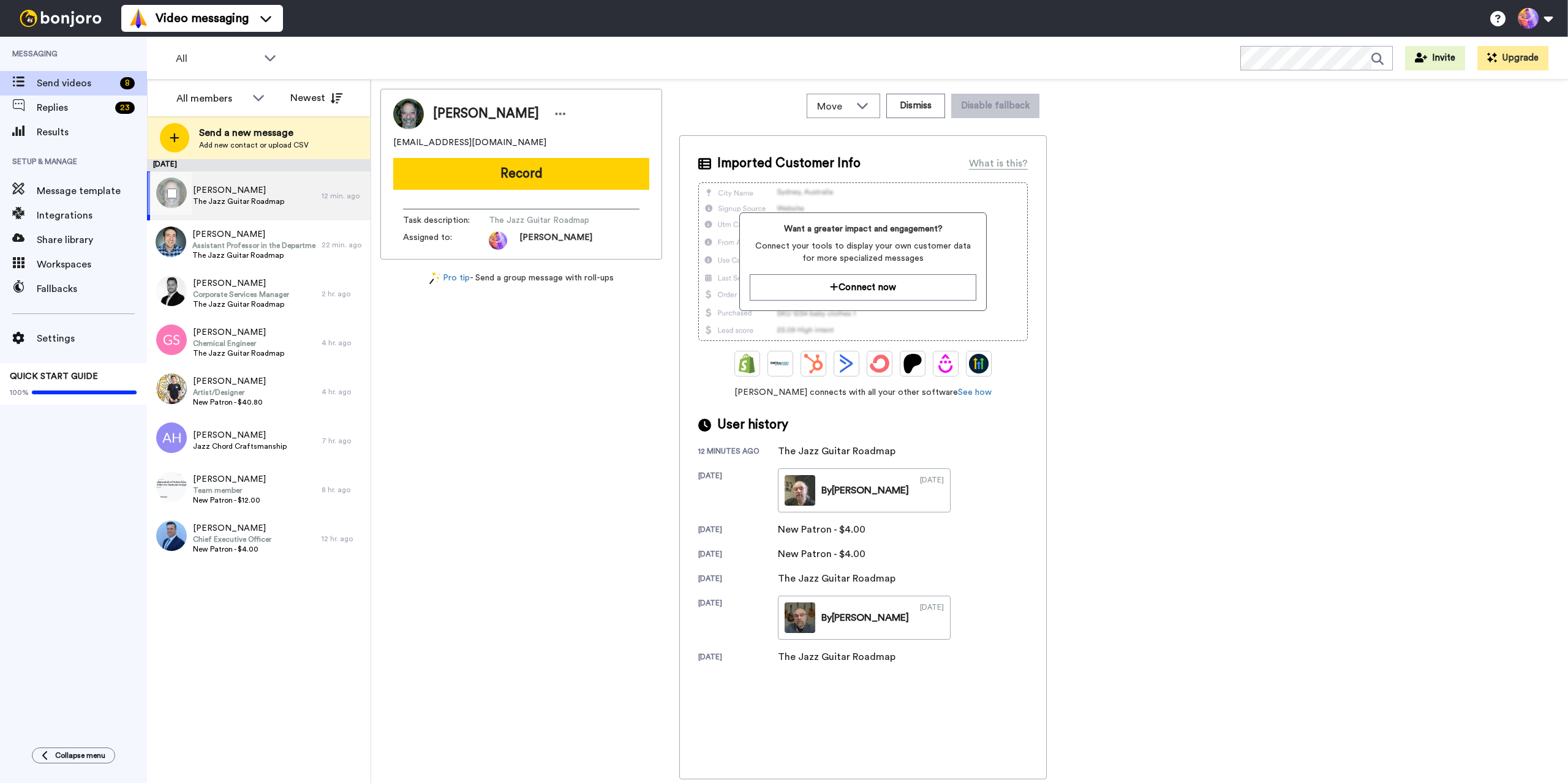
click at [303, 198] on div "Vincent Pollina The Jazz Guitar Roadmap" at bounding box center [233, 196] width 174 height 49
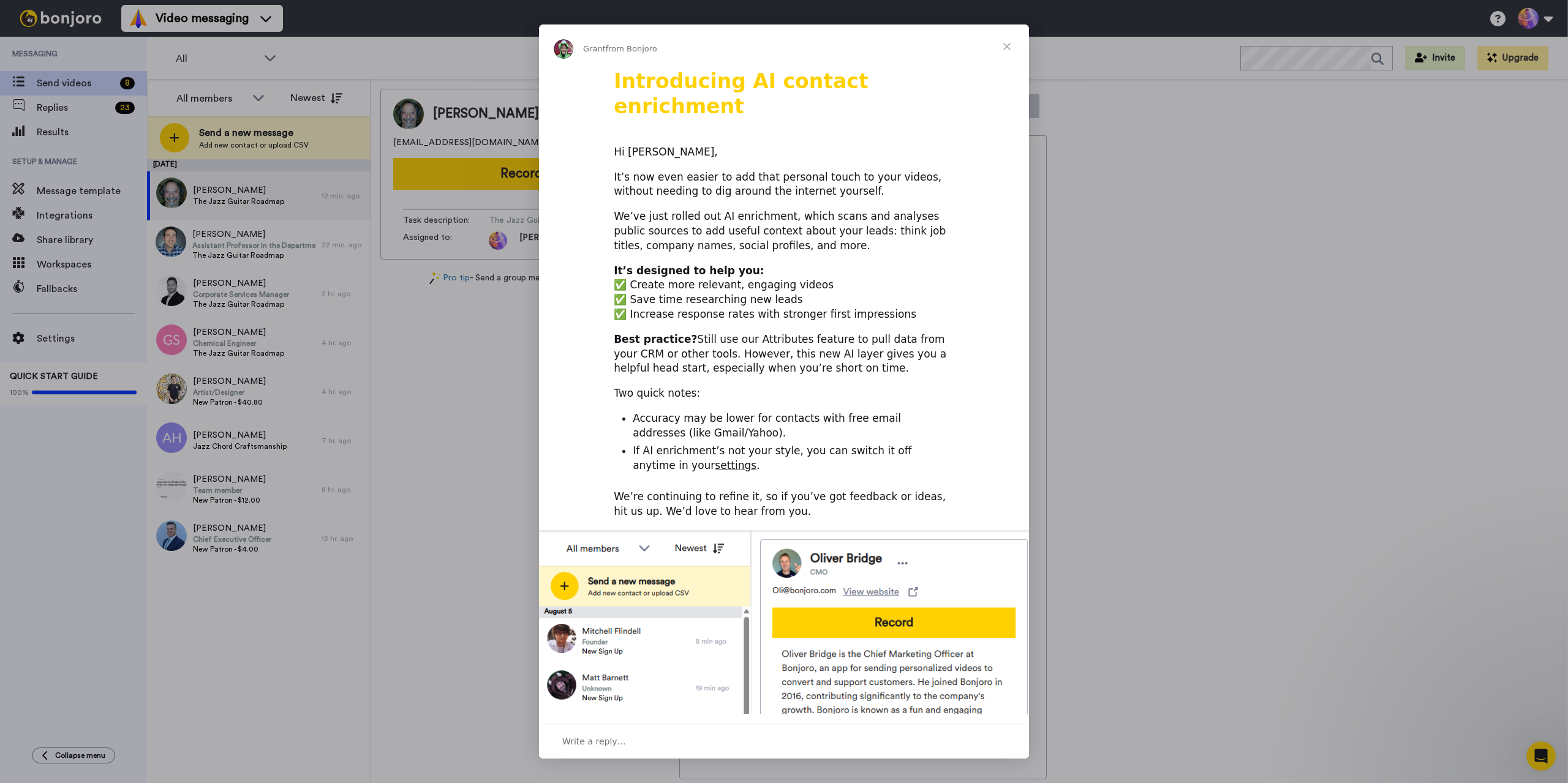
click at [1022, 49] on span "Close" at bounding box center [1006, 46] width 44 height 44
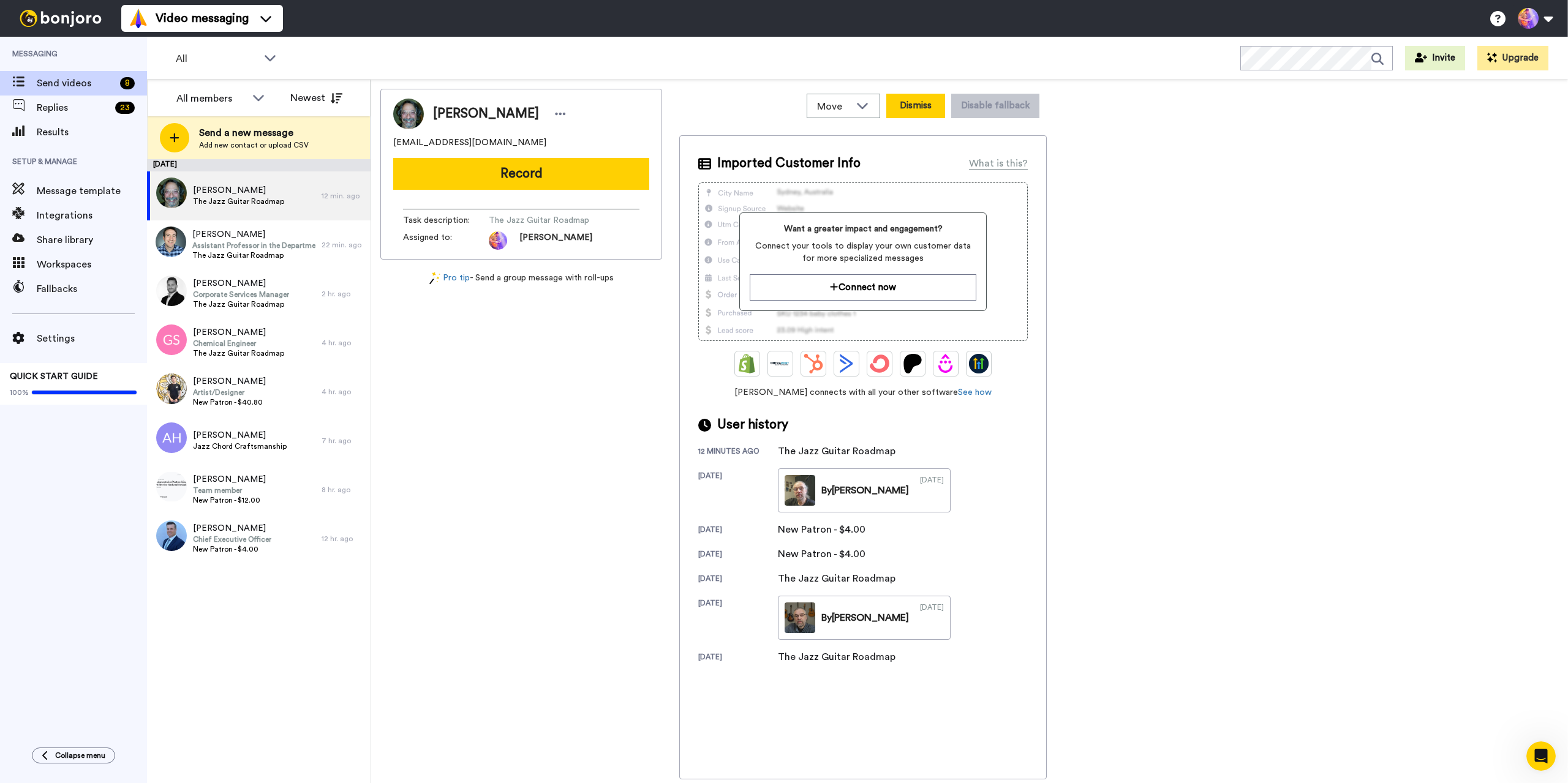
click at [917, 96] on button "Dismiss" at bounding box center [916, 106] width 59 height 24
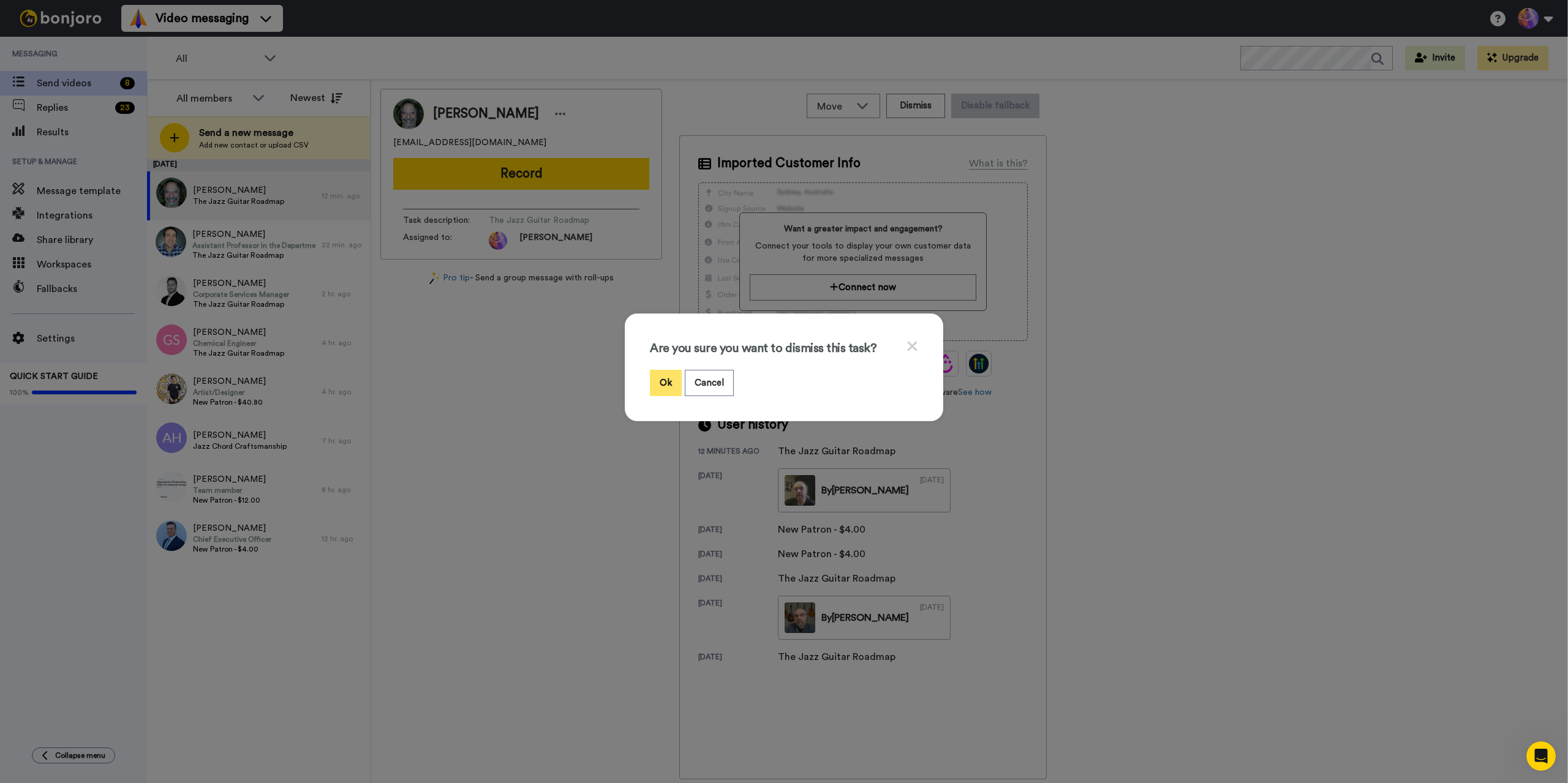
click at [660, 382] on button "Ok" at bounding box center [665, 383] width 32 height 26
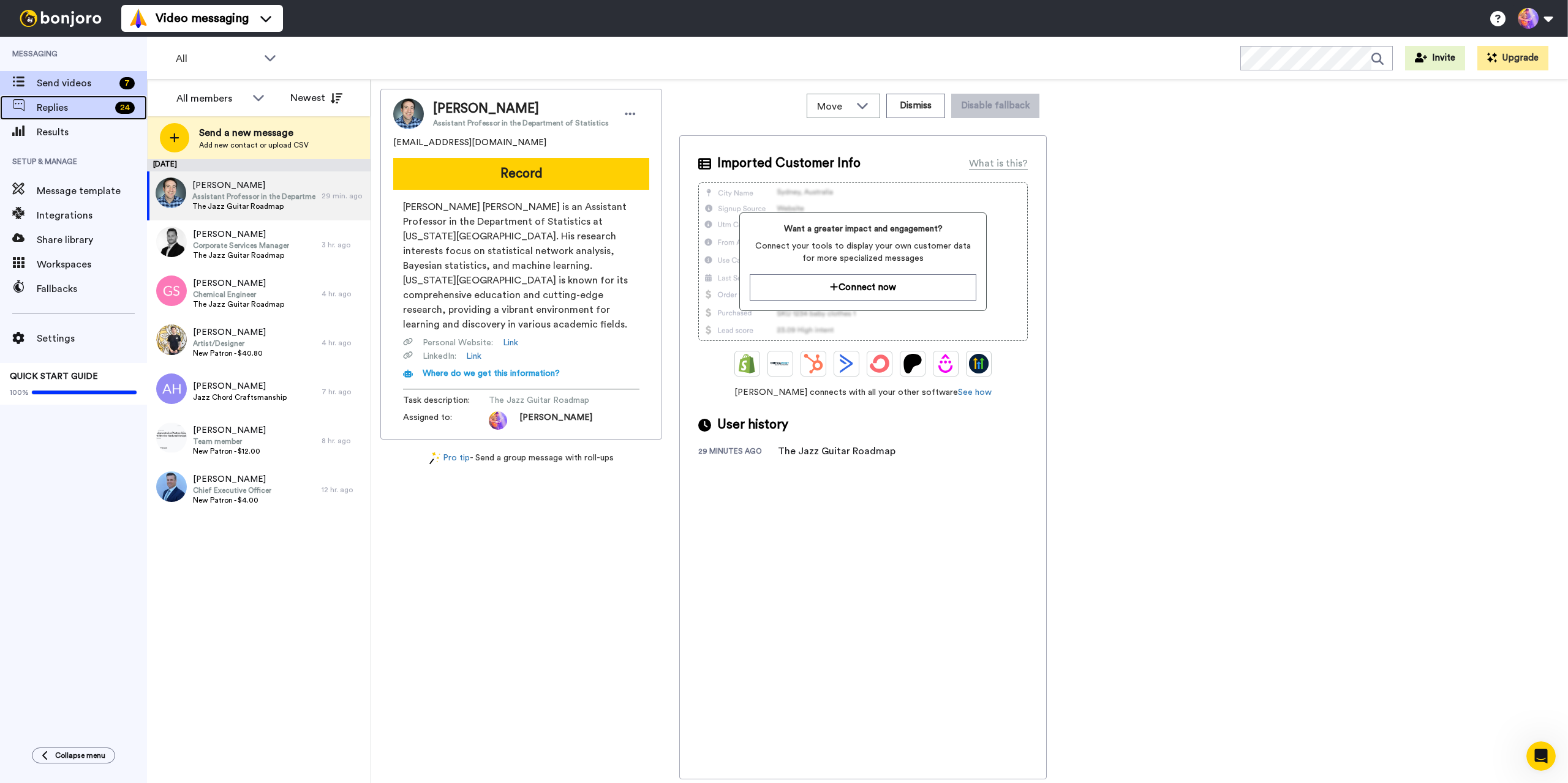
click at [78, 108] on span "Replies" at bounding box center [73, 108] width 74 height 15
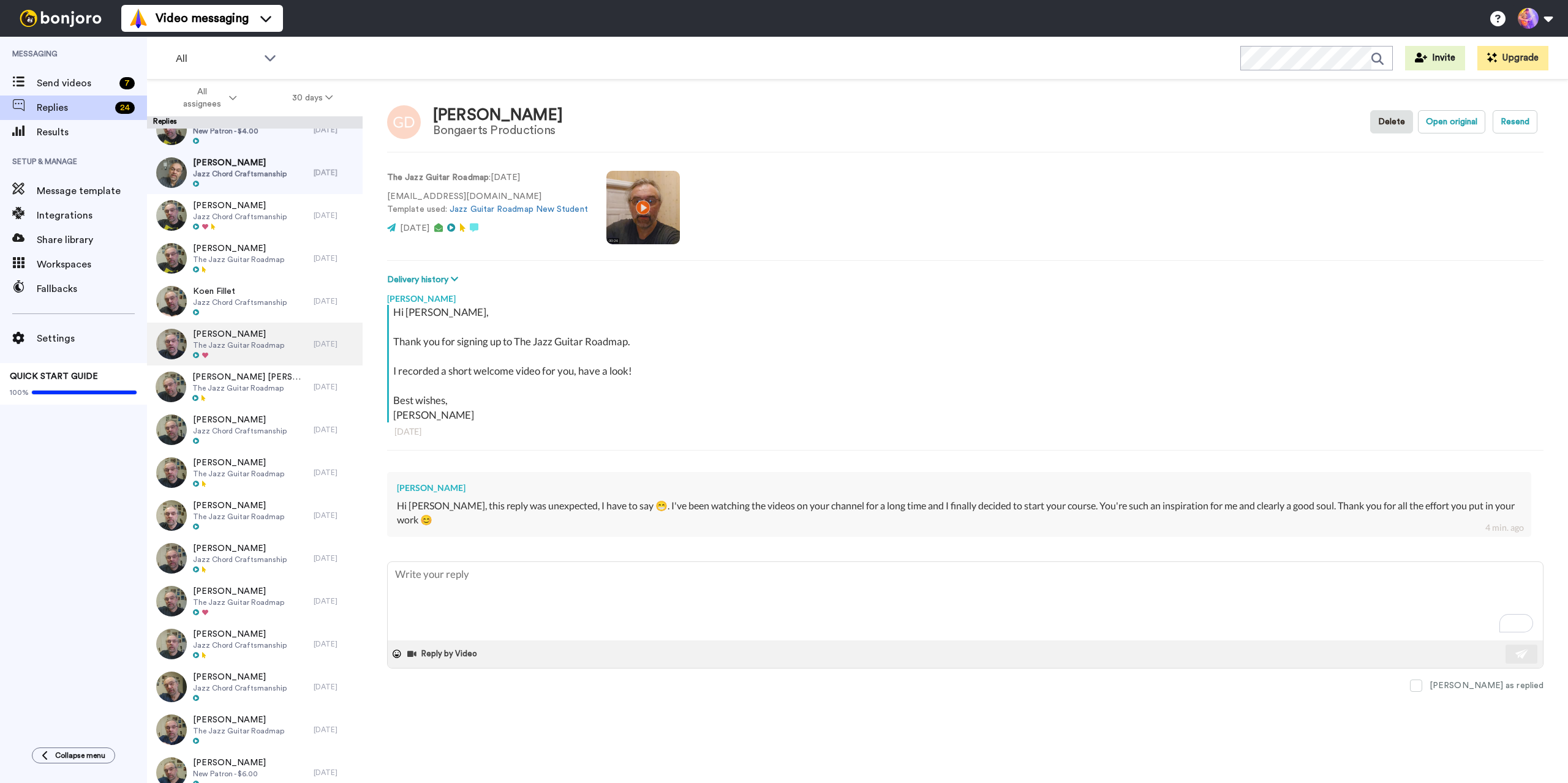
scroll to position [796, 0]
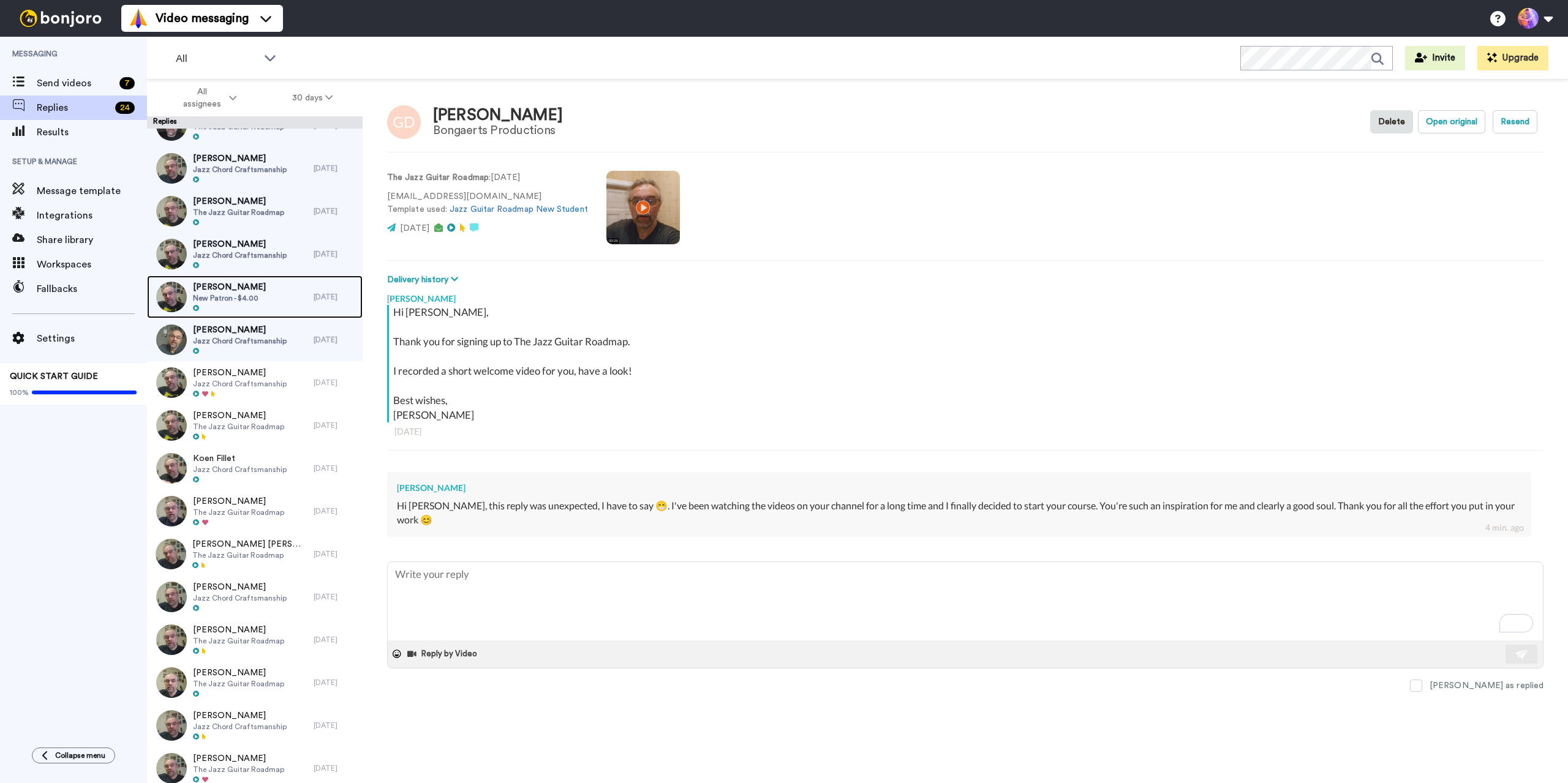
click at [258, 290] on span "[PERSON_NAME]" at bounding box center [229, 287] width 73 height 12
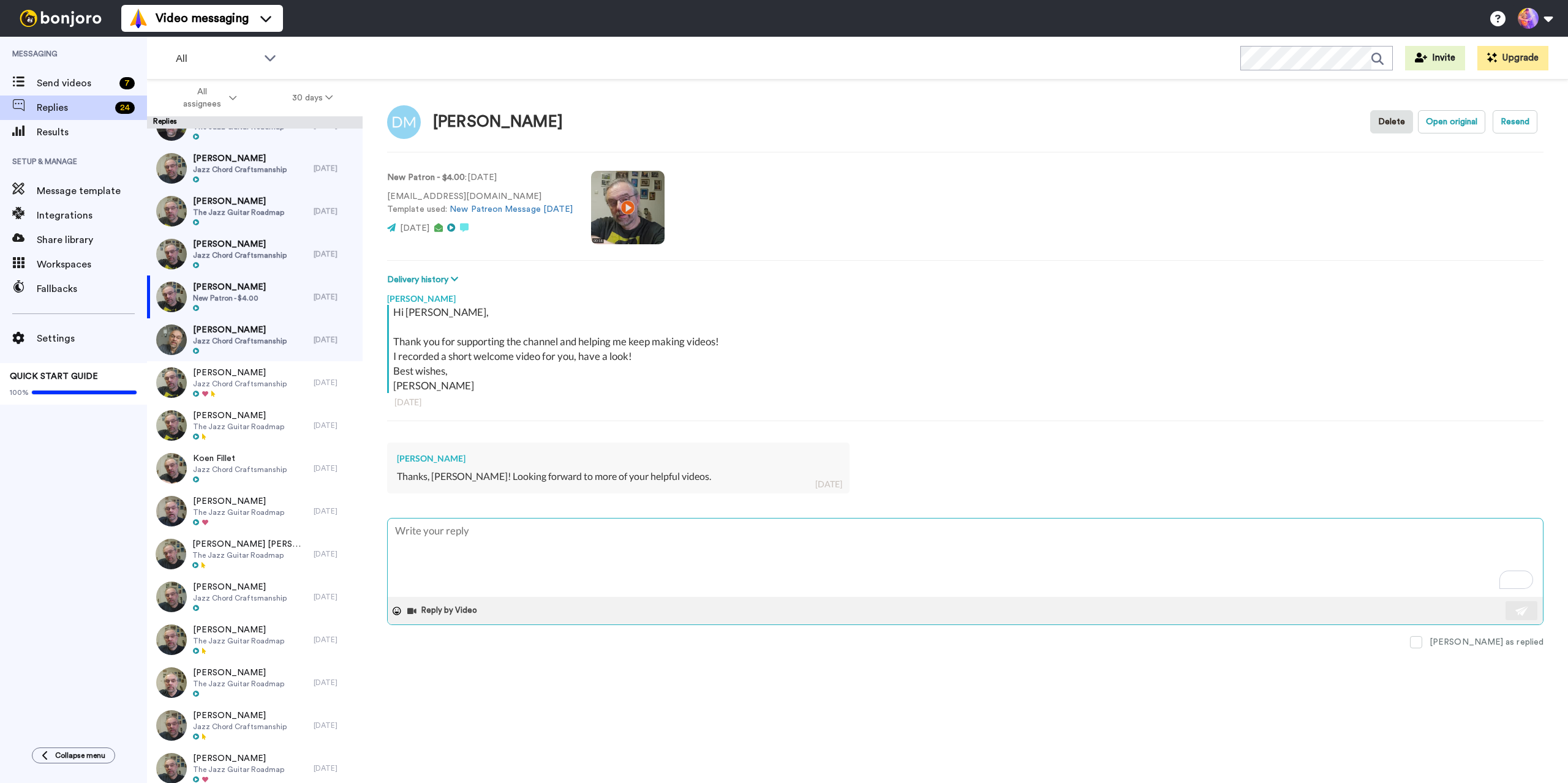
click at [572, 560] on textarea "To enrich screen reader interactions, please activate Accessibility in Grammarl…" at bounding box center [965, 558] width 1155 height 78
click at [1422, 643] on span at bounding box center [1416, 643] width 12 height 12
click at [260, 255] on span "Jazz Chord Craftsmanship" at bounding box center [239, 255] width 94 height 10
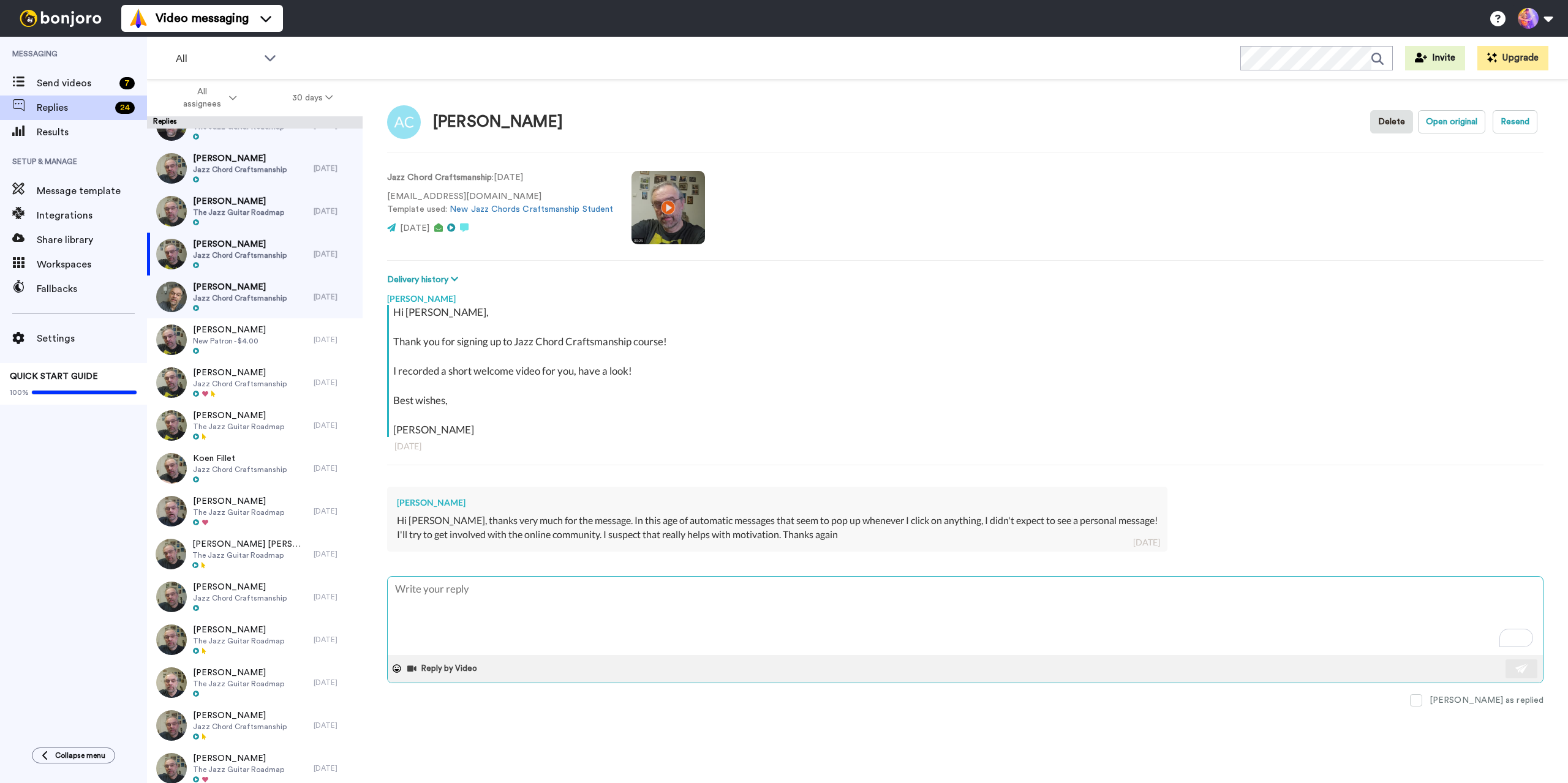
click at [1039, 636] on textarea "To enrich screen reader interactions, please activate Accessibility in Grammarl…" at bounding box center [965, 616] width 1155 height 78
click at [1034, 626] on textarea "To enrich screen reader interactions, please activate Accessibility in Grammarl…" at bounding box center [965, 616] width 1155 height 78
type textarea "x"
type textarea "G"
type textarea "x"
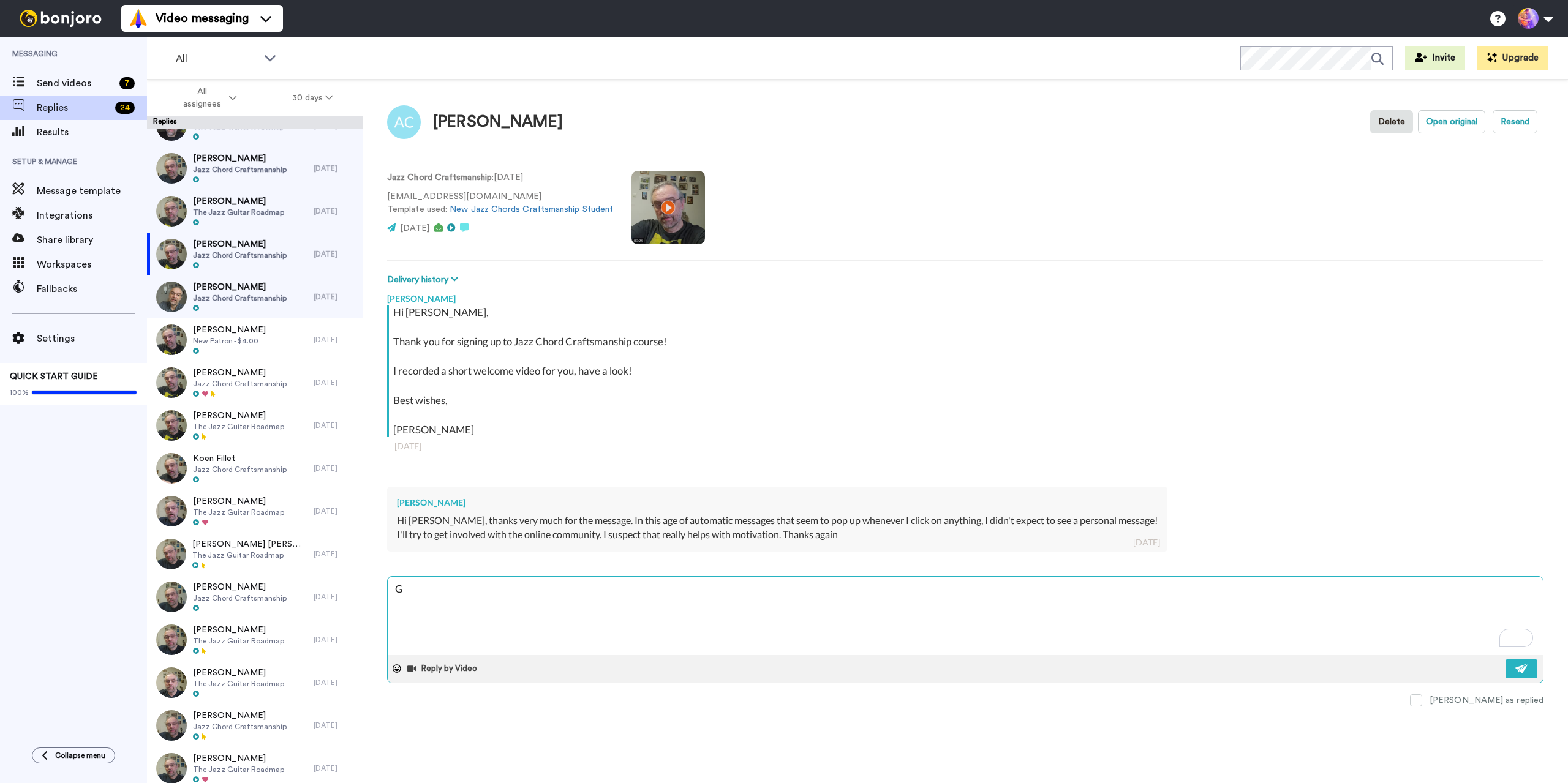
type textarea "Gr"
type textarea "x"
type textarea "Gre"
type textarea "x"
type textarea "Grea"
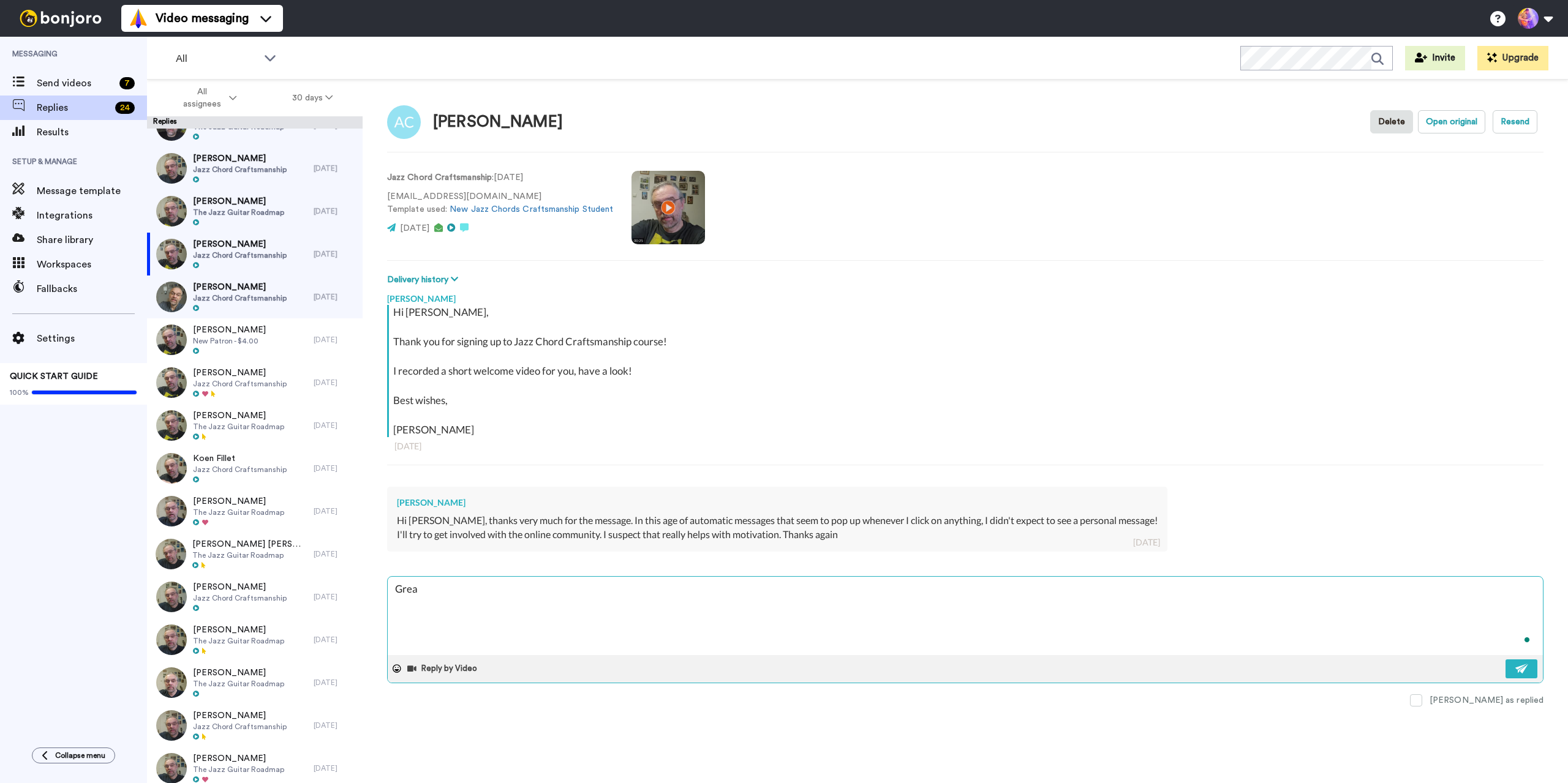
type textarea "x"
type textarea "Great"
type textarea "x"
type textarea "Great!"
type textarea "x"
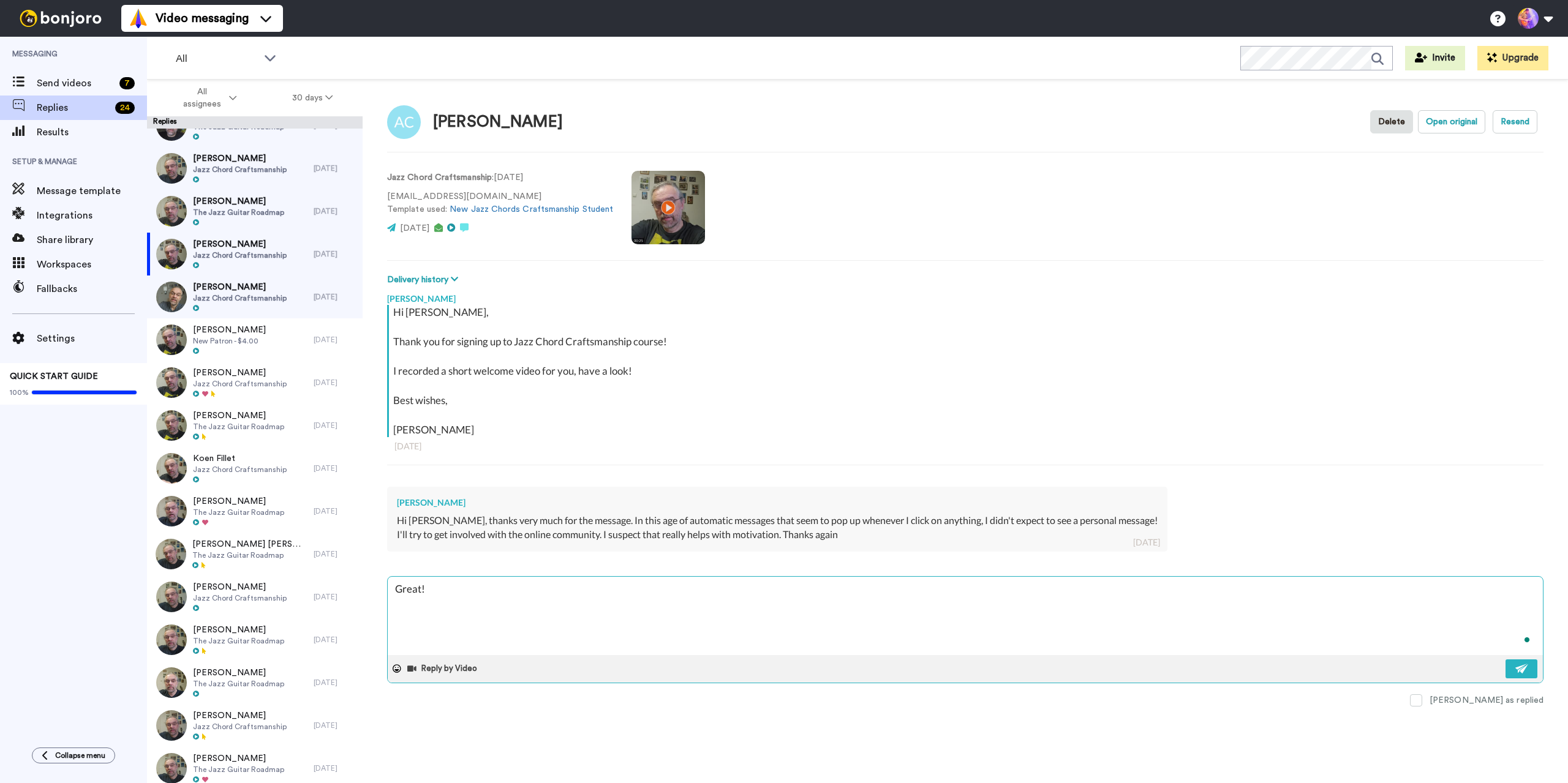
type textarea "Great!"
type textarea "x"
type textarea "Great! S"
type textarea "x"
type textarea "Great! Se"
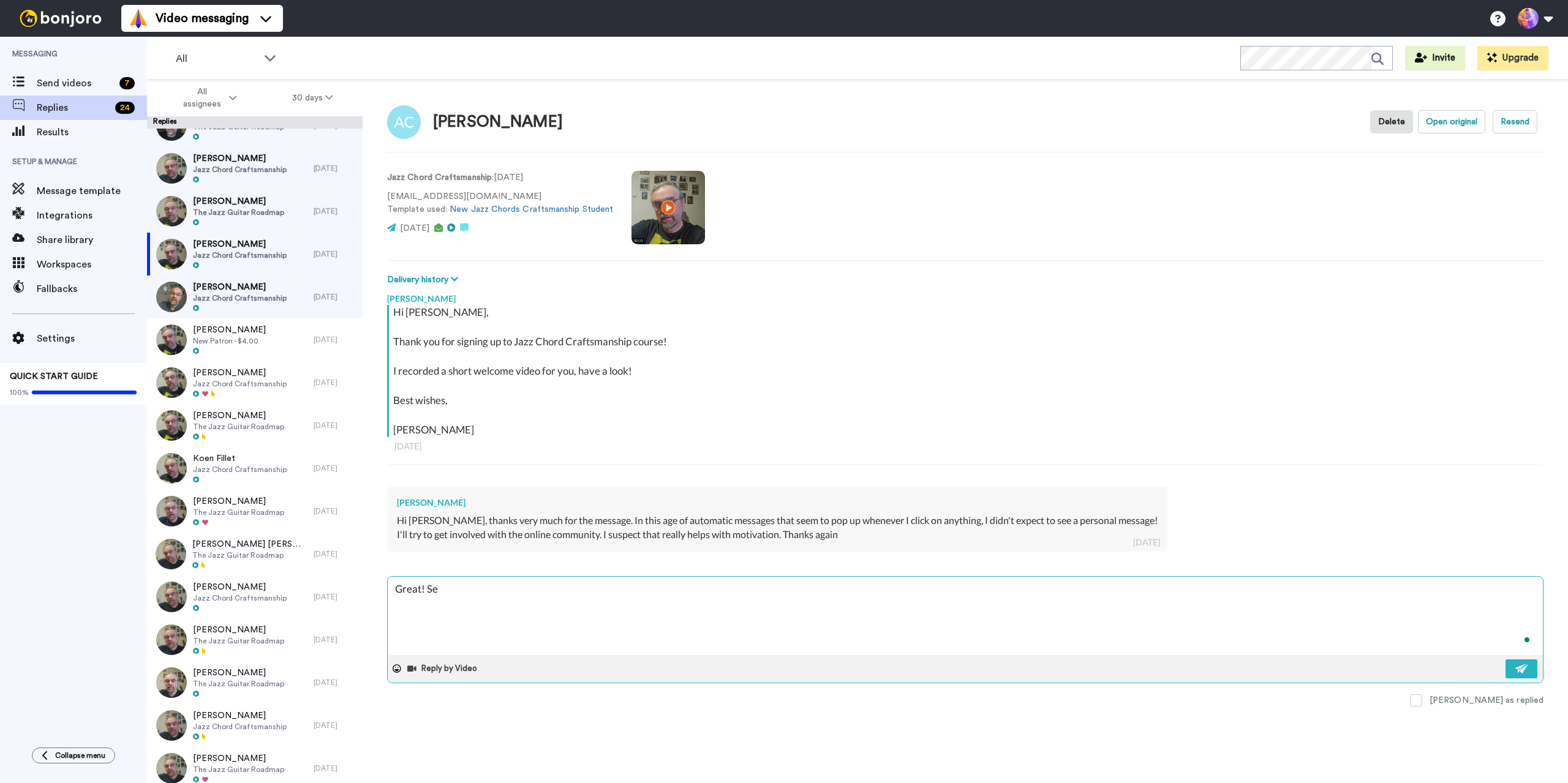
type textarea "x"
type textarea "Great! See"
type textarea "x"
type textarea "Great! See"
type textarea "x"
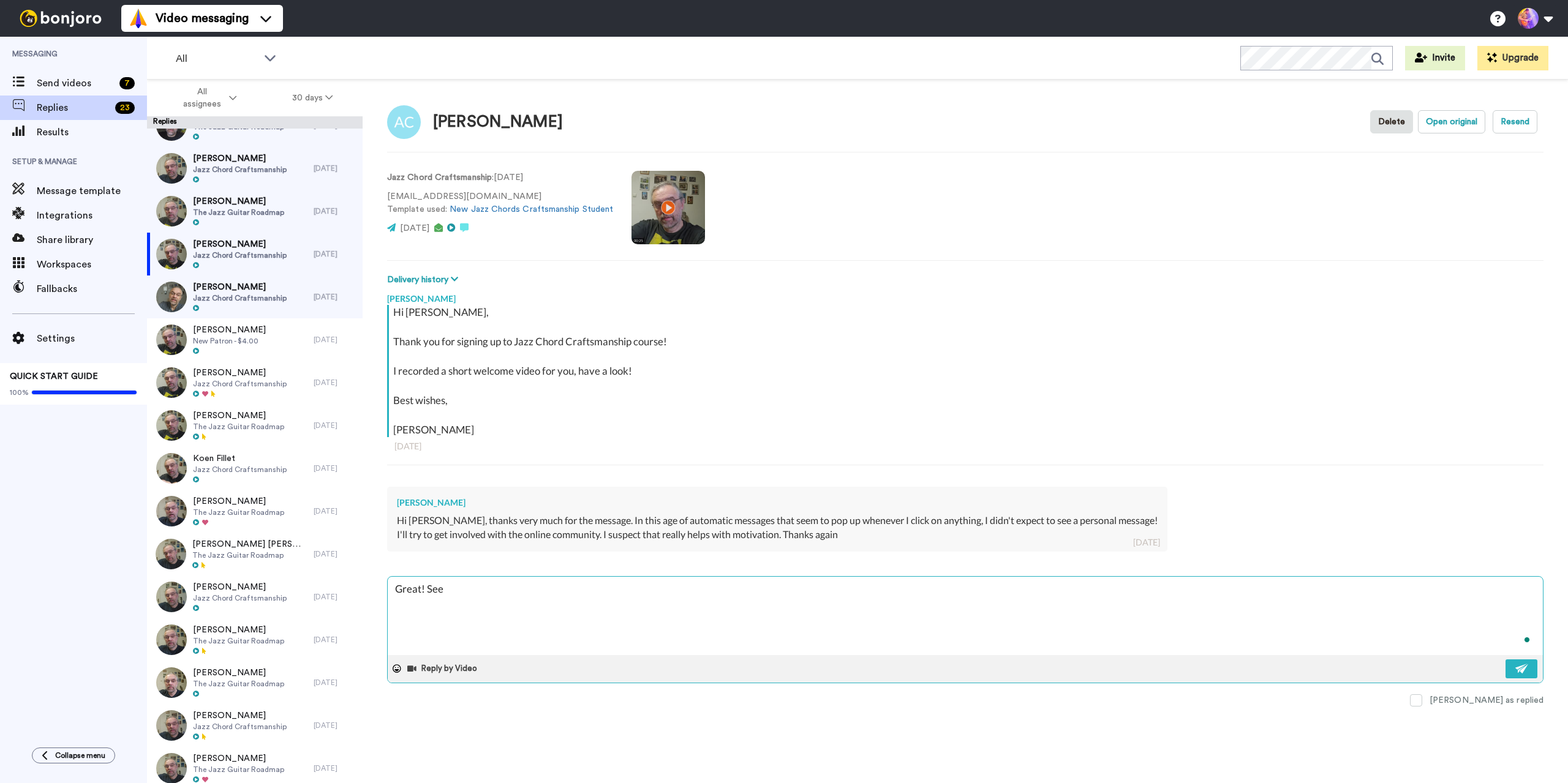
type textarea "Great! See y"
type textarea "x"
type textarea "Great! See yo"
type textarea "x"
type textarea "Great! See you"
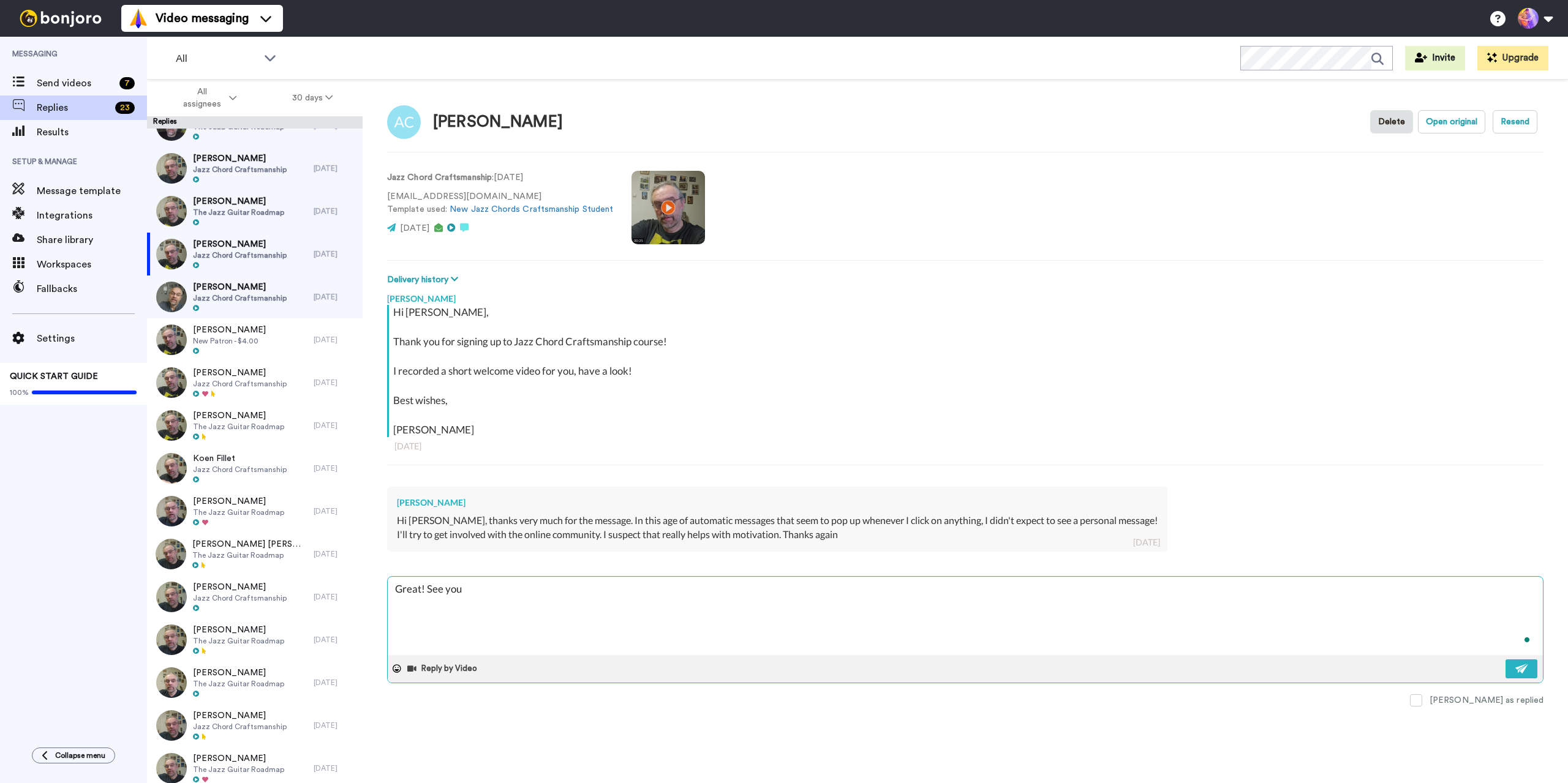
type textarea "x"
type textarea "Great! See you"
type textarea "x"
type textarea "Great! See you i"
type textarea "x"
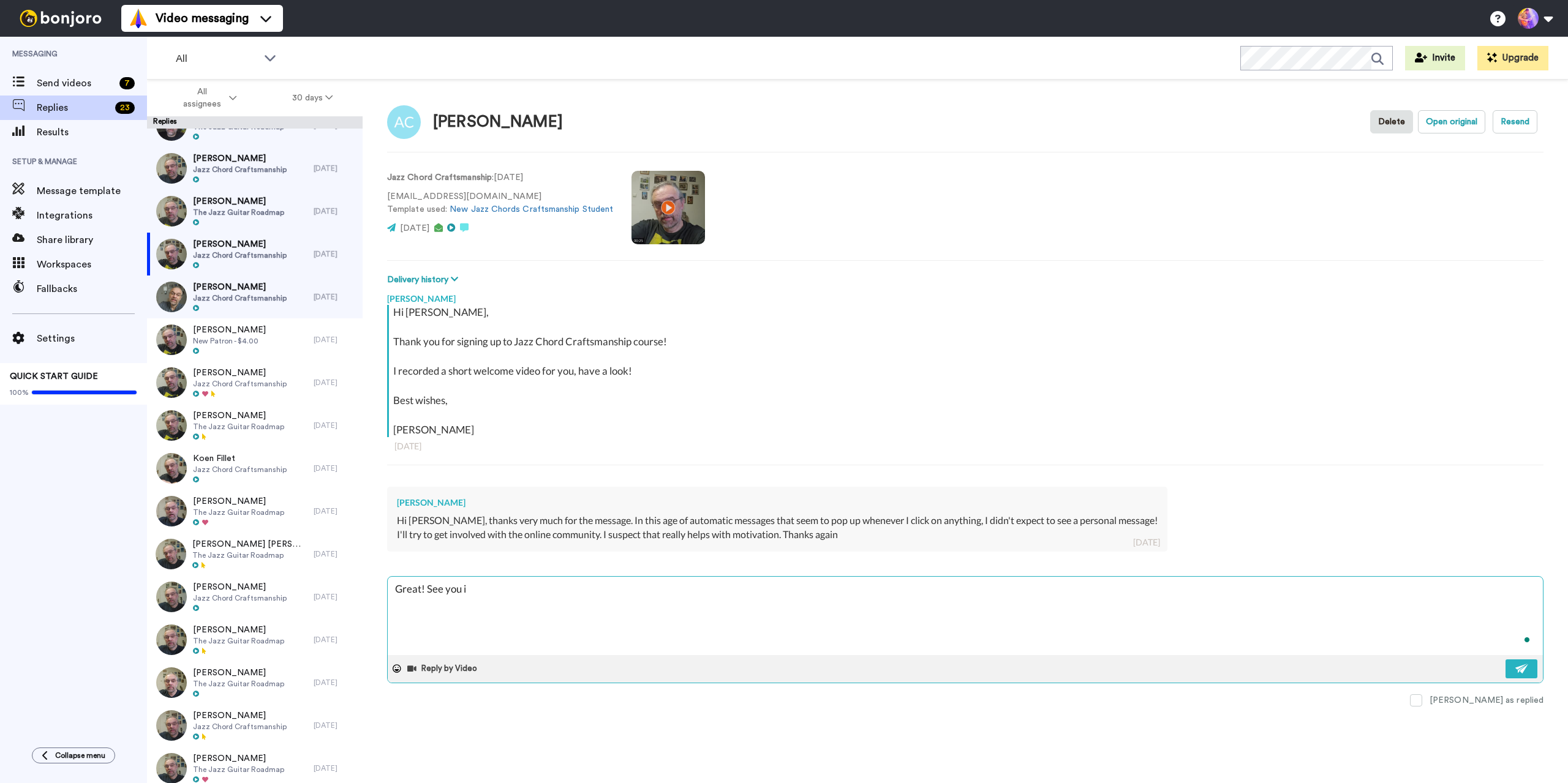
type textarea "Great! See you in"
type textarea "x"
type textarea "Great! See you in"
type textarea "x"
type textarea "Great! See you in t"
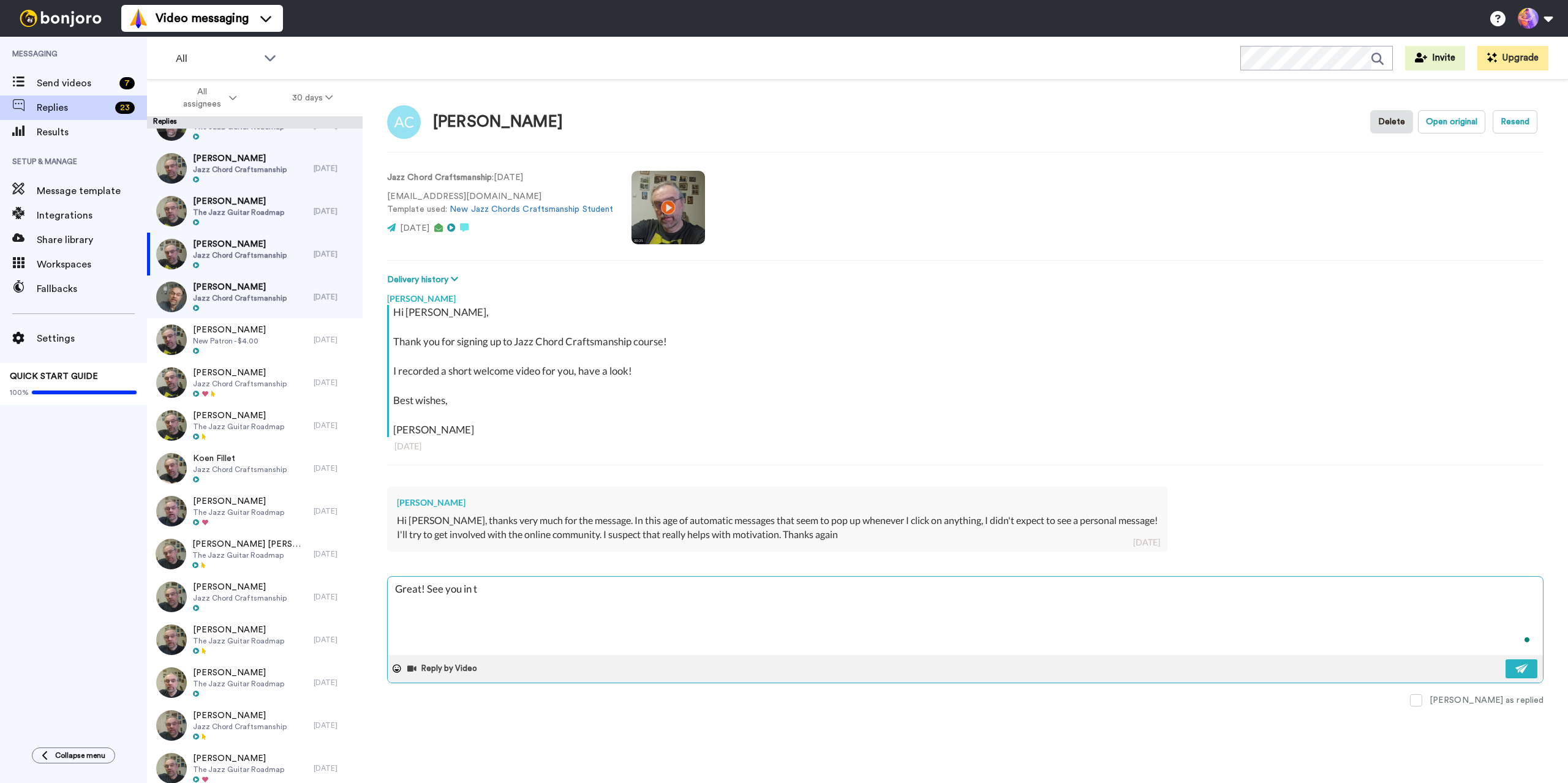
type textarea "x"
type textarea "Great! See you in th"
type textarea "x"
type textarea "Great! See you in the"
type textarea "x"
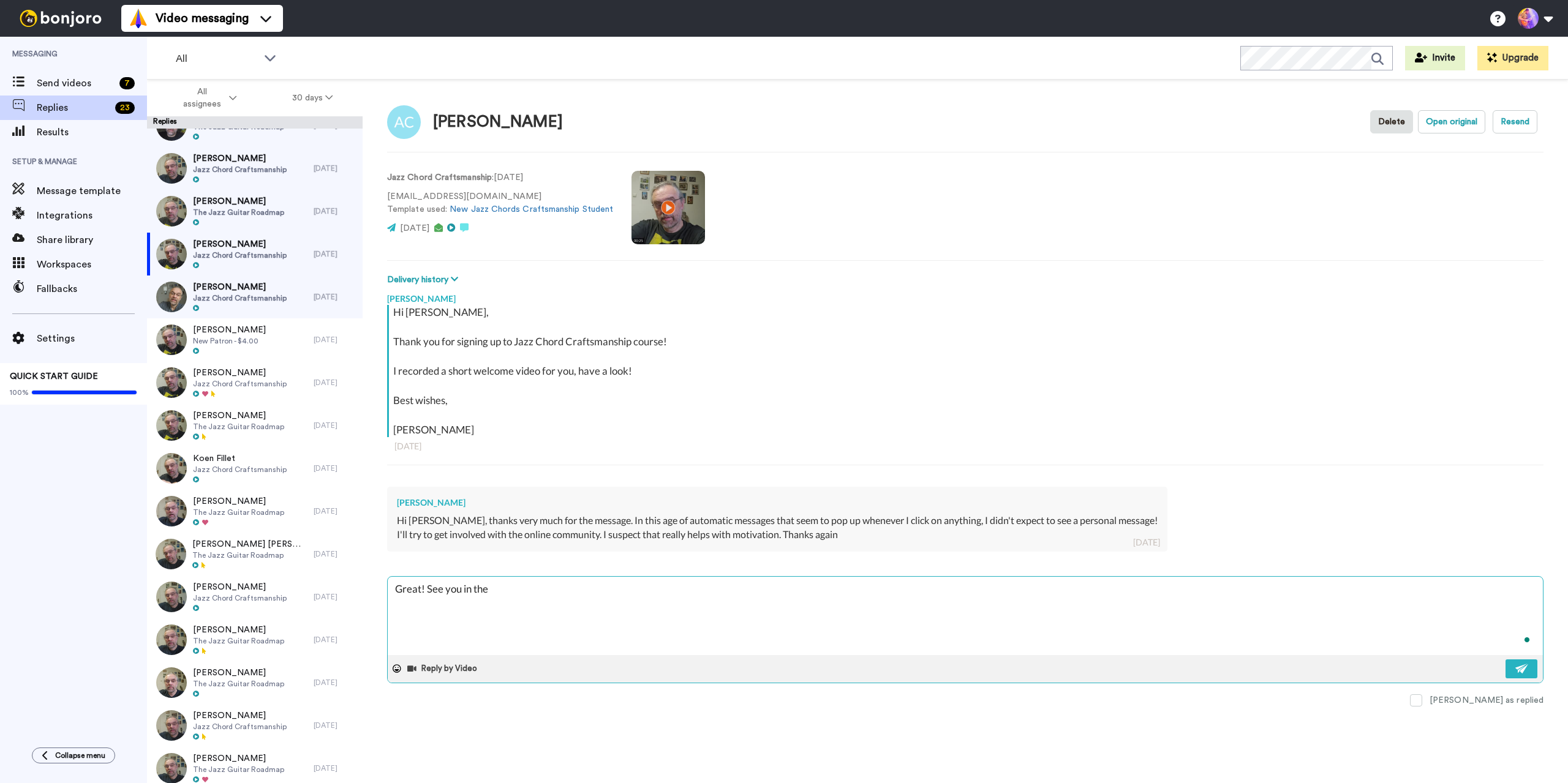
type textarea "Great! See you in ther"
type textarea "x"
type textarea "Great! See you in there"
type textarea "x"
type textarea "Great! See you in there"
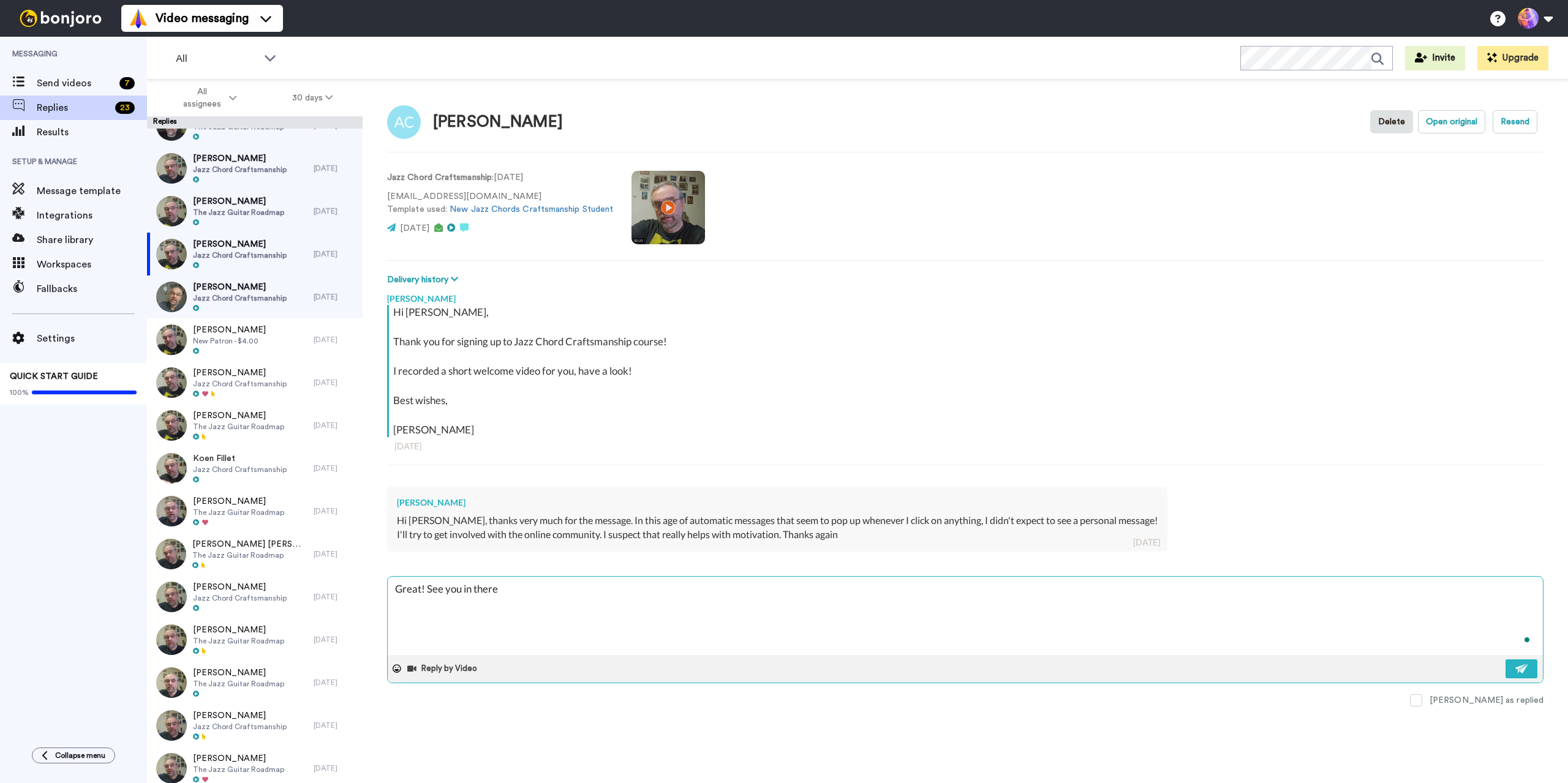
type textarea "x"
type textarea "Great! See you in there A"
type textarea "x"
type textarea "Great! See you in there An"
type textarea "x"
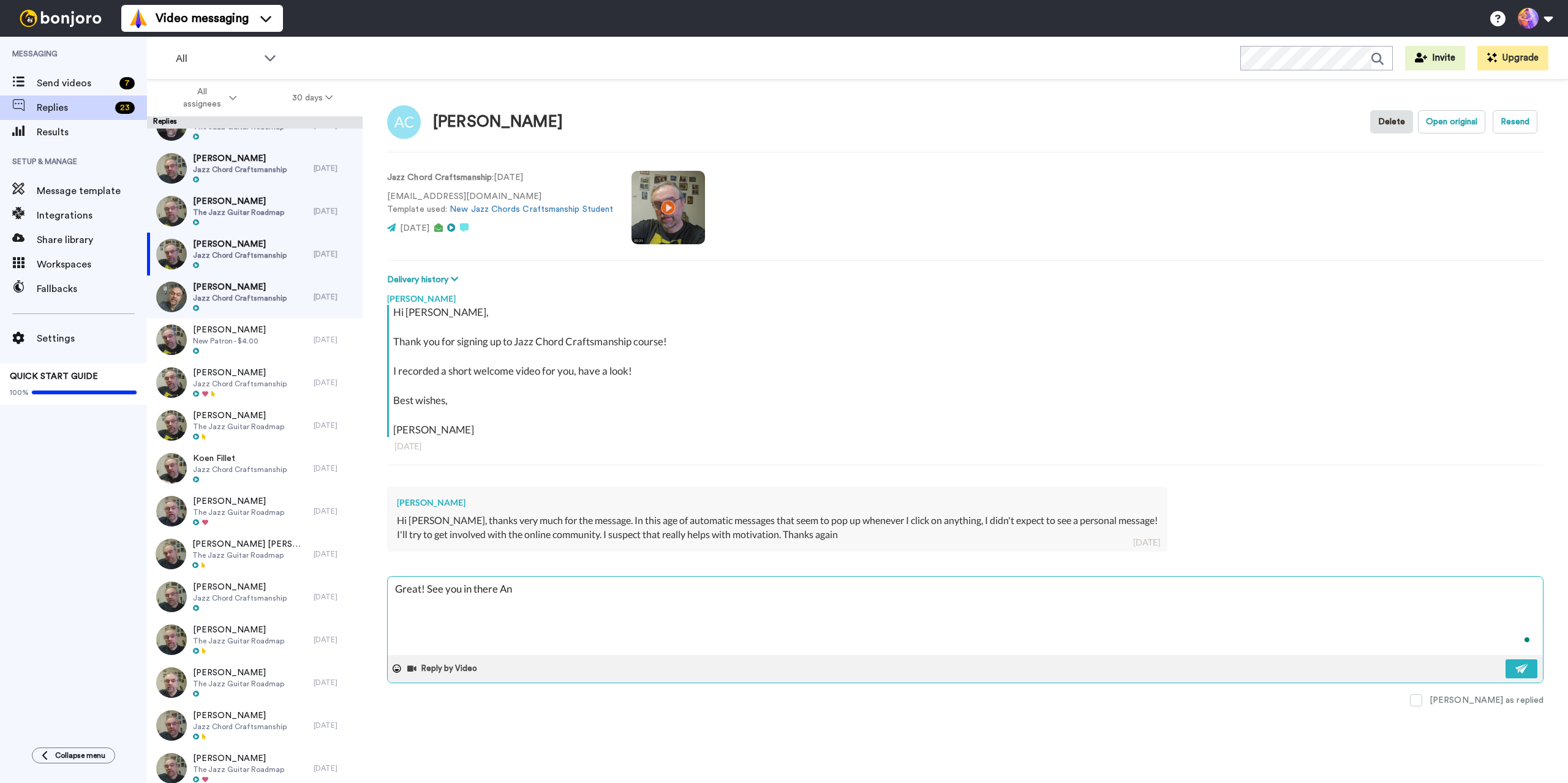
type textarea "Great! See you in there And"
type textarea "x"
type textarea "Great! See you in there Andr"
type textarea "x"
type textarea "Great! See you in there [PERSON_NAME]"
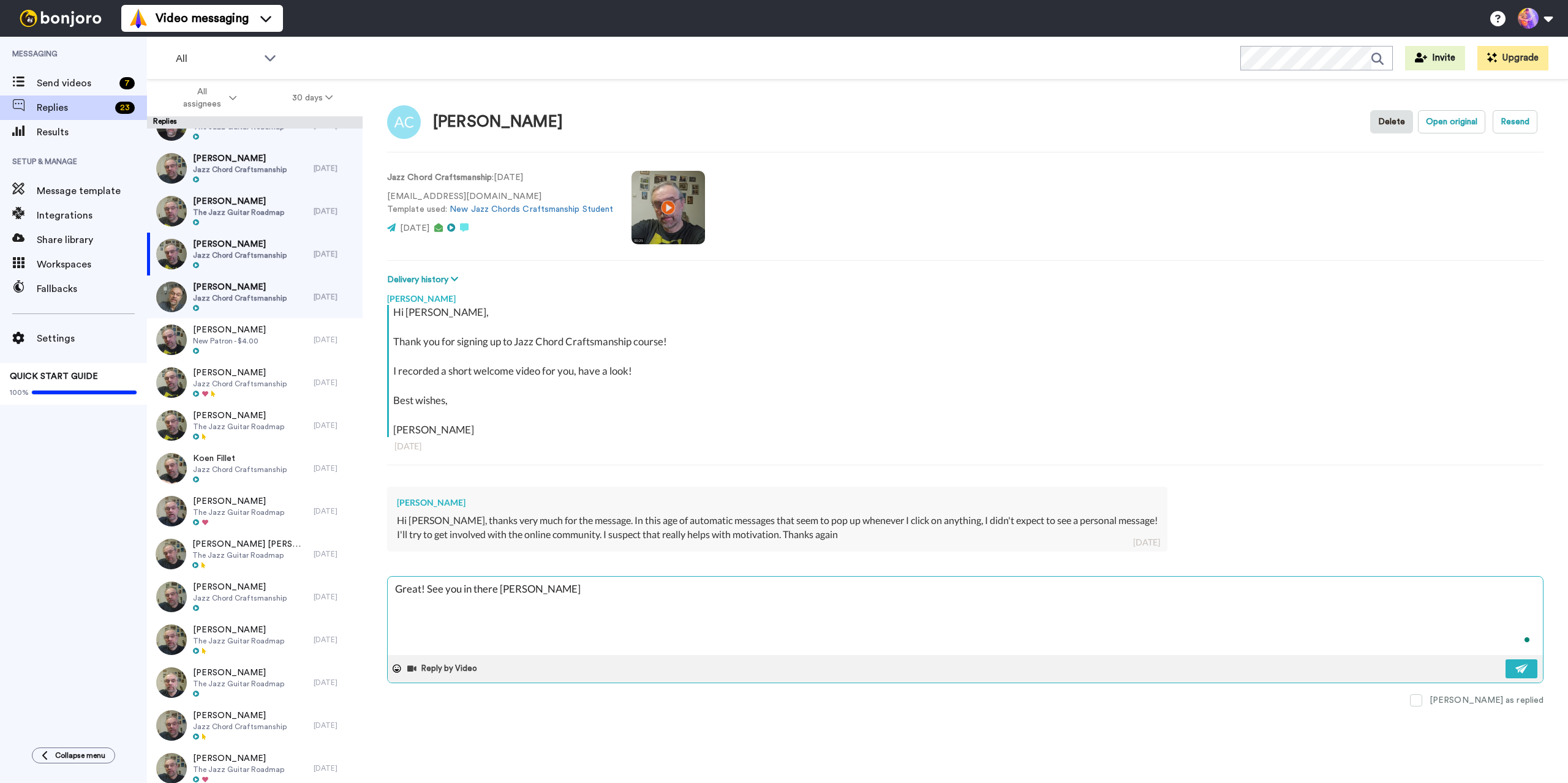
type textarea "x"
type textarea "Great! See you in there [PERSON_NAME]"
type textarea "x"
type textarea "Great! See you in there [PERSON_NAME]!"
type textarea "x"
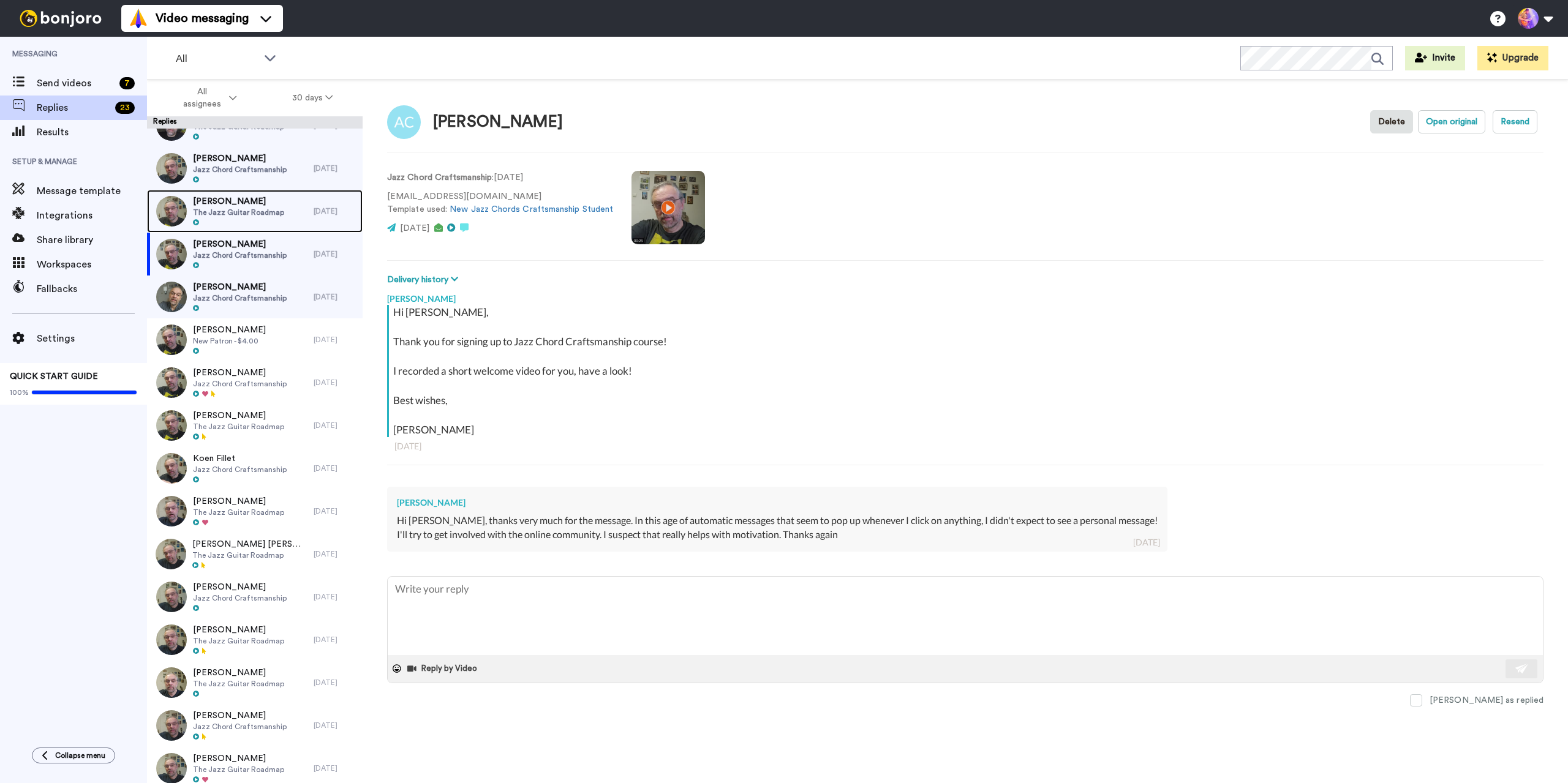
click at [278, 217] on div "[PERSON_NAME] The Jazz Guitar Roadmap" at bounding box center [230, 211] width 167 height 42
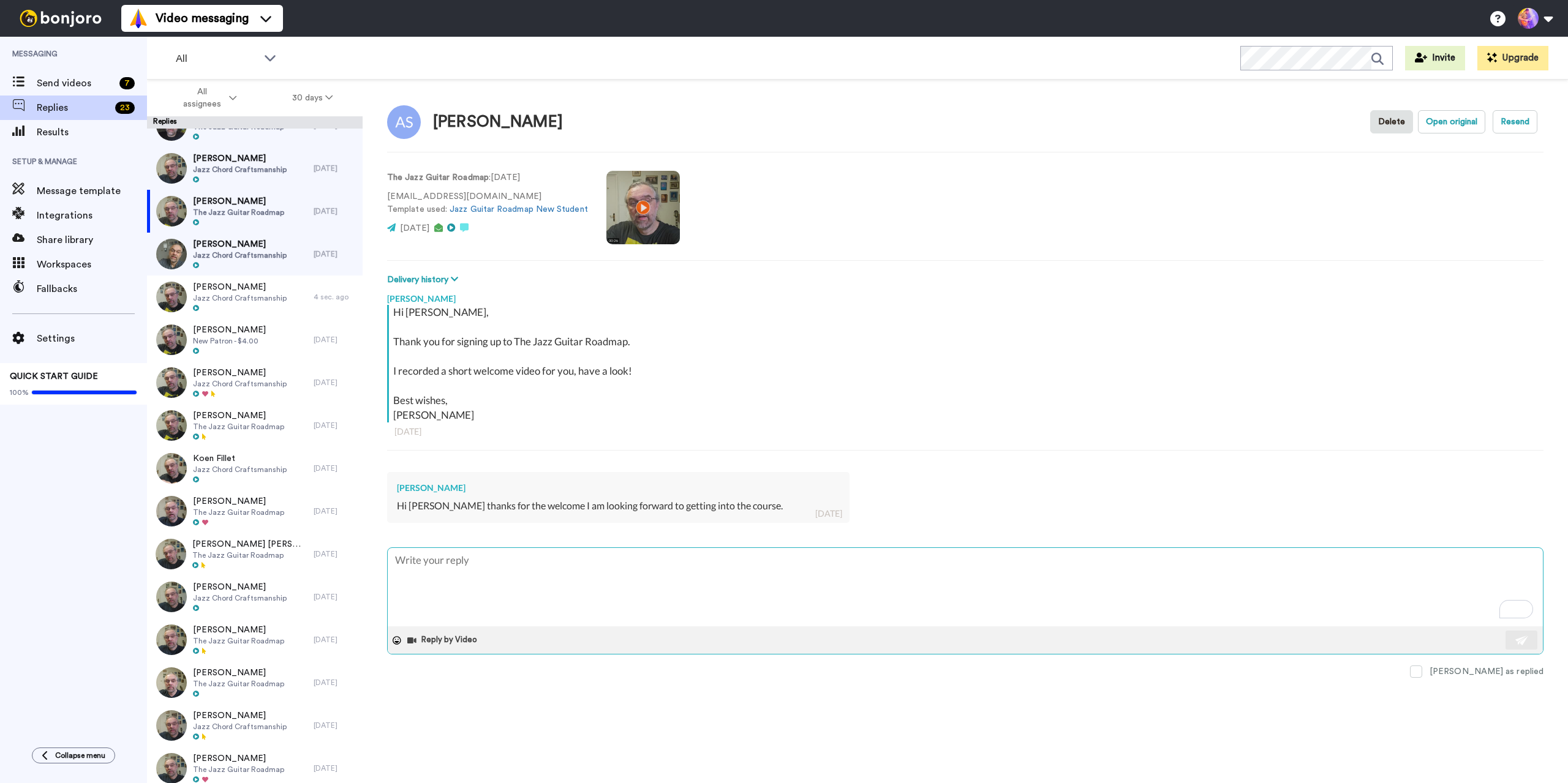
click at [643, 594] on textarea "To enrich screen reader interactions, please activate Accessibility in Grammarl…" at bounding box center [965, 587] width 1155 height 78
type textarea "x"
type textarea "S"
type textarea "x"
type textarea "Se"
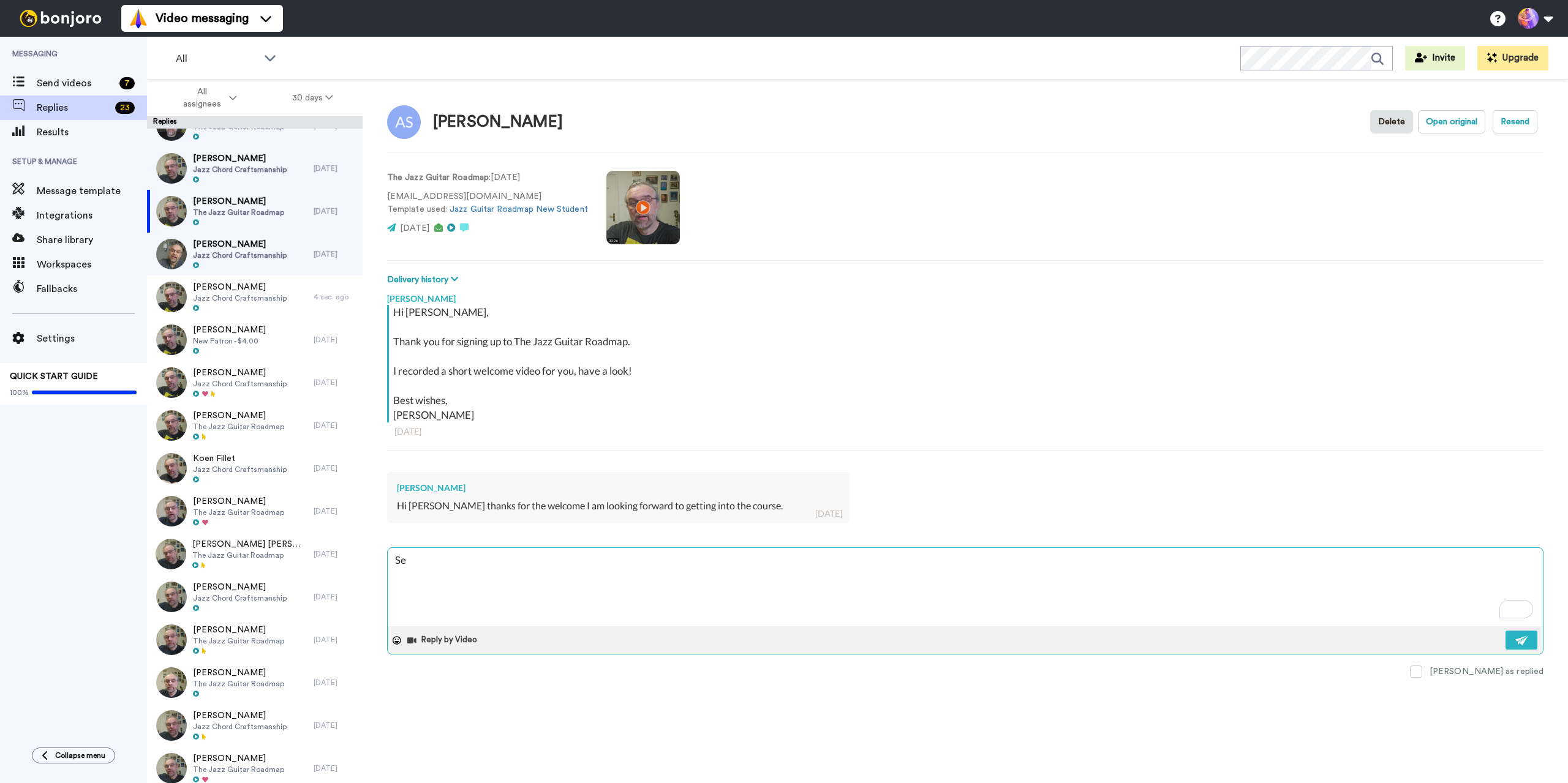
type textarea "x"
type textarea "See"
type textarea "x"
type textarea "See"
type textarea "x"
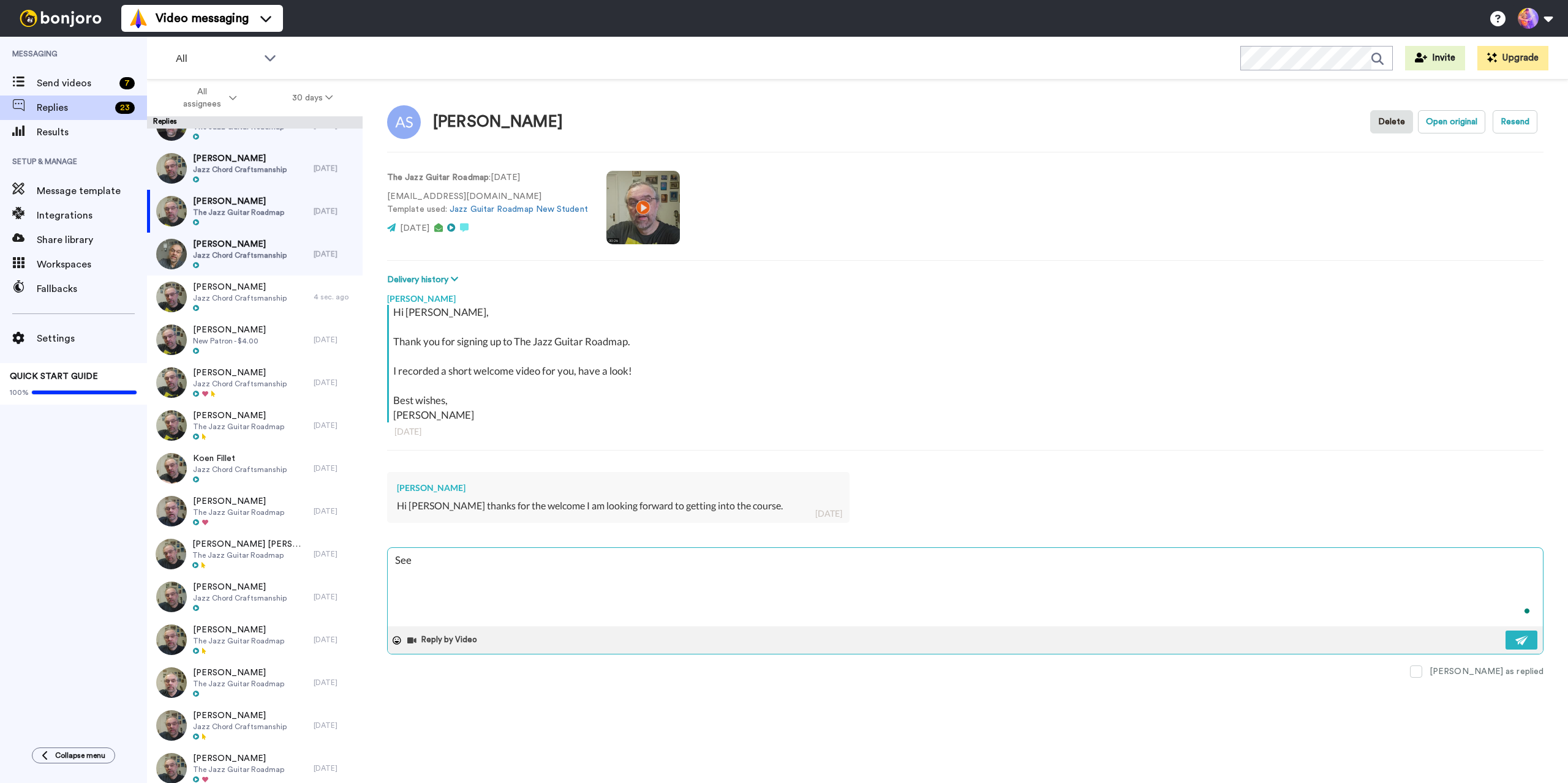
type textarea "See y"
type textarea "x"
type textarea "See yo"
type textarea "x"
type textarea "See you"
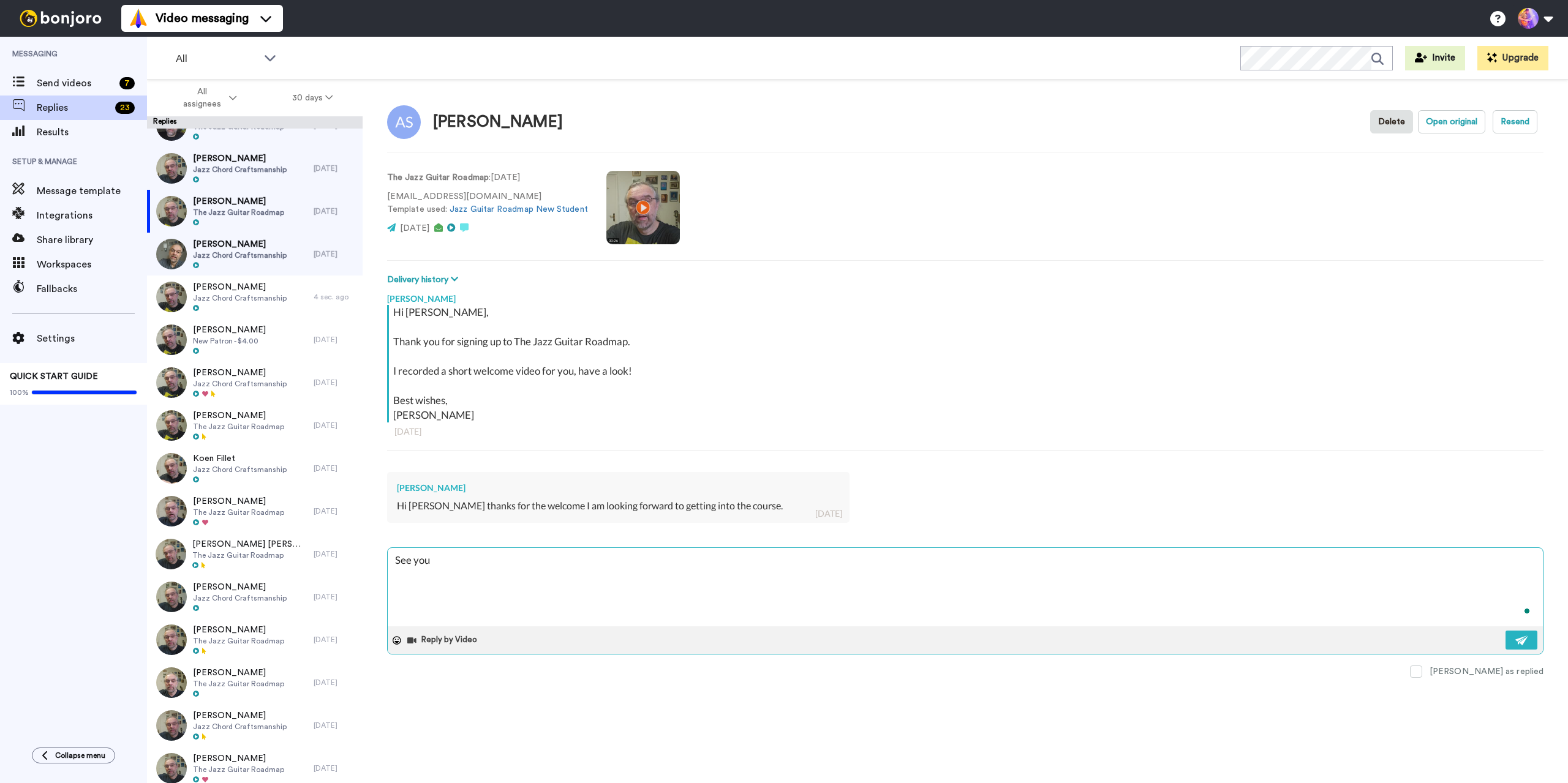
type textarea "x"
type textarea "See you"
type textarea "x"
type textarea "See you i"
type textarea "x"
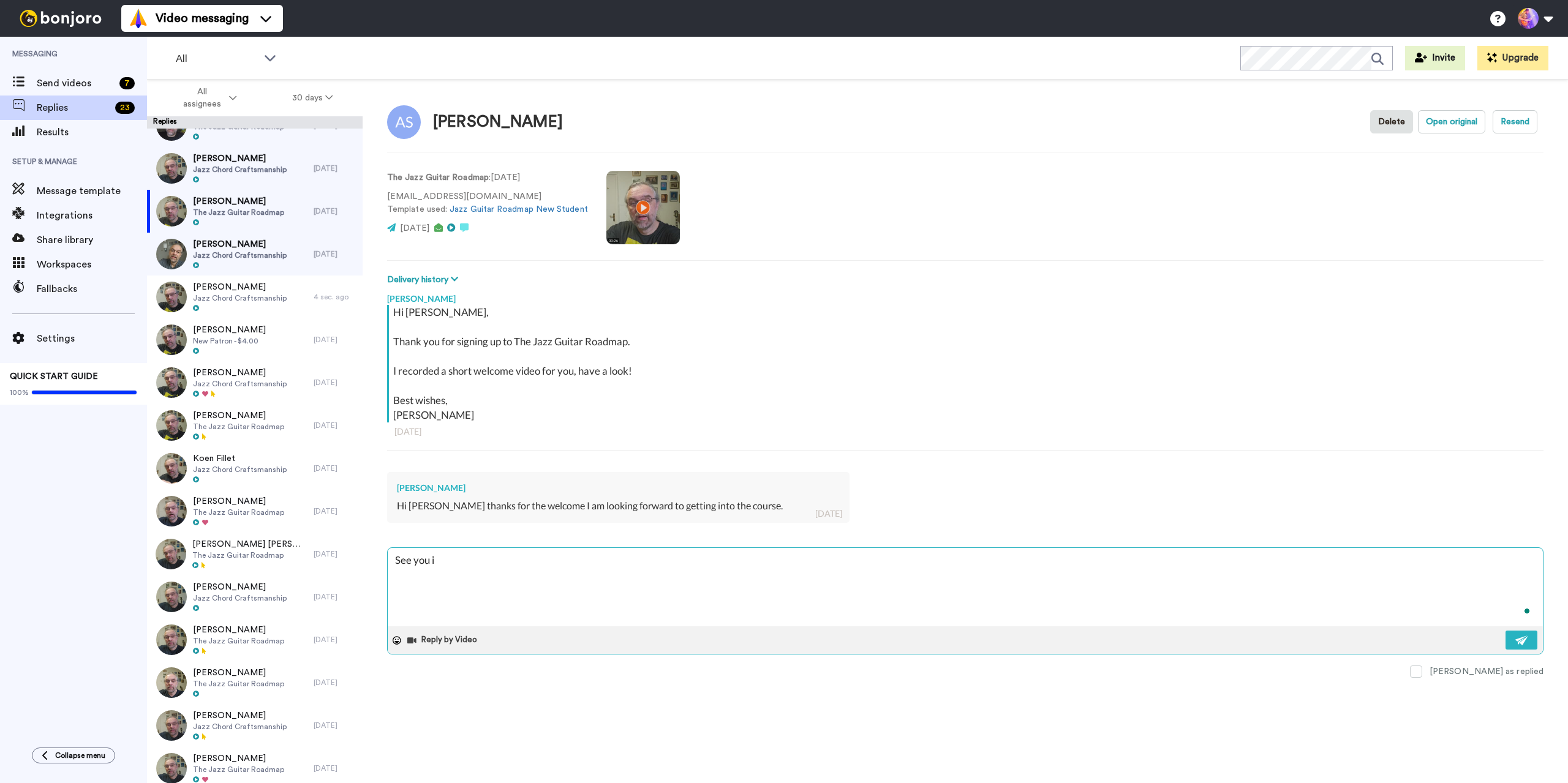
type textarea "See you in"
type textarea "x"
type textarea "See you in"
type textarea "x"
type textarea "See you in t"
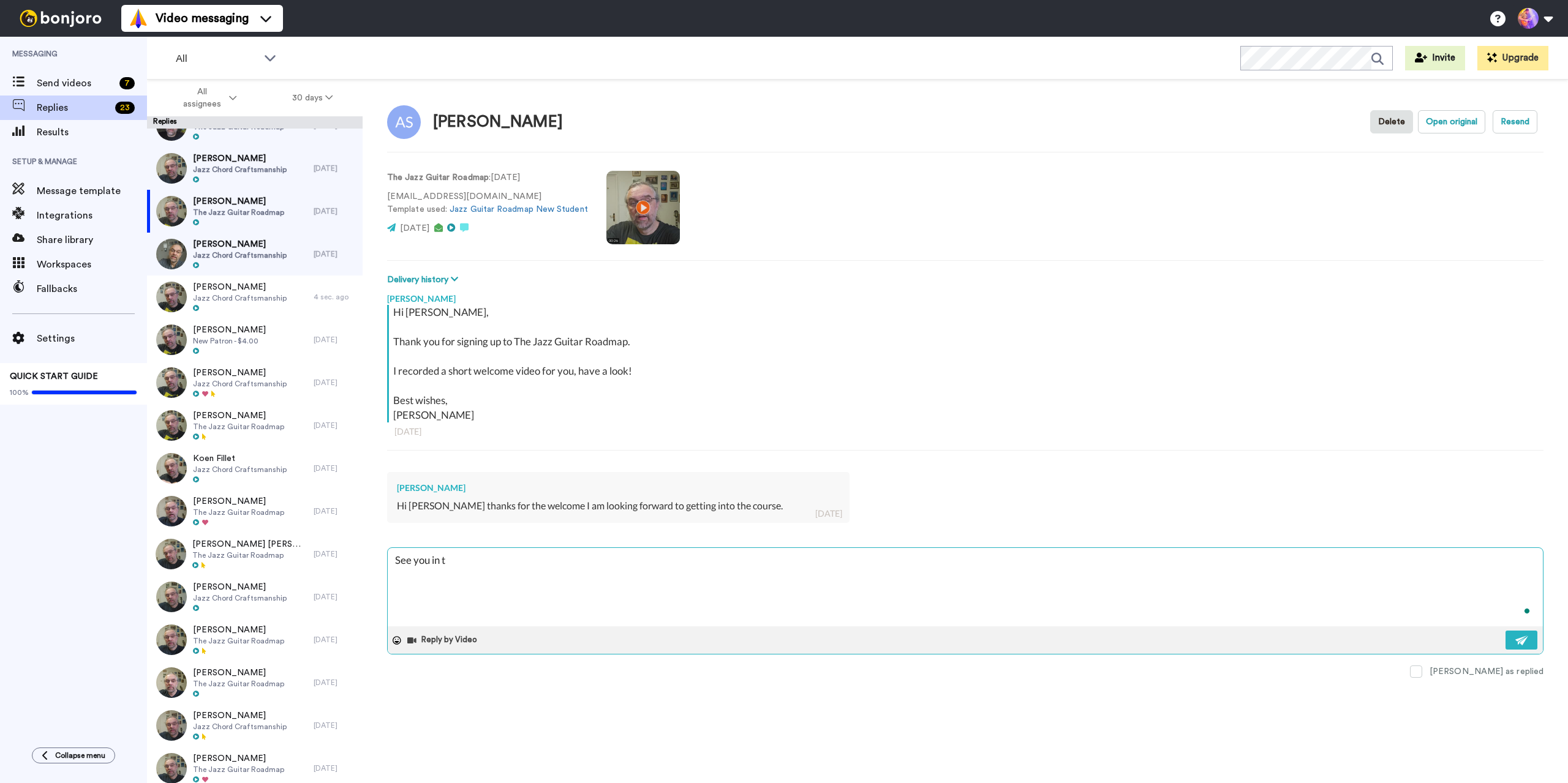
type textarea "x"
type textarea "See you in th"
type textarea "x"
type textarea "See you in the"
type textarea "x"
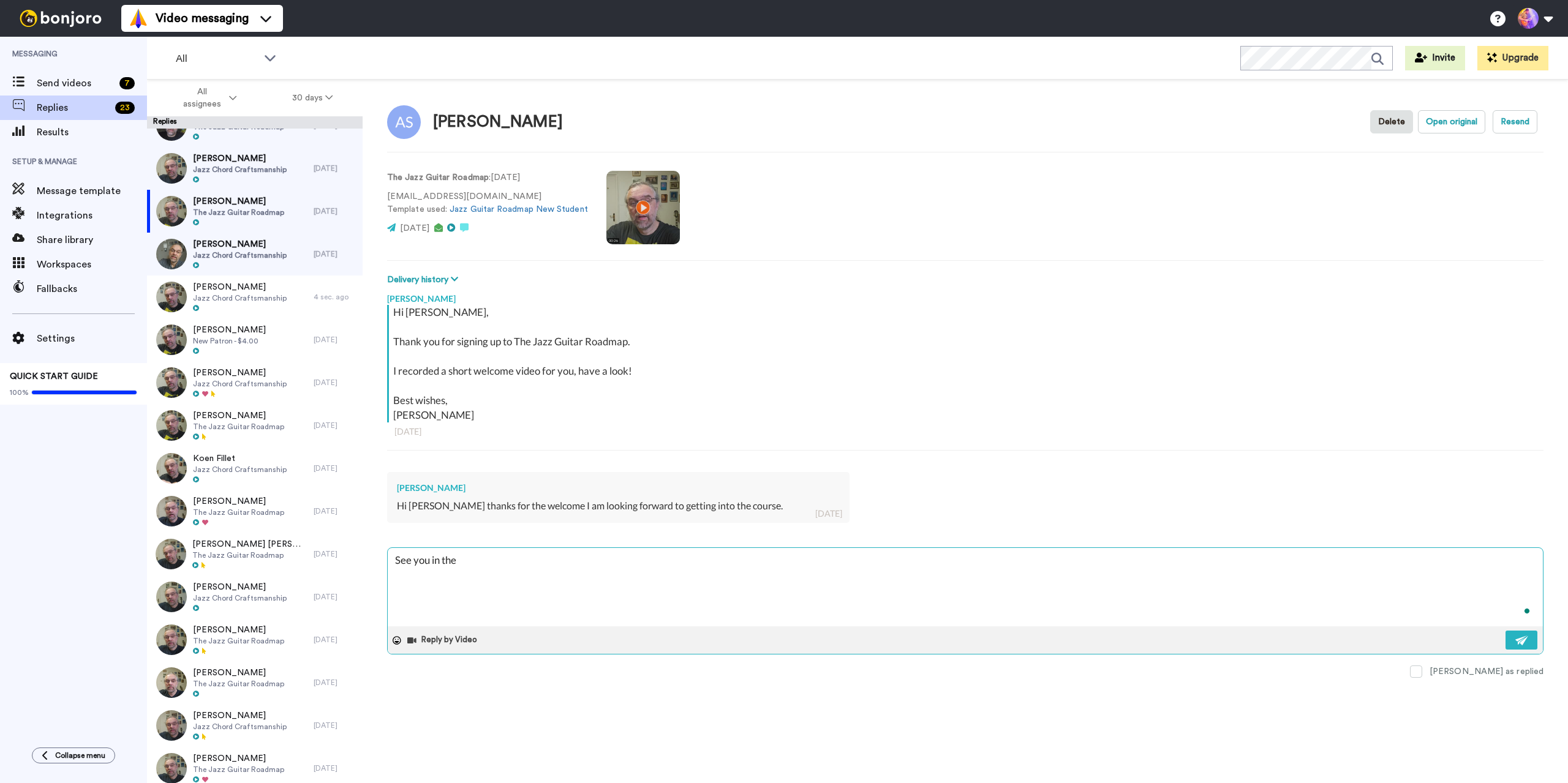
type textarea "See you in ther"
type textarea "x"
type textarea "See you in there"
type textarea "x"
type textarea "See you in there!"
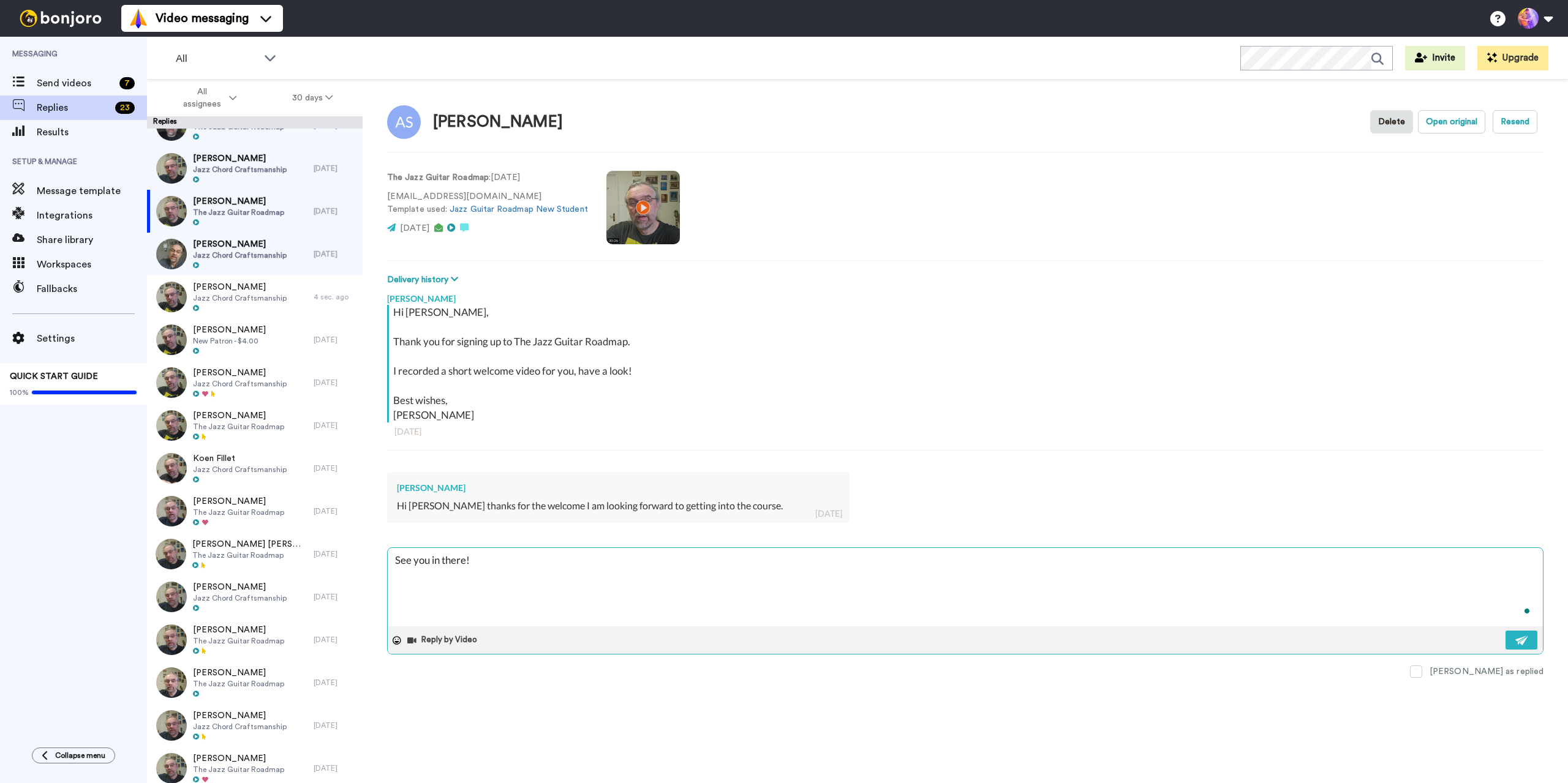
type textarea "x"
type textarea "See you in there!"
type textarea "x"
click at [275, 179] on div at bounding box center [239, 180] width 94 height 9
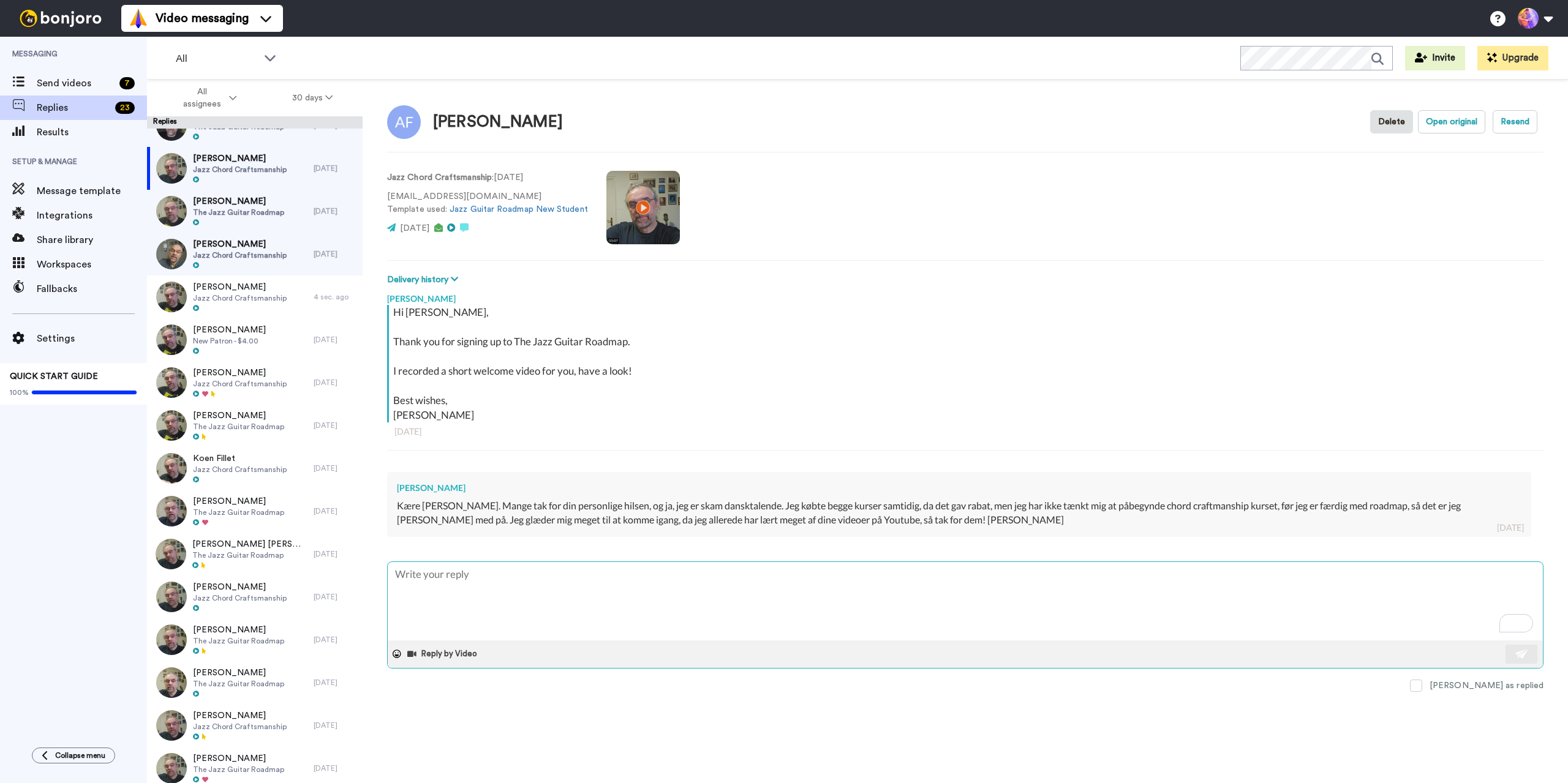
click at [647, 605] on textarea "To enrich screen reader interactions, please activate Accessibility in Grammarl…" at bounding box center [965, 601] width 1155 height 78
type textarea "x"
type textarea "D"
type textarea "x"
type textarea "De"
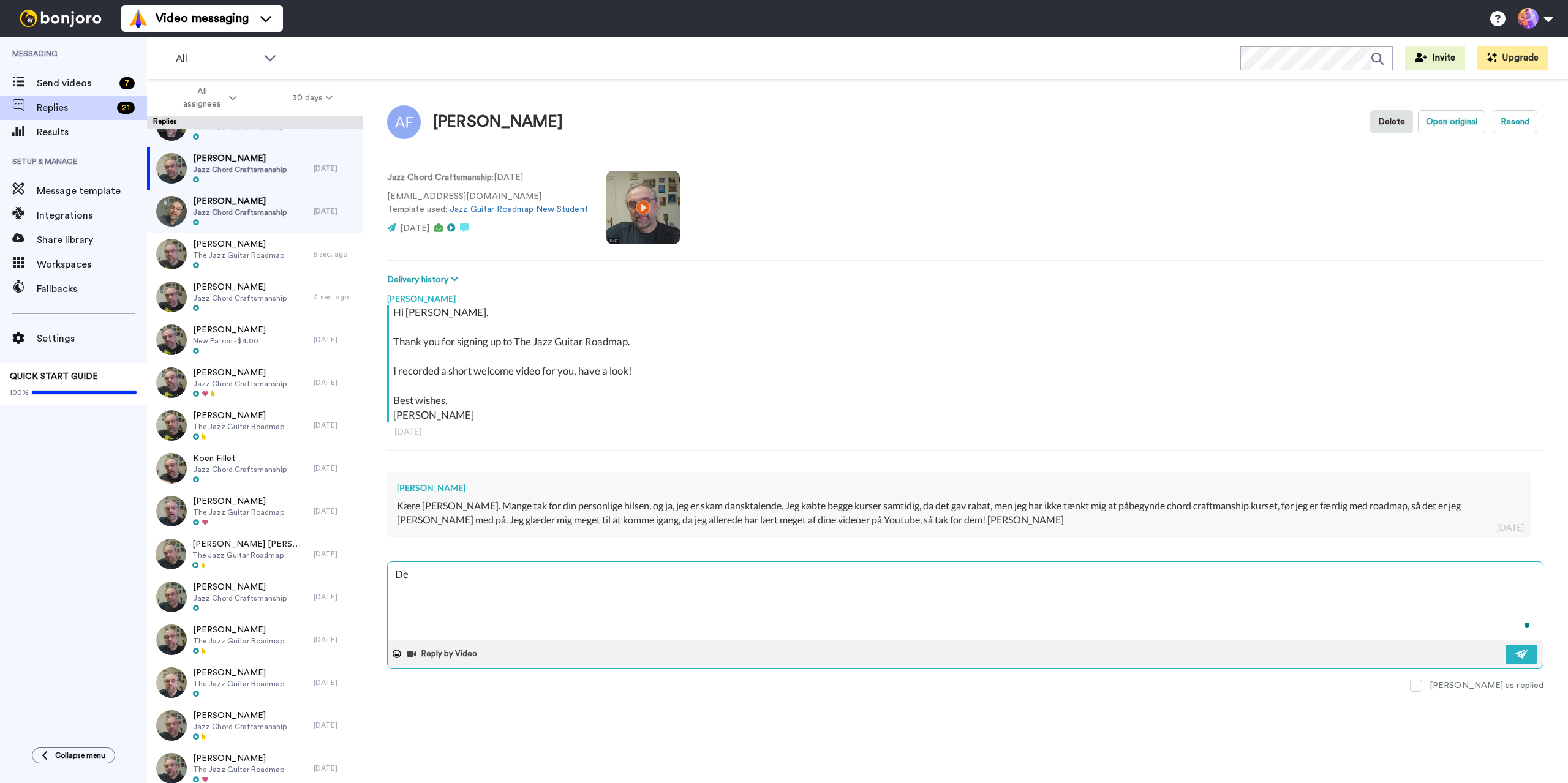
type textarea "x"
type textarea "Det"
type textarea "x"
type textarea "Det"
type textarea "x"
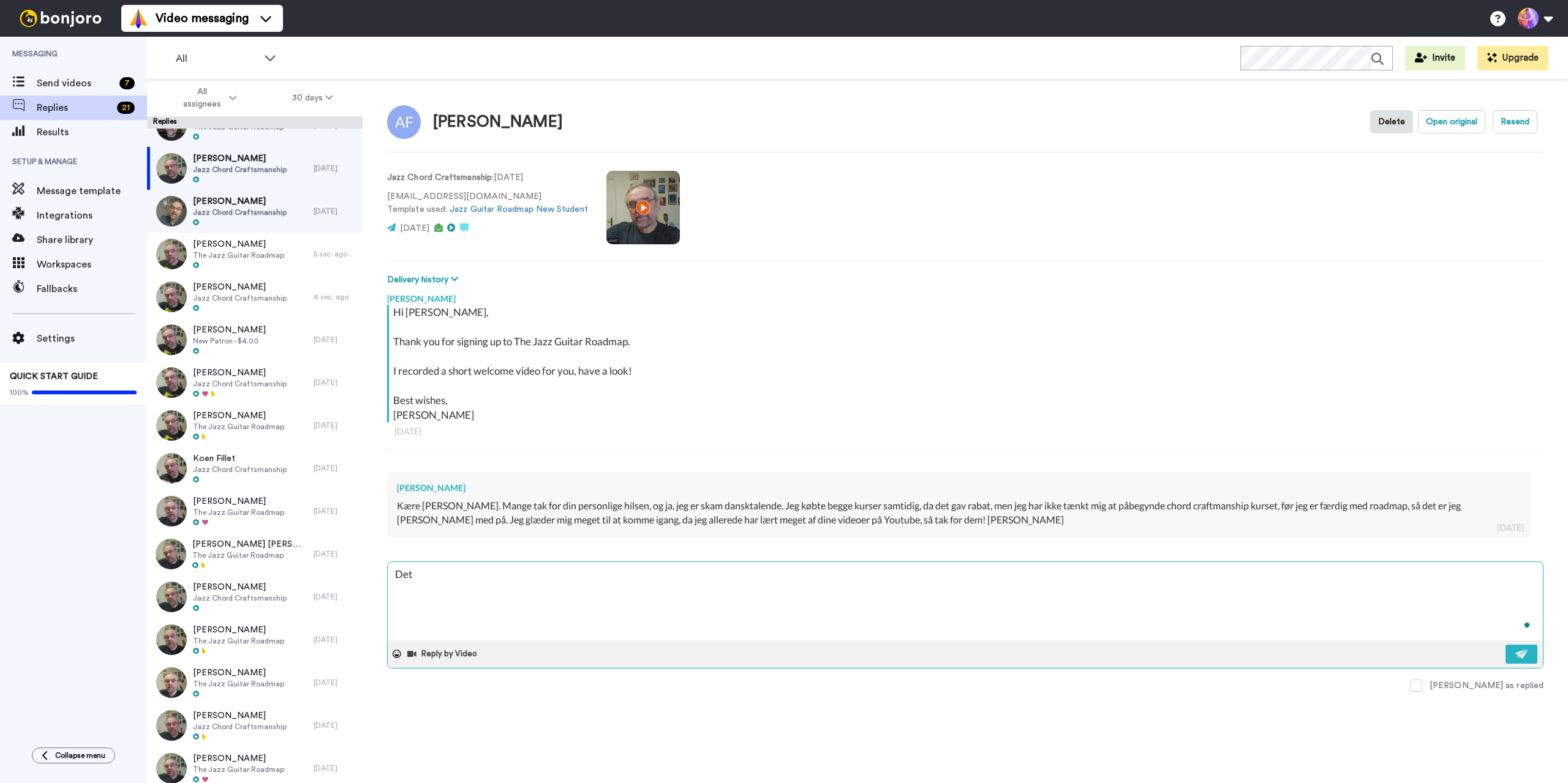
type textarea "Det l"
type textarea "x"
type textarea "Det ld"
type textarea "x"
type textarea "Det l"
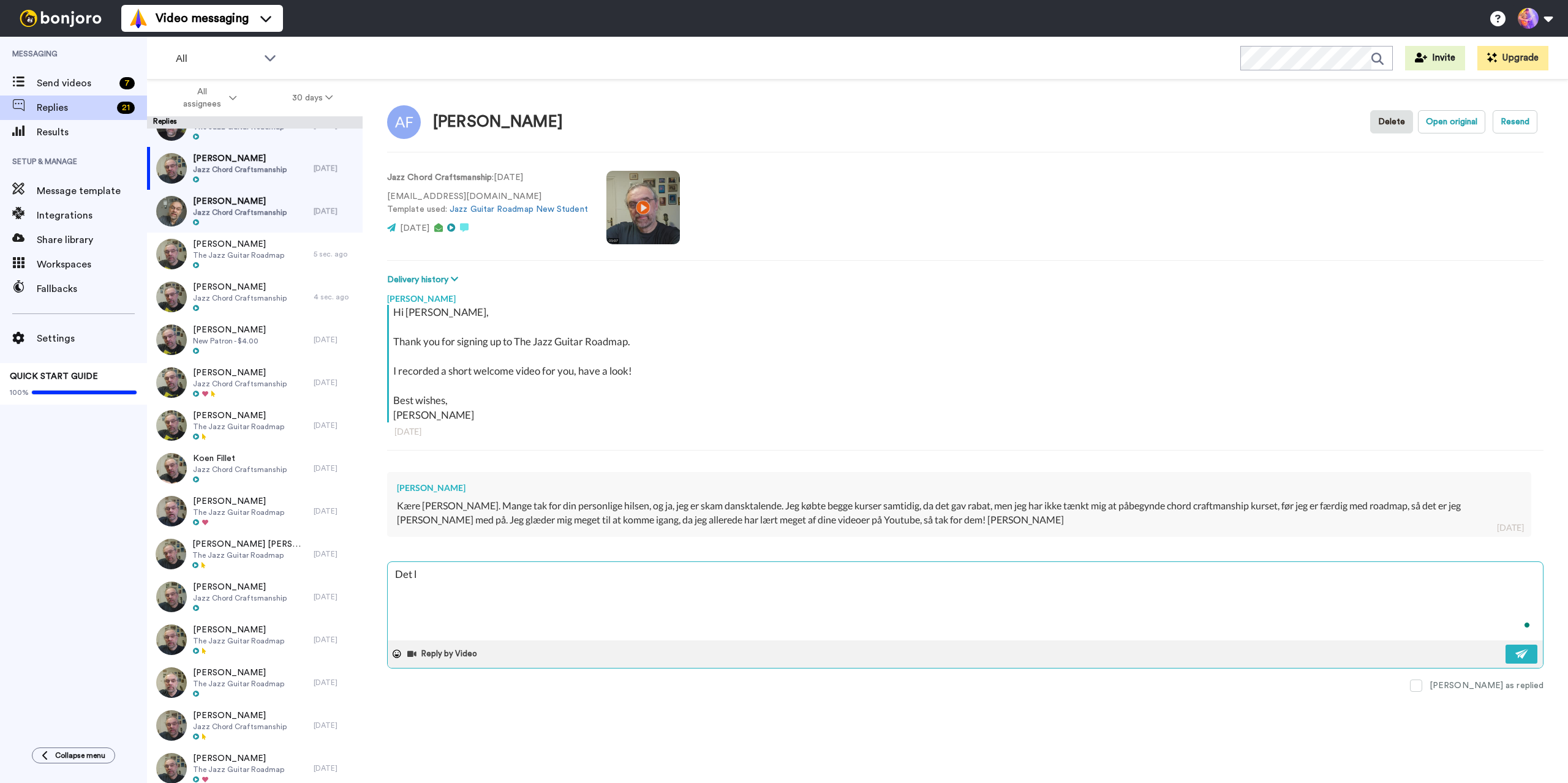
type textarea "x"
type textarea "Det ly"
type textarea "x"
type textarea "Det lyd"
type textarea "x"
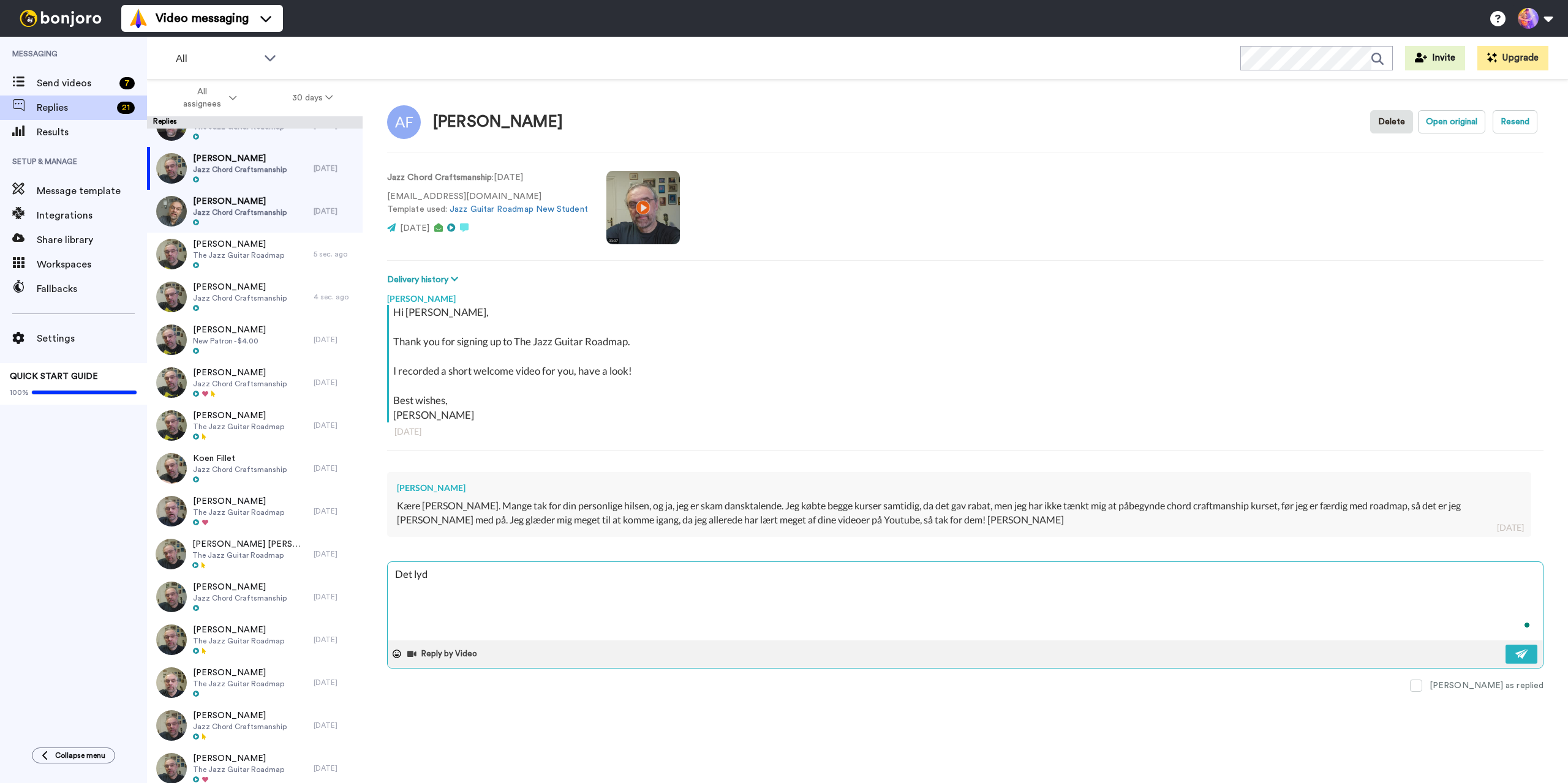
type textarea "Det [PERSON_NAME]"
type textarea "x"
type textarea "Det lyder"
type textarea "x"
type textarea "Det lyder"
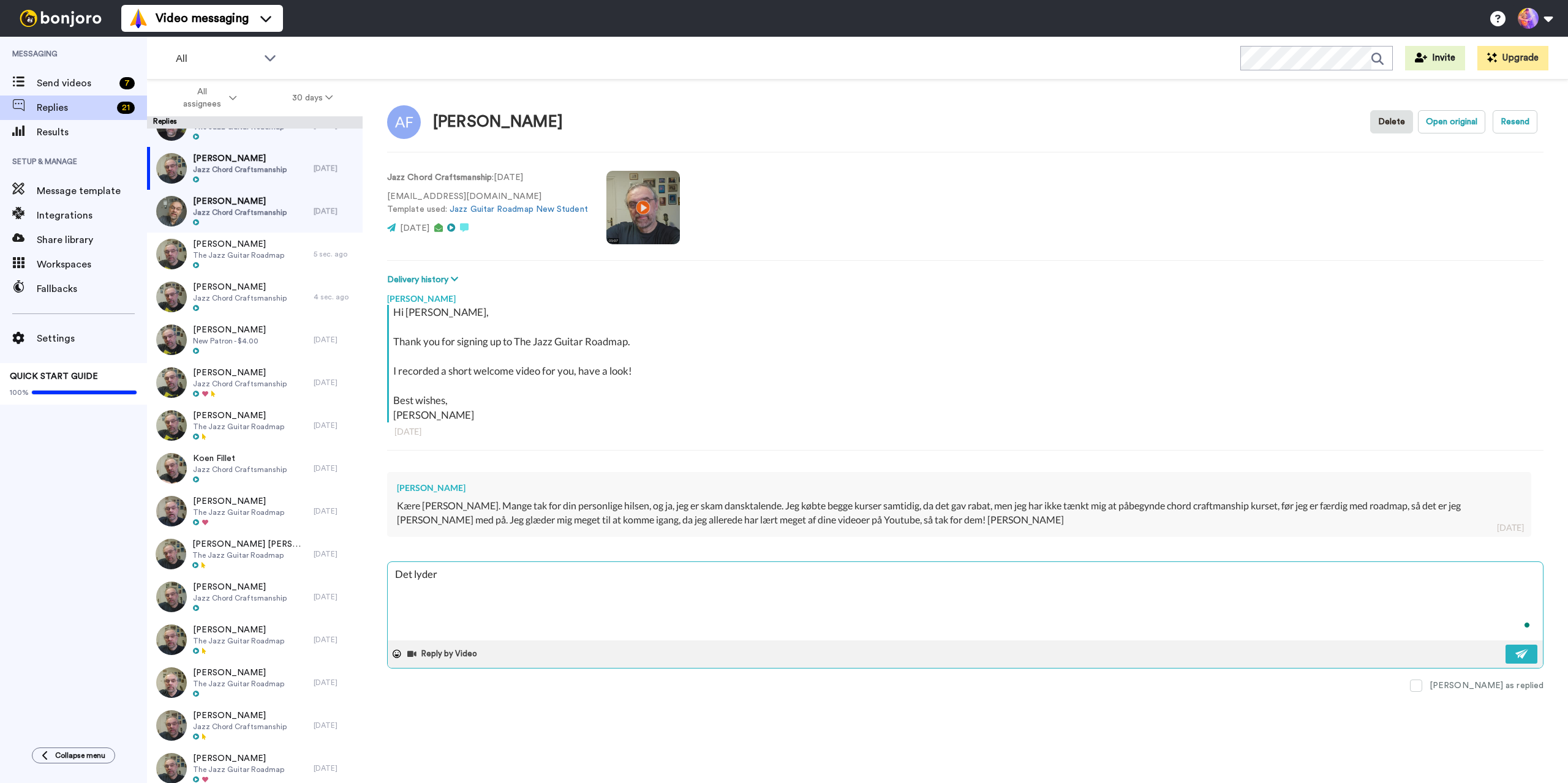
type textarea "x"
type textarea "Det lyder g"
type textarea "x"
type textarea "Det lyder go"
type textarea "x"
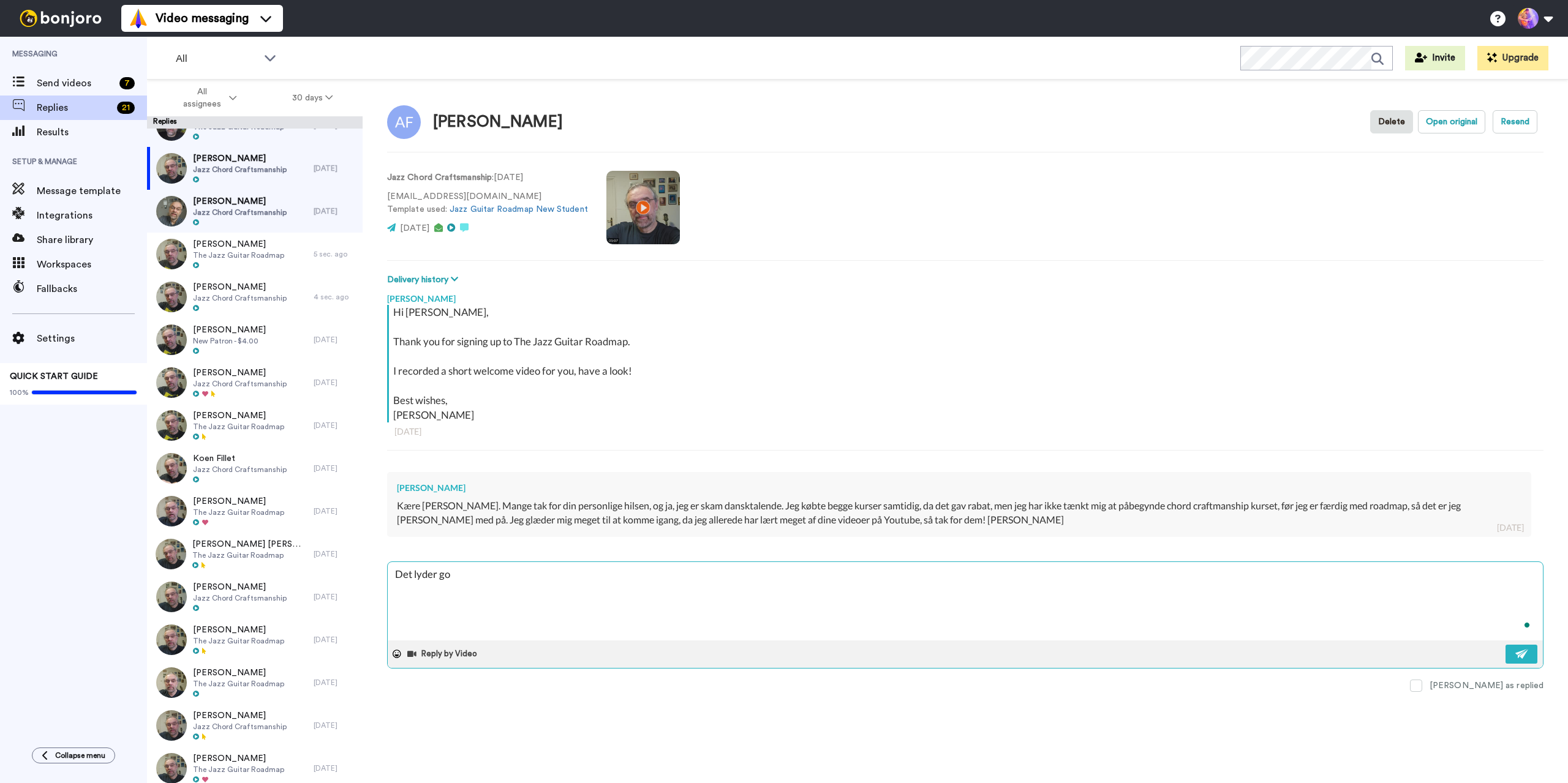
type textarea "Det lyder [DEMOGRAPHIC_DATA]"
type textarea "x"
type textarea "Det lyder godt"
type textarea "x"
type textarea "Det lyder godt!"
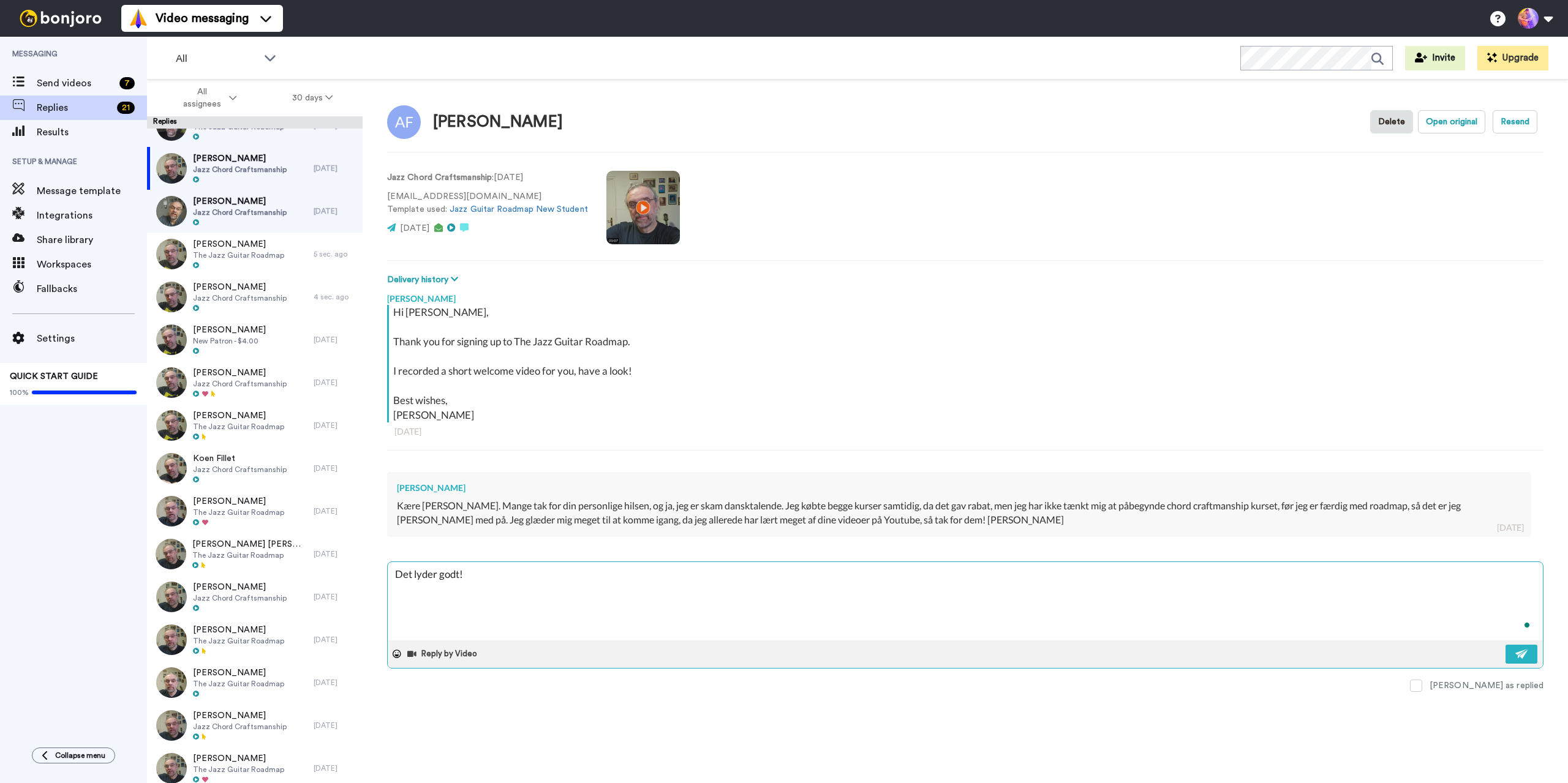
type textarea "x"
type textarea "Det lyder godt!"
type textarea "x"
type textarea "Det lyder godt! V"
type textarea "x"
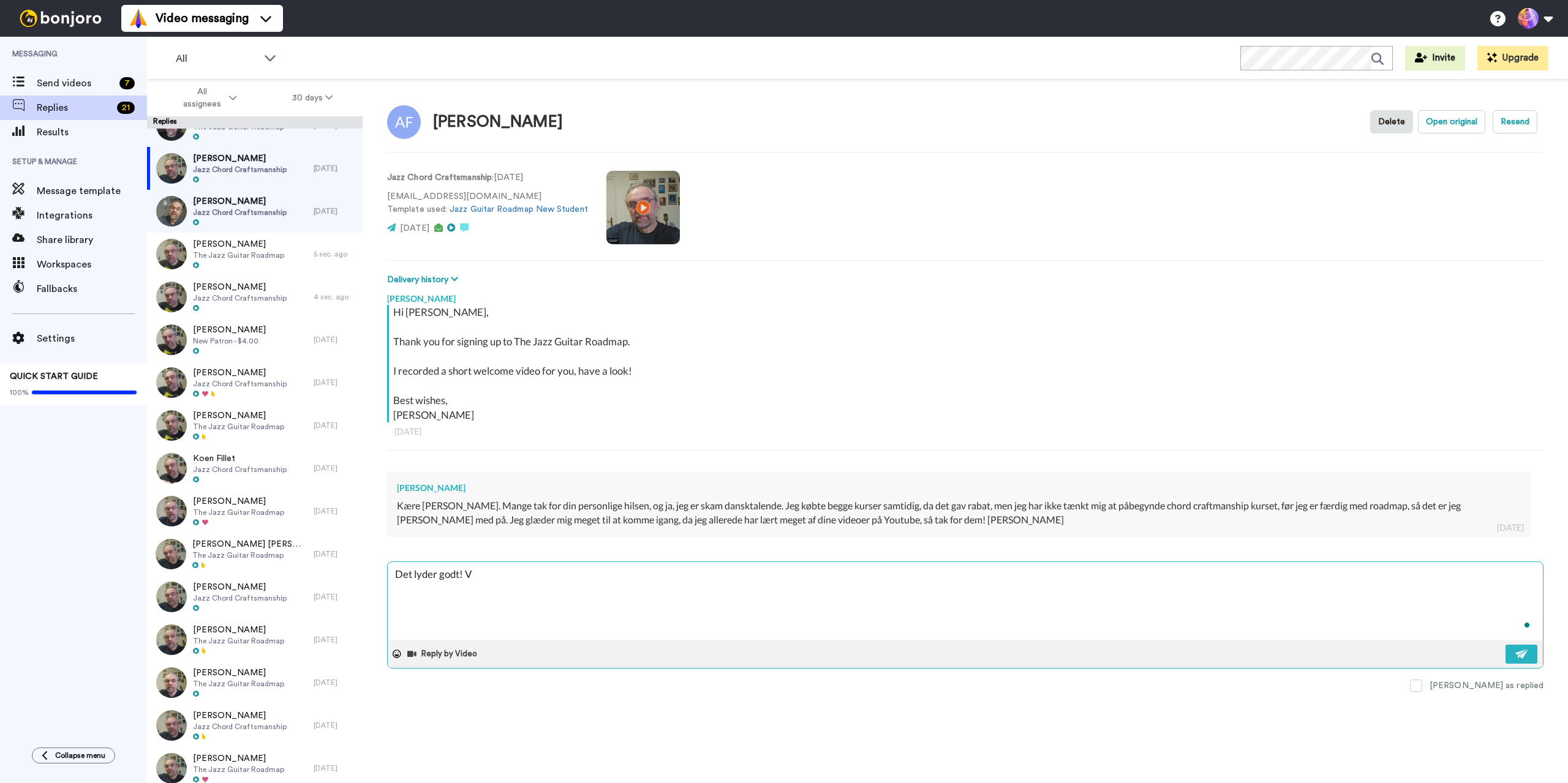
type textarea "Det lyder godt! Vi"
type textarea "x"
type textarea "Det lyder godt! Vis"
type textarea "x"
type textarea "Det lyder godt! Vis"
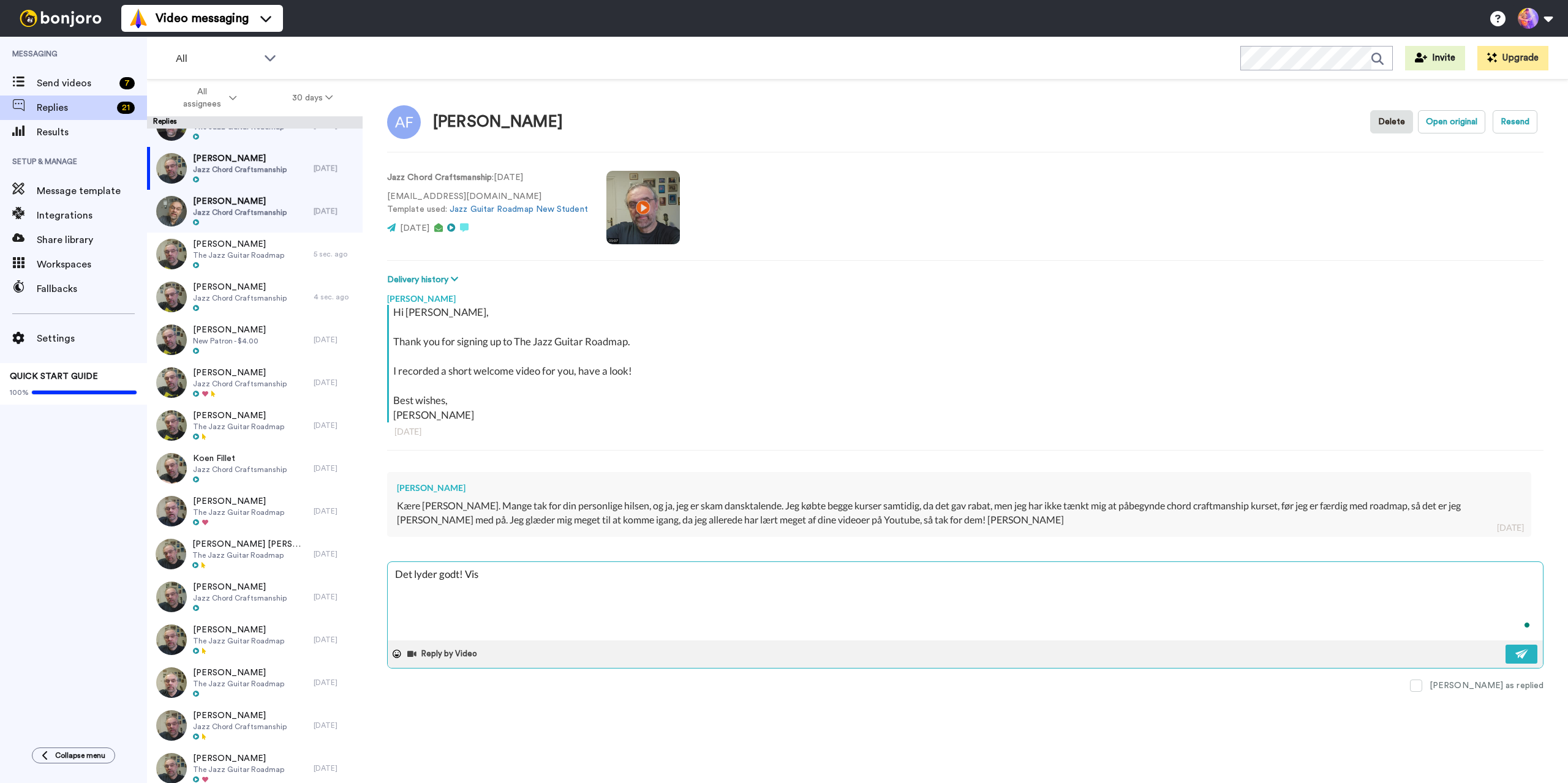
type textarea "x"
type textarea "Det lyder godt! Vis e"
type textarea "x"
type textarea "Det lyder godt! Vis"
type textarea "x"
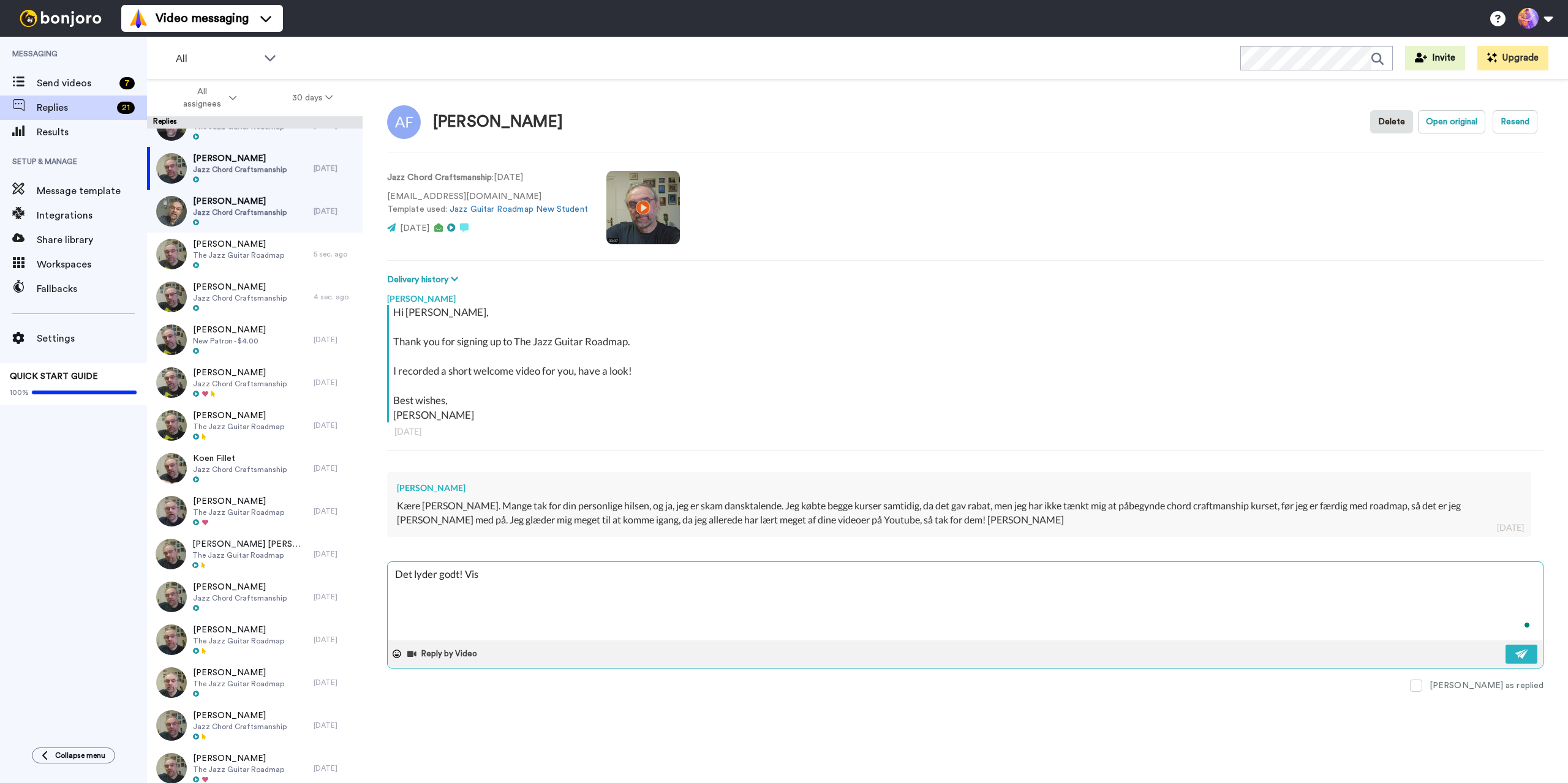
type textarea "Det lyder godt! Vis"
type textarea "x"
type textarea "Det lyder godt! Vi"
type textarea "x"
type textarea "Det lyder godt! Vi"
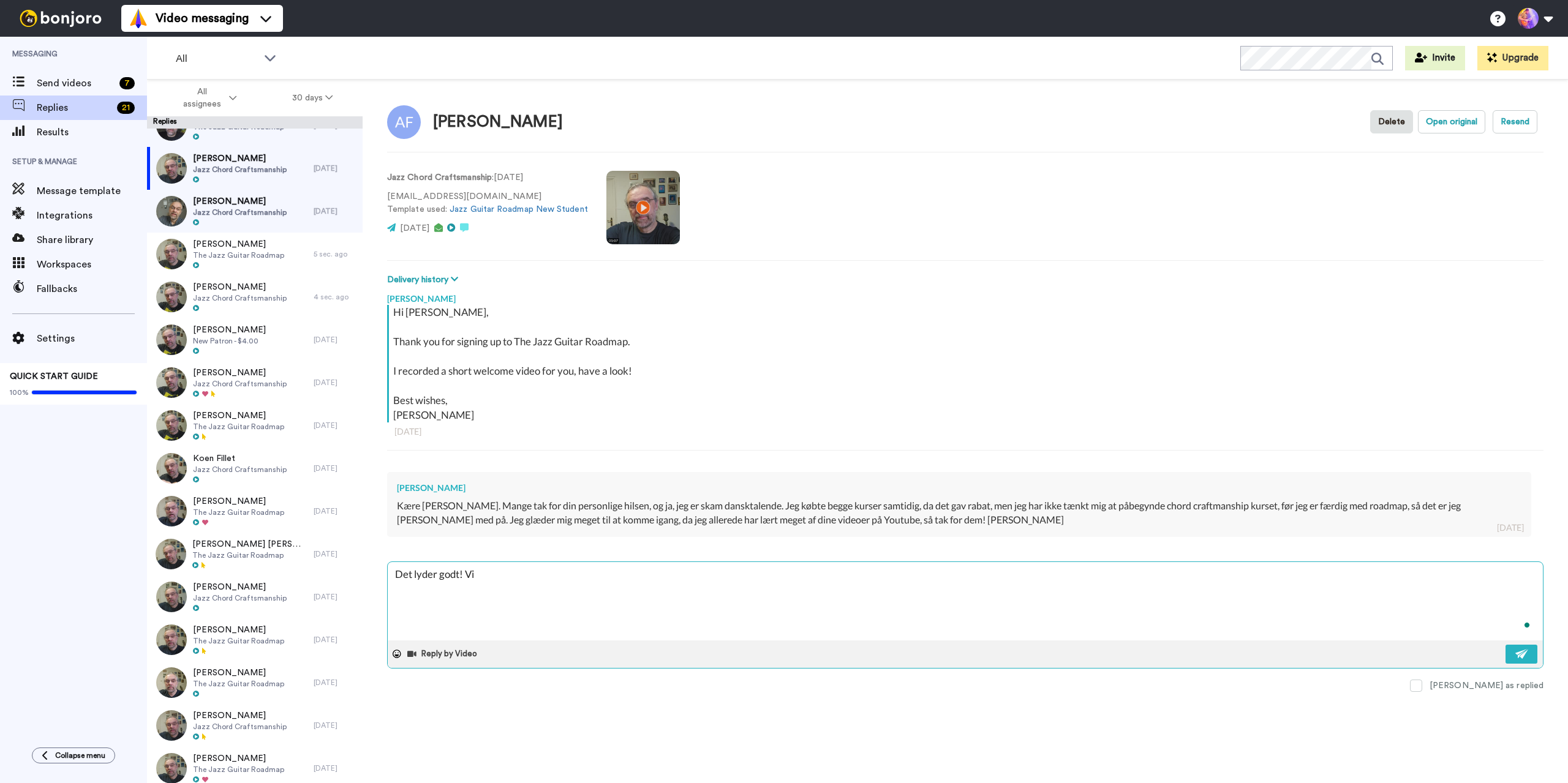
type textarea "x"
type textarea "Det lyder godt! Vi s"
type textarea "x"
type textarea "Det lyder godt! Vi se"
type textarea "x"
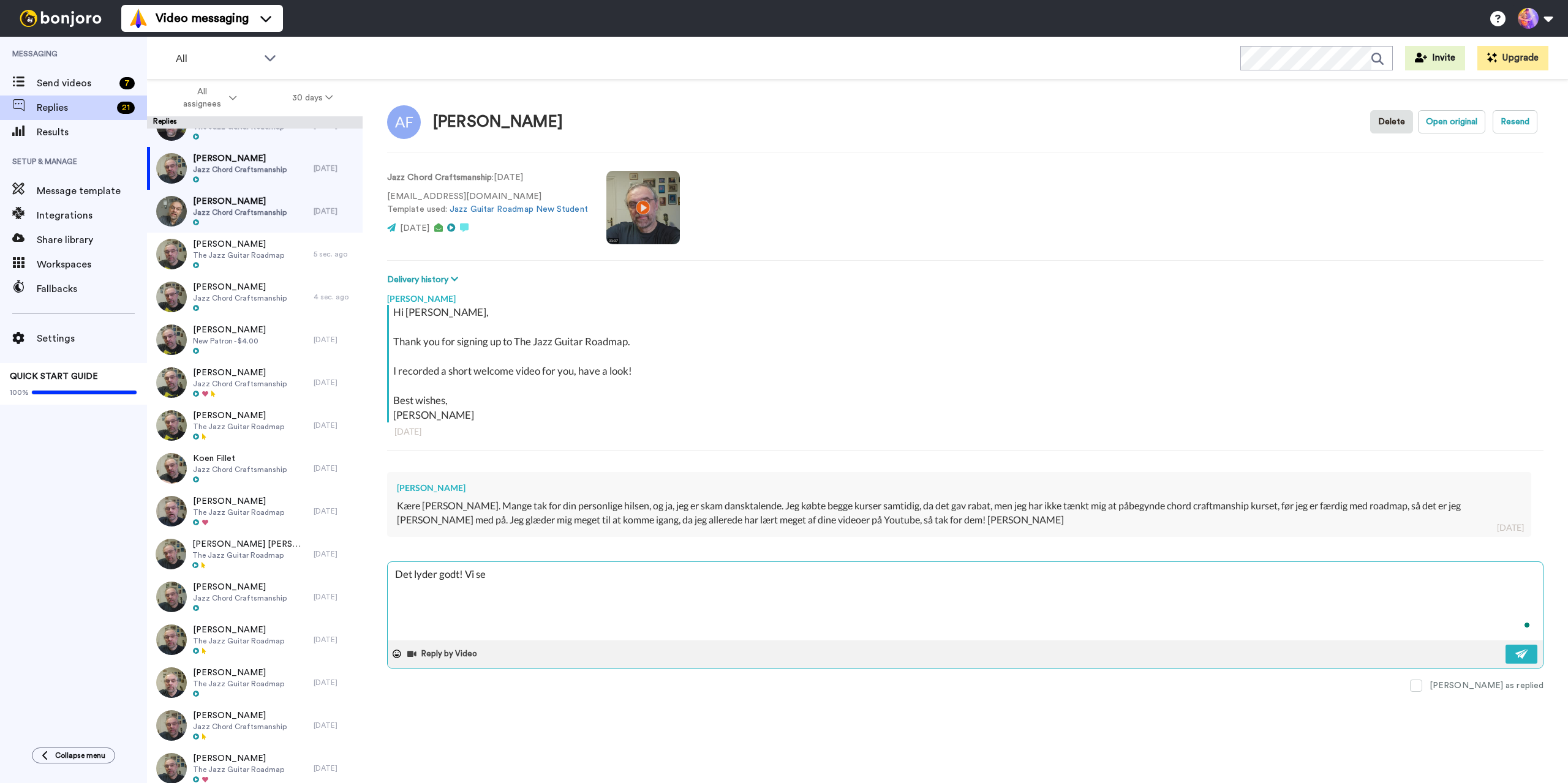
type textarea "Det lyder godt! Vi ses"
type textarea "x"
type textarea "Det lyder godt! Vi ses"
type textarea "x"
type textarea "Det lyder godt! Vi ses e"
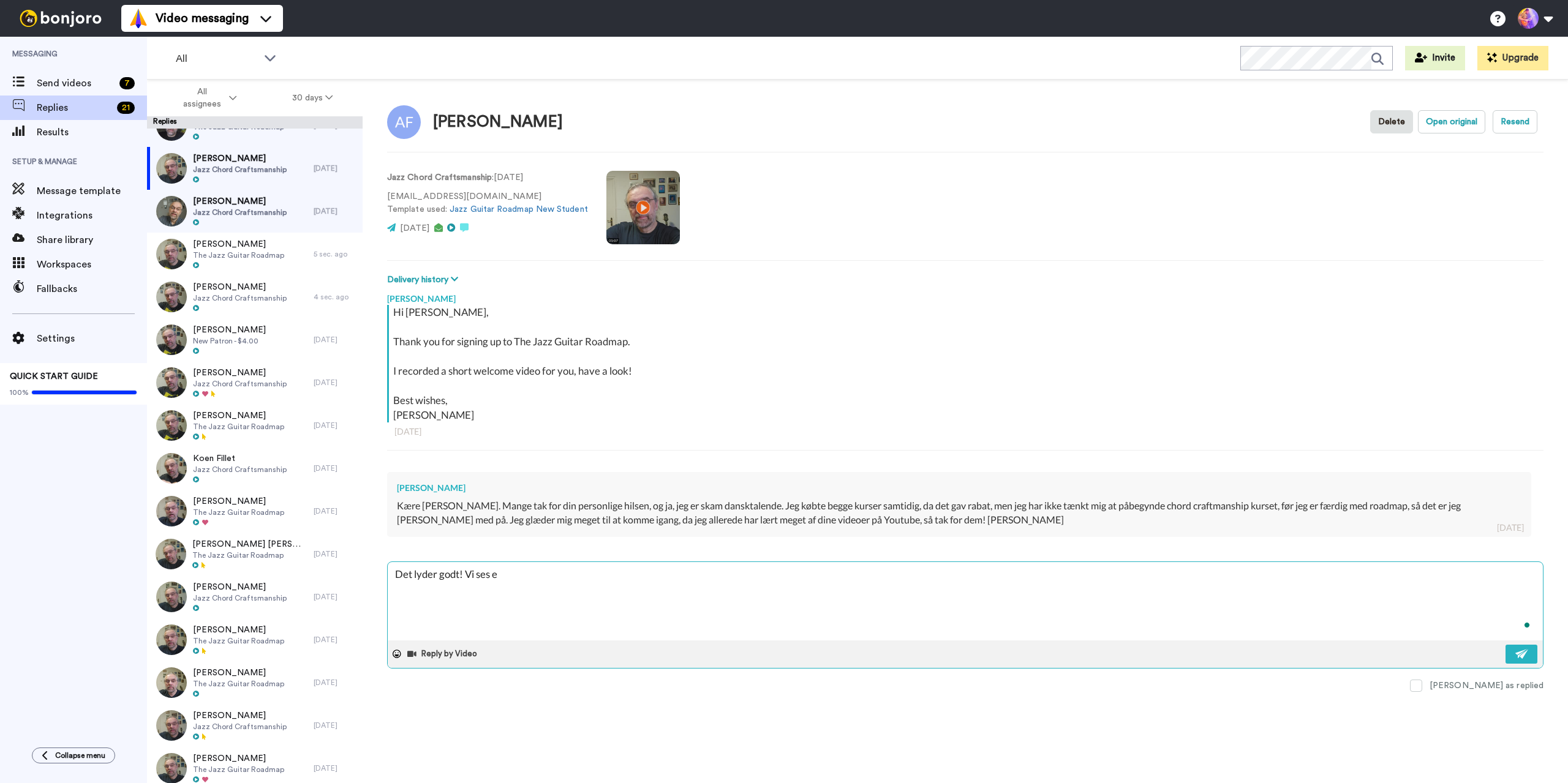
type textarea "x"
type textarea "Det lyder godt! Vi ses"
type textarea "x"
type textarea "Det lyder godt! Vi ses d"
type textarea "x"
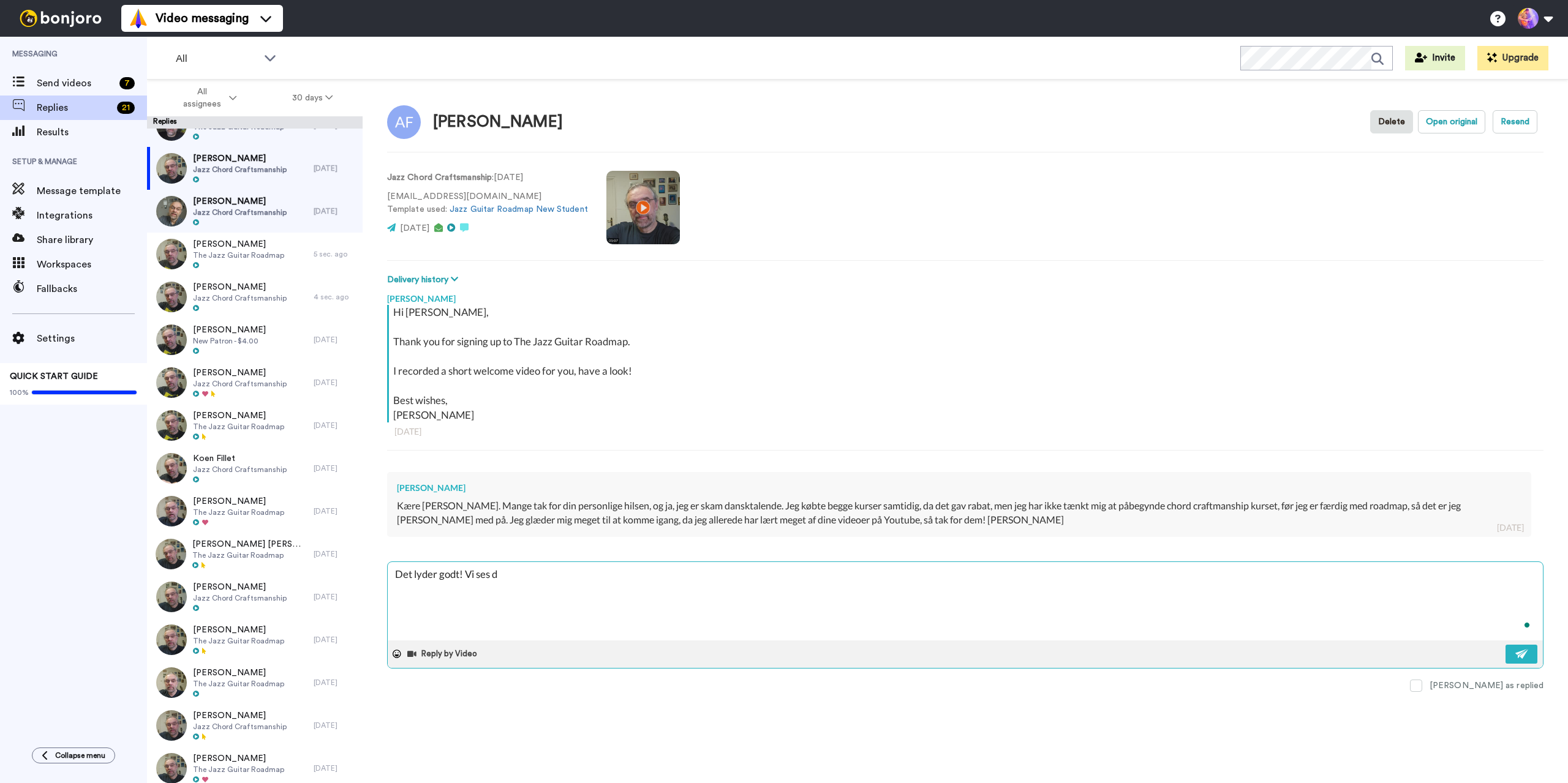
type textarea "Det lyder godt! Vi ses de"
type textarea "x"
type textarea "Det lyder godt! Vi ses der"
type textarea "x"
type textarea "Det lyder godt! Vi ses deri"
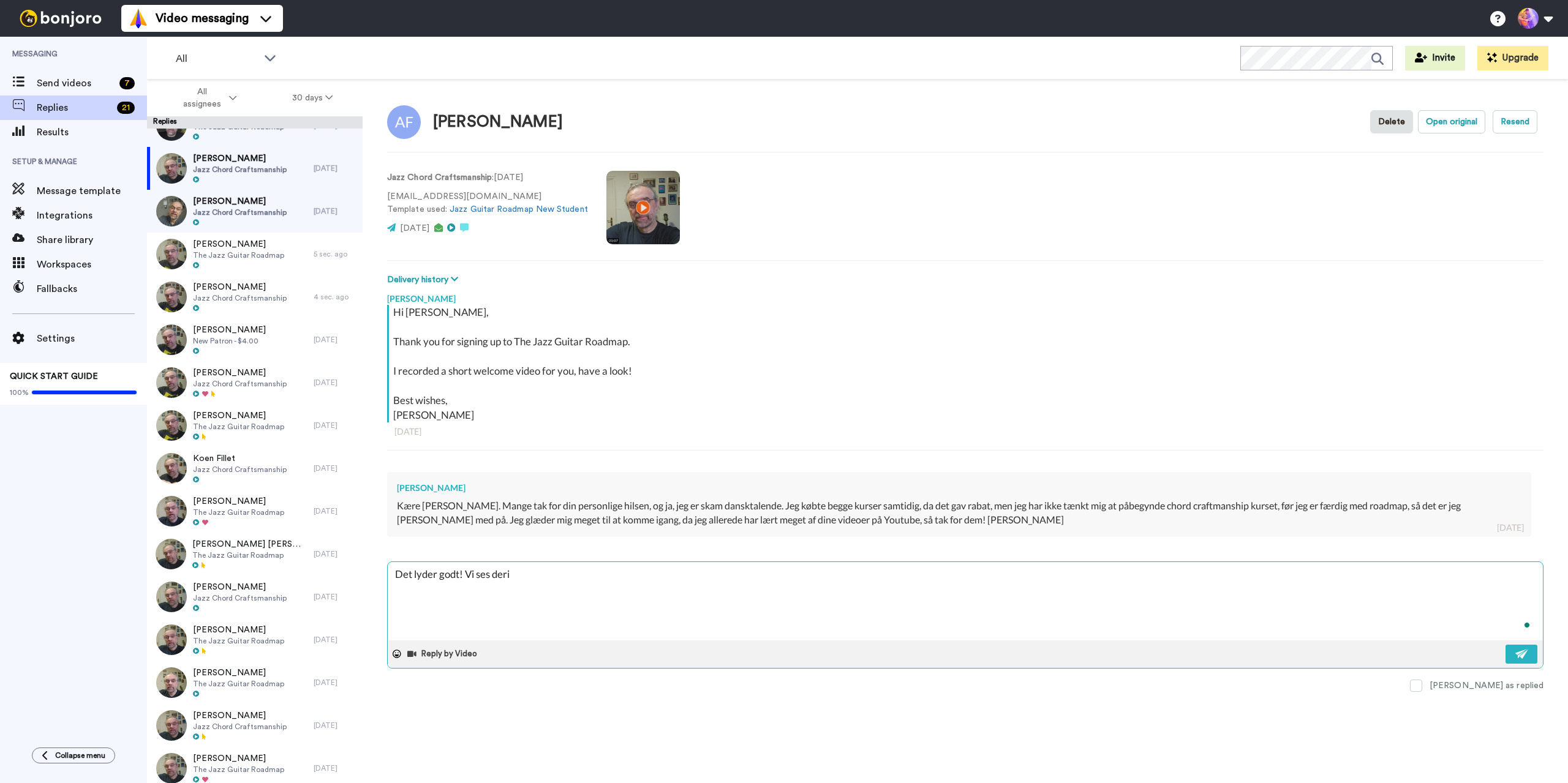
type textarea "x"
type textarea "Det lyder godt! Vi ses derin"
type textarea "x"
type textarea "Det lyder godt! Vi ses derind"
type textarea "x"
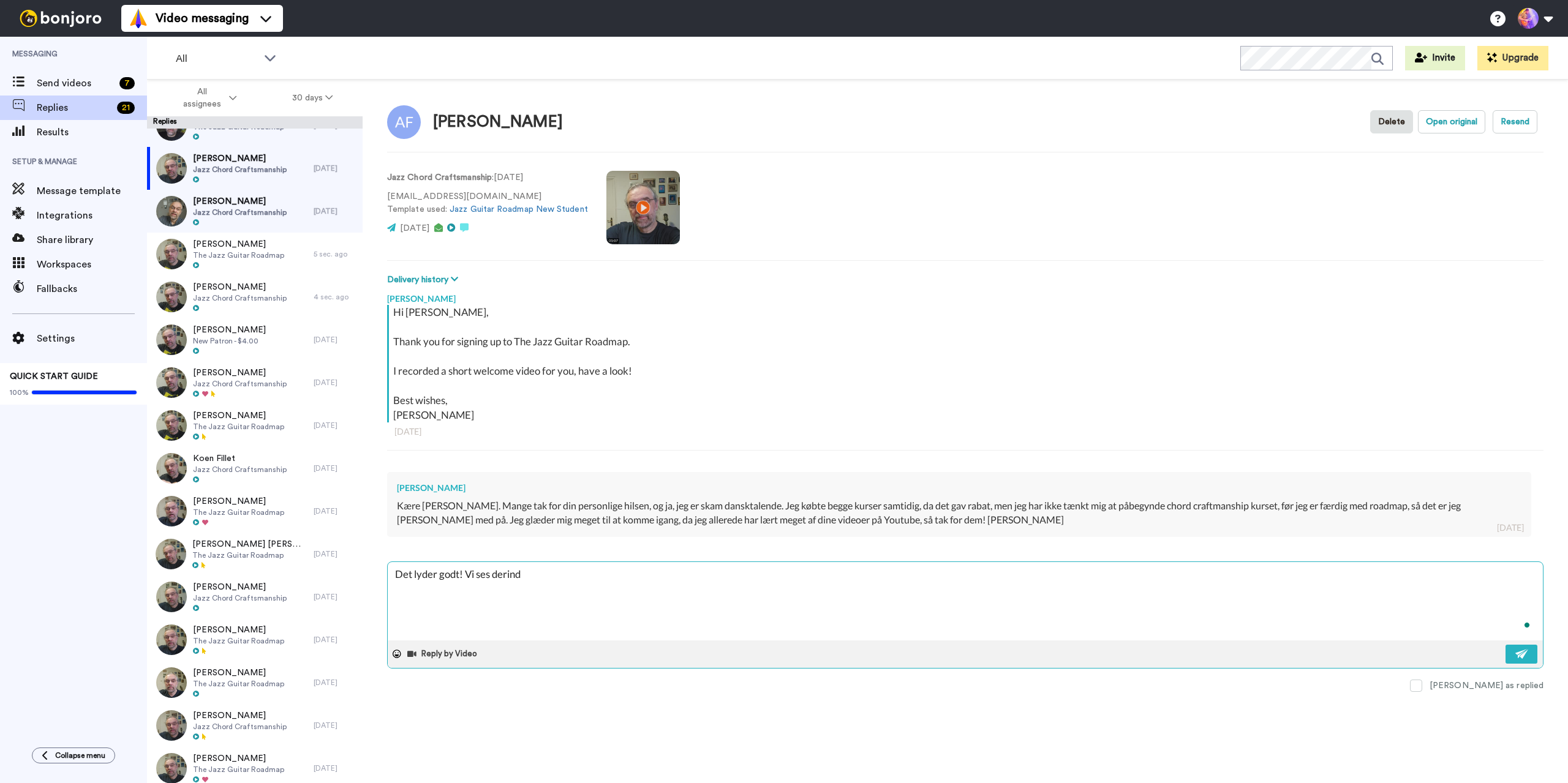
type textarea "Det lyder godt! Vi ses derinde"
type textarea "x"
type textarea "Det lyder godt! Vi ses derinde"
type textarea "x"
type textarea "Det lyder godt! Vi ses derinde 🙂"
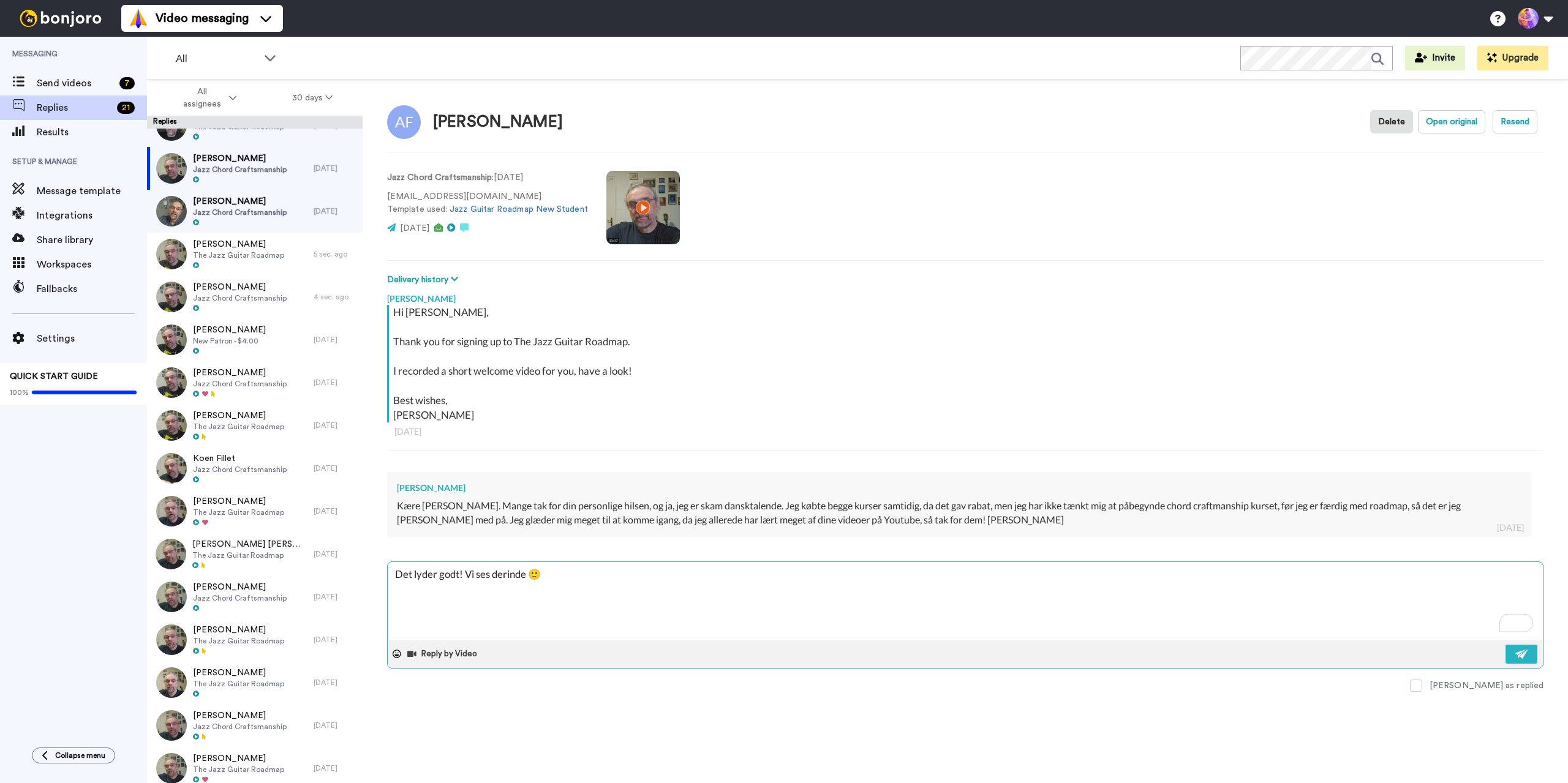
type textarea "x"
click at [244, 166] on span "Jazz Chord Craftsmanship" at bounding box center [239, 169] width 94 height 10
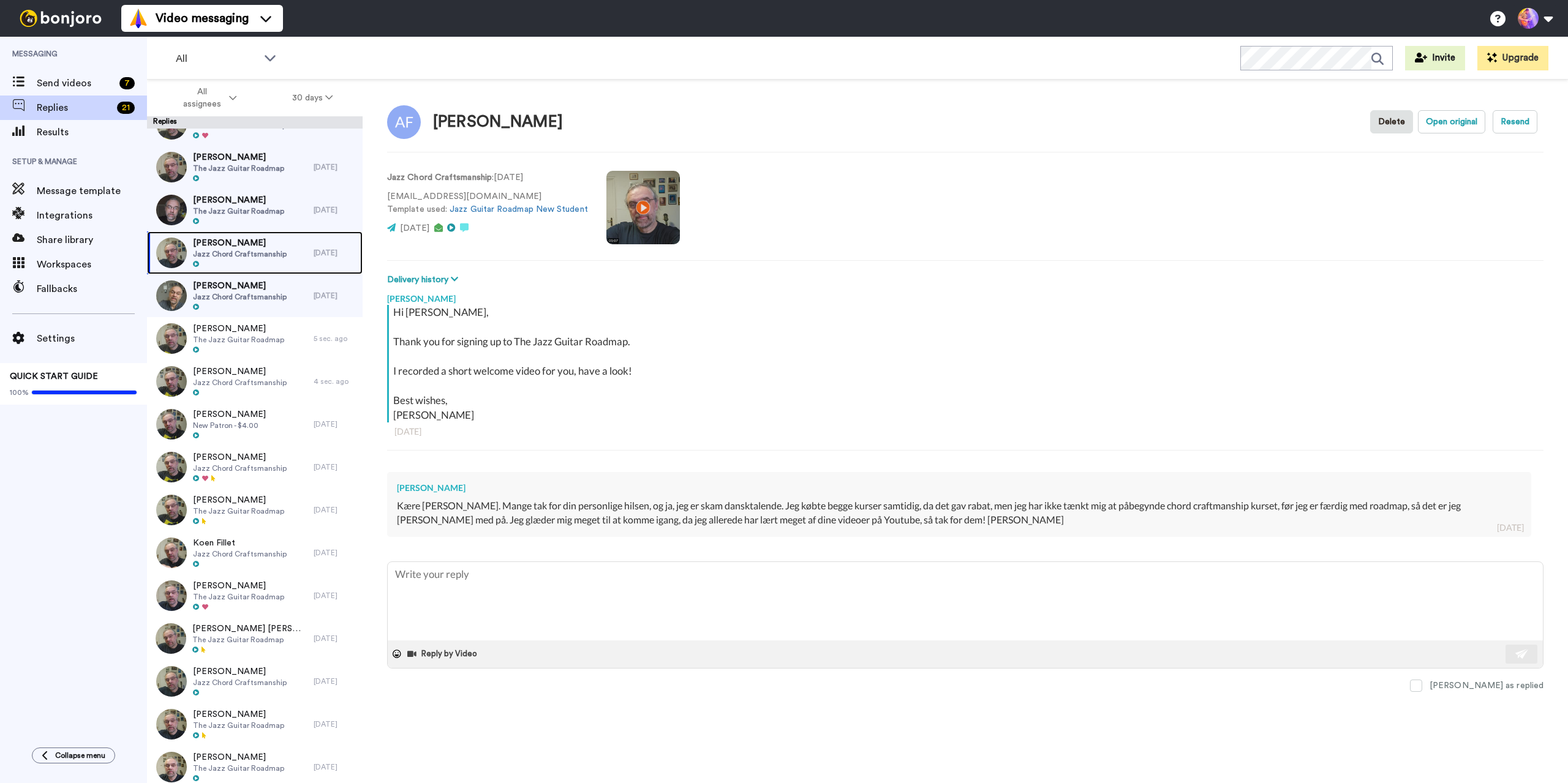
scroll to position [551, 0]
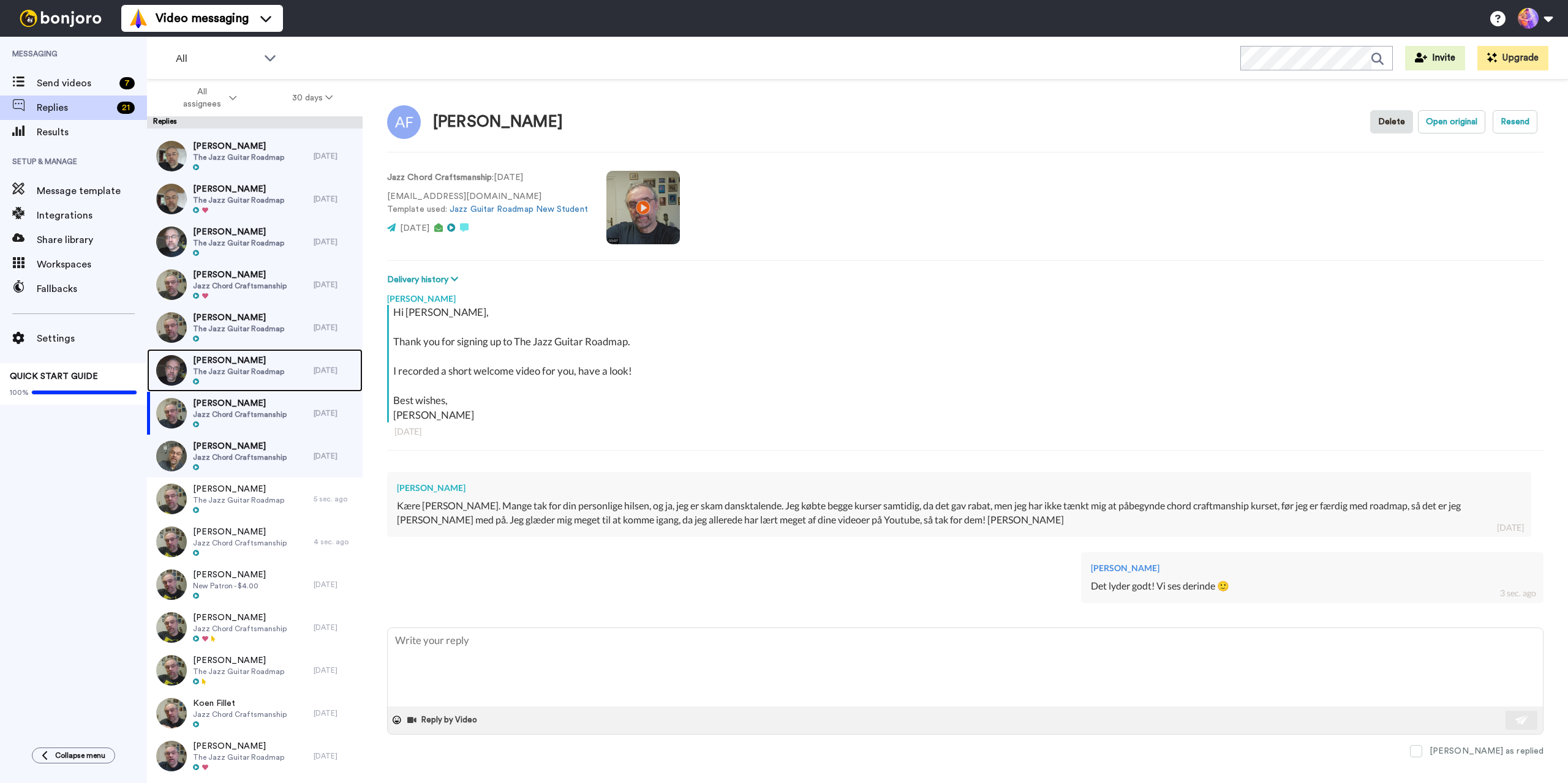
click at [243, 372] on span "The Jazz Guitar Roadmap" at bounding box center [238, 371] width 91 height 10
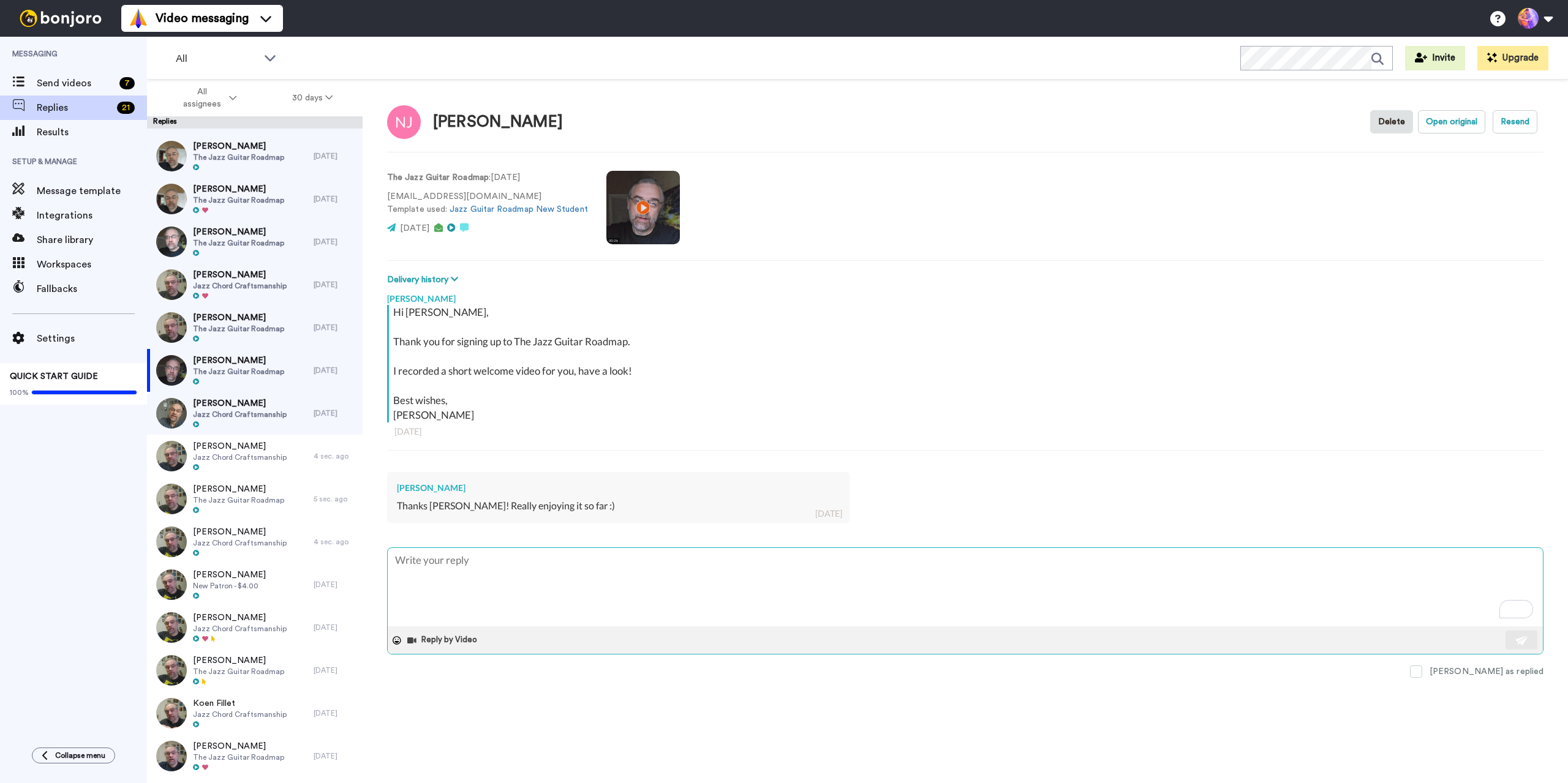
click at [591, 585] on textarea "To enrich screen reader interactions, please activate Accessibility in Grammarl…" at bounding box center [965, 587] width 1155 height 78
type textarea "x"
type textarea "See you in there!"
type textarea "x"
type textarea "GSee you in there!"
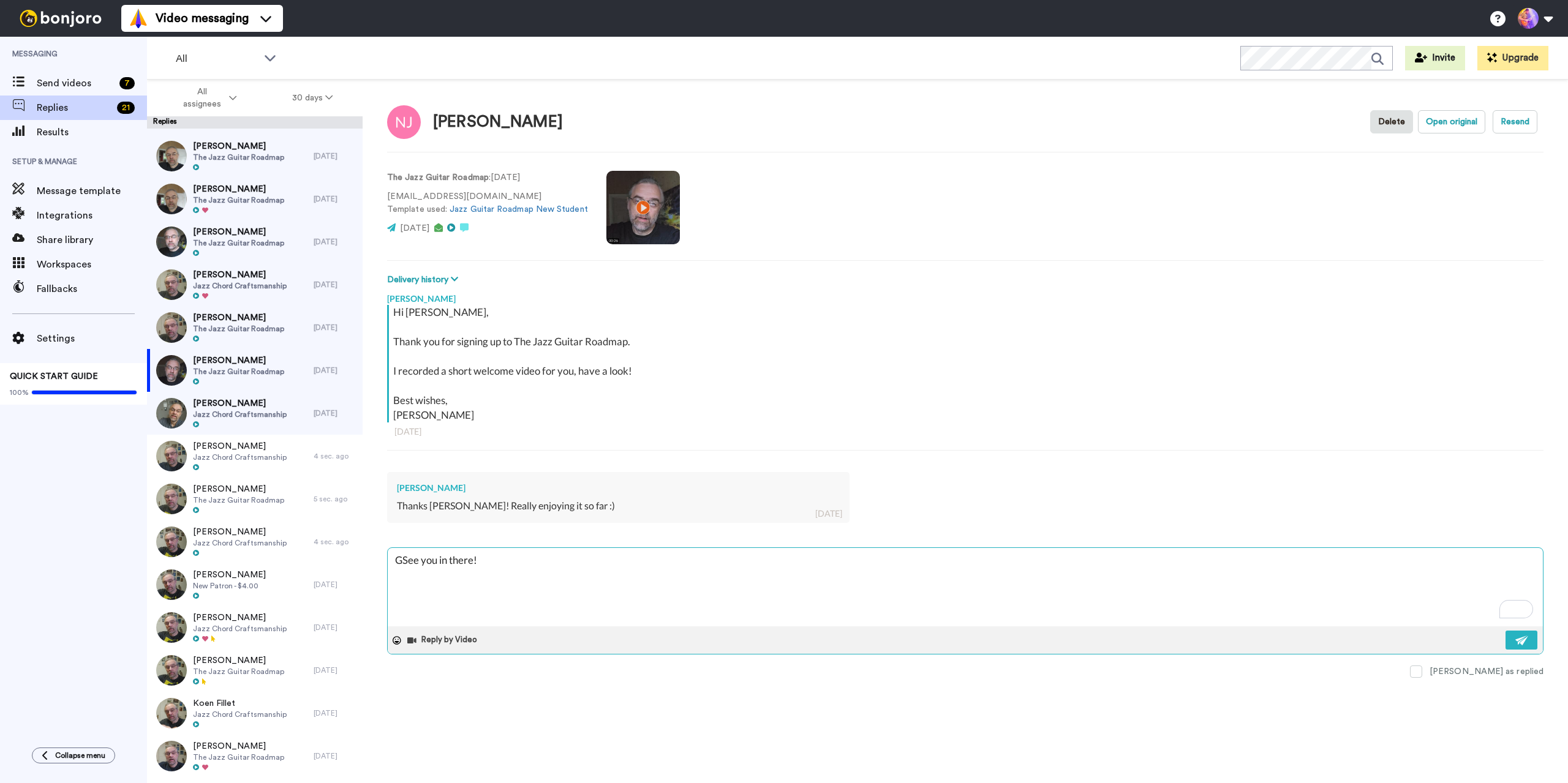
type textarea "x"
type textarea "GrSee you in there!"
type textarea "x"
type textarea "GreSee you in there!"
type textarea "x"
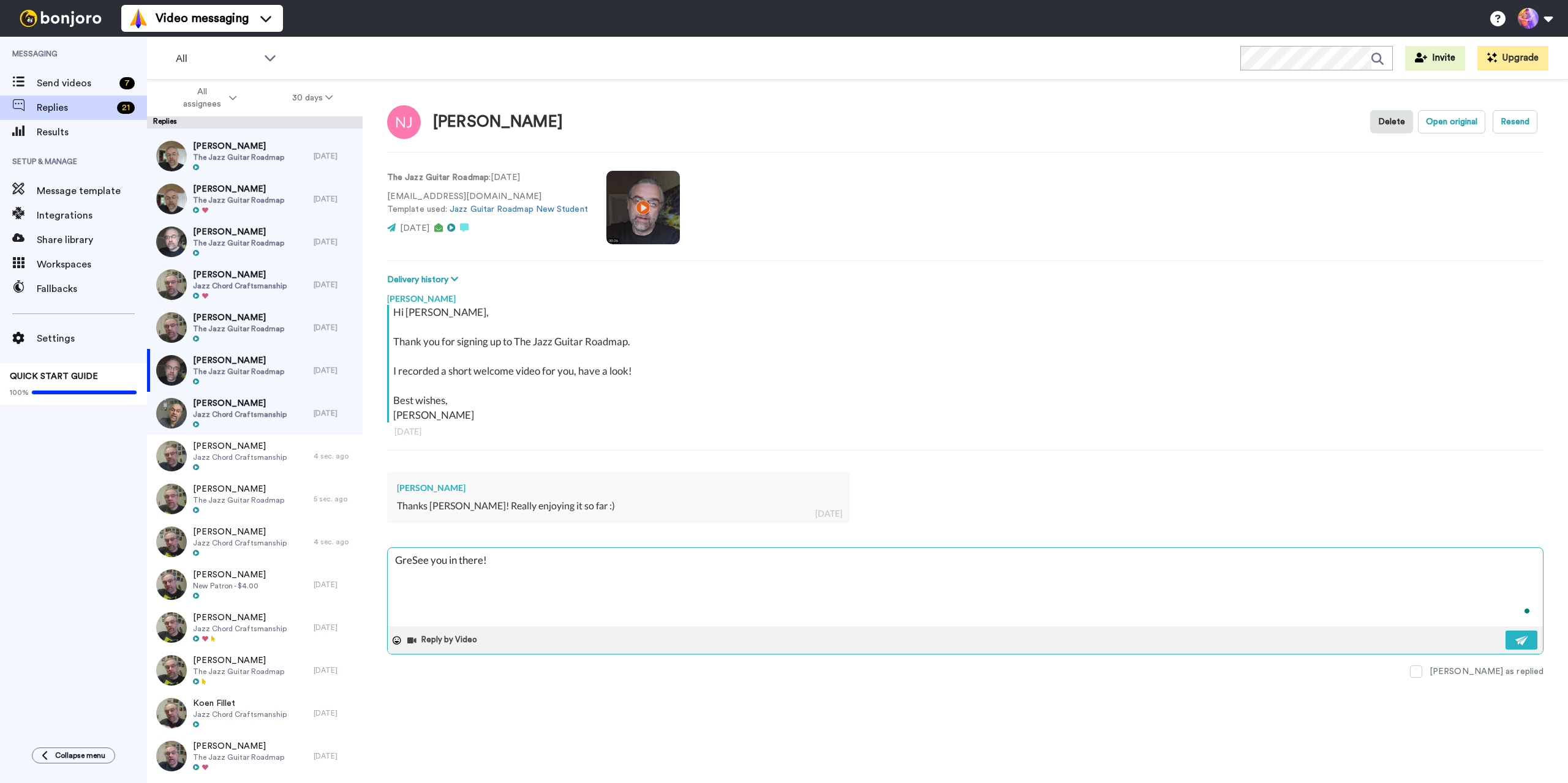
type textarea "GreaSee you in there!"
type textarea "x"
type textarea "GreatSee you in there!"
click at [422, 561] on textarea "Great See you in there!" at bounding box center [965, 587] width 1155 height 78
click at [1519, 641] on img at bounding box center [1522, 640] width 14 height 10
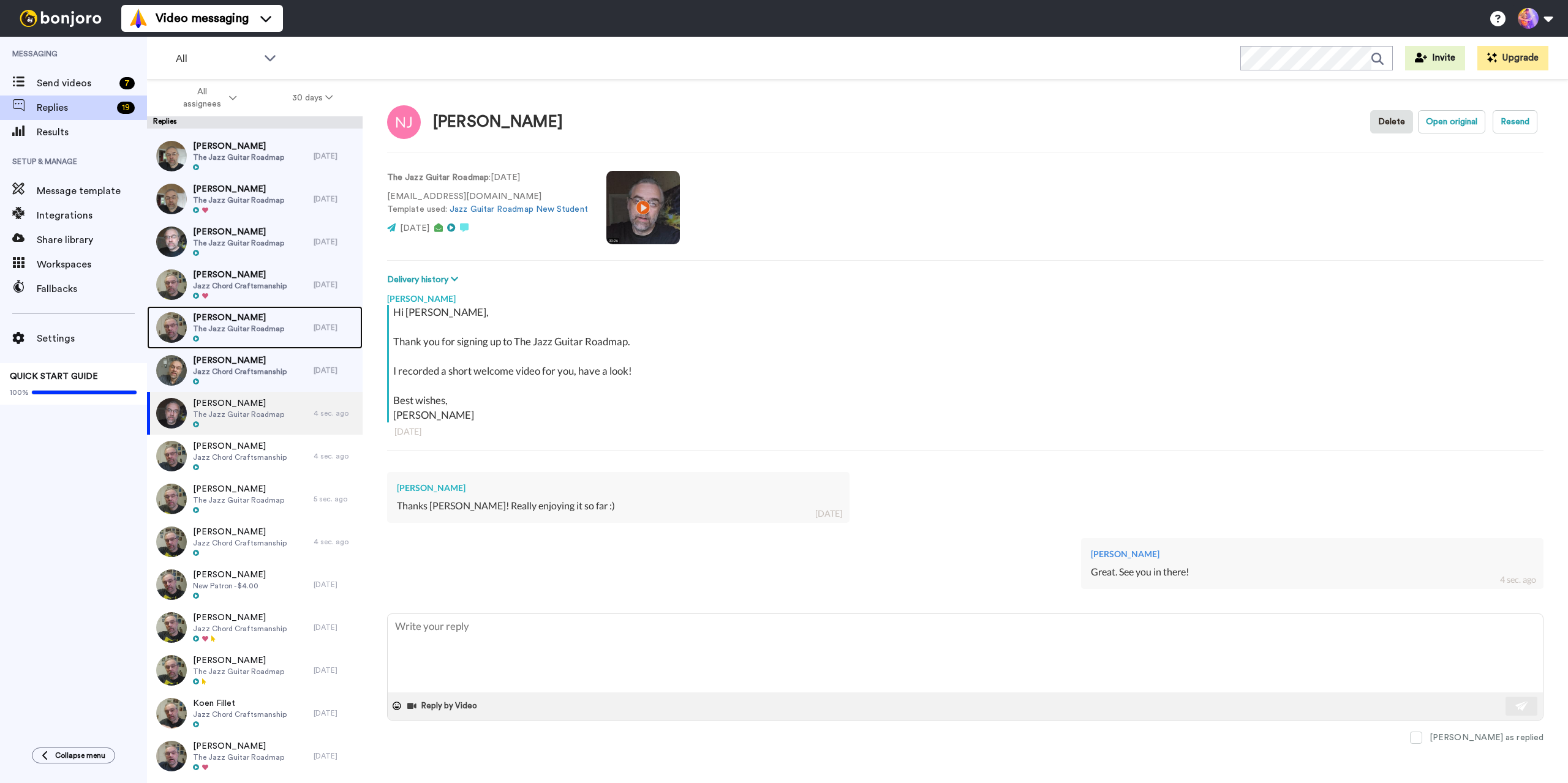
click at [261, 321] on span "[PERSON_NAME]" at bounding box center [238, 317] width 91 height 12
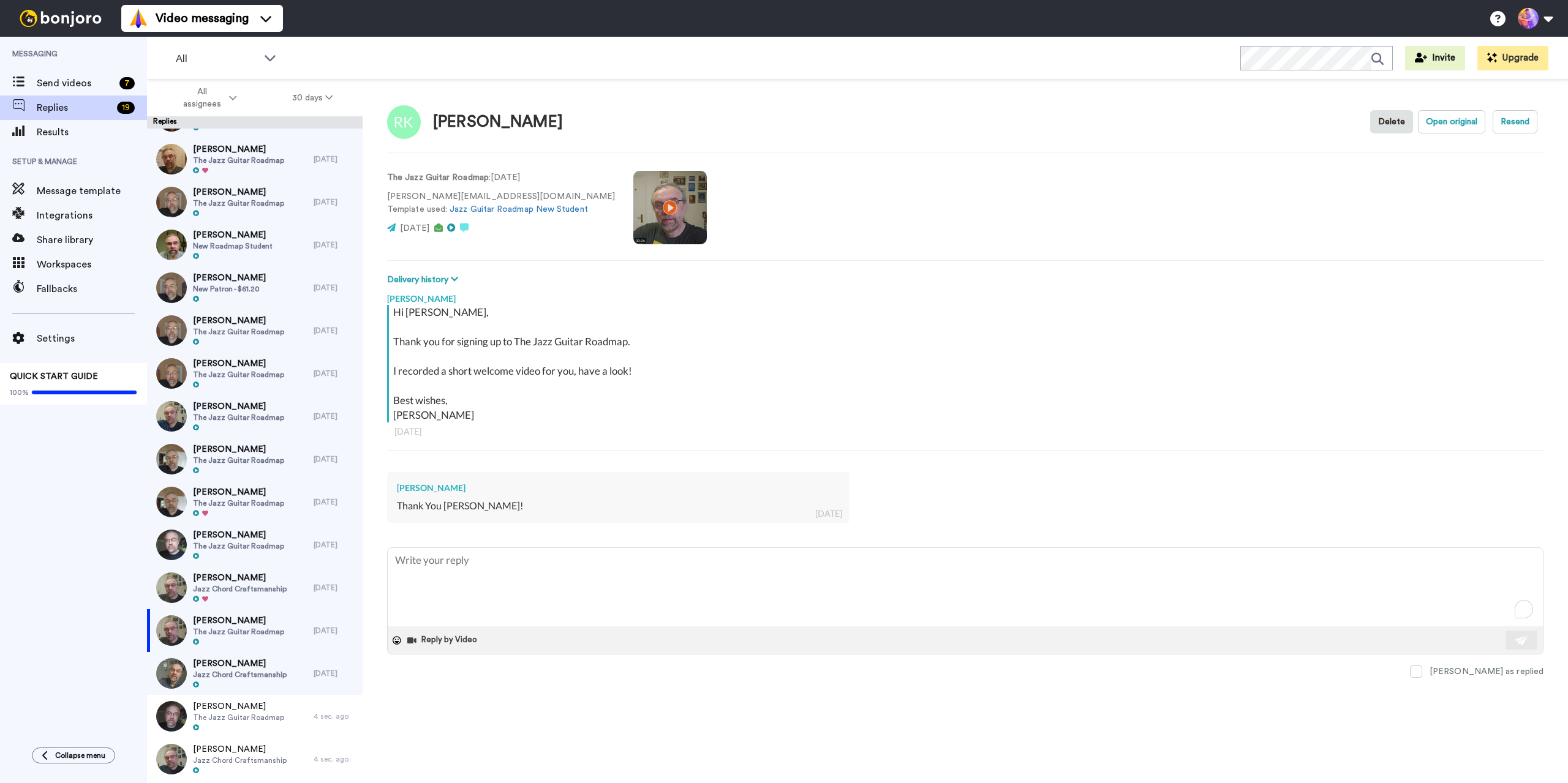
scroll to position [245, 0]
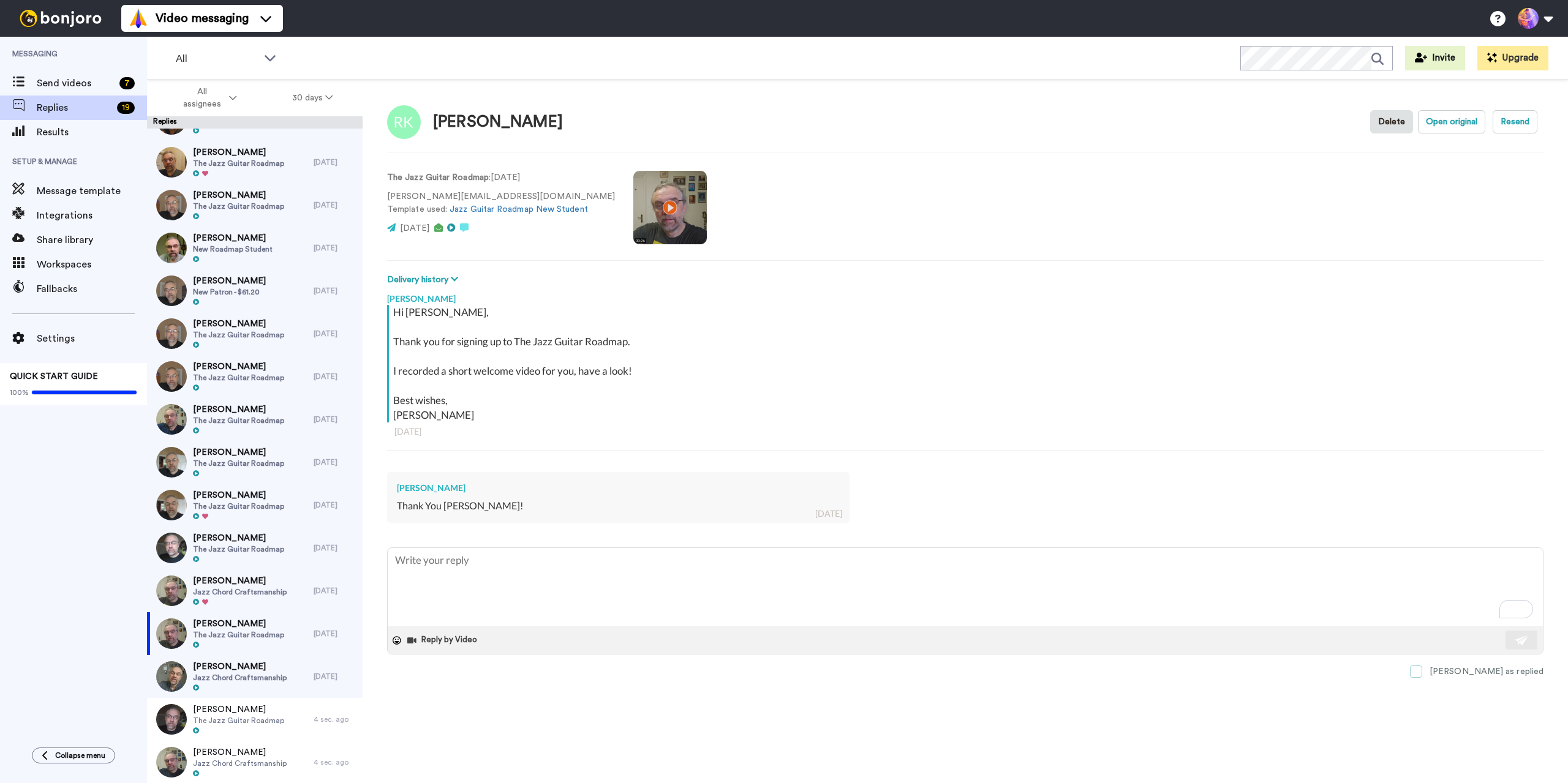
click at [1476, 671] on label "[PERSON_NAME] as replied" at bounding box center [1477, 672] width 134 height 12
click at [238, 587] on span "Jazz Chord Craftsmanship" at bounding box center [239, 591] width 94 height 10
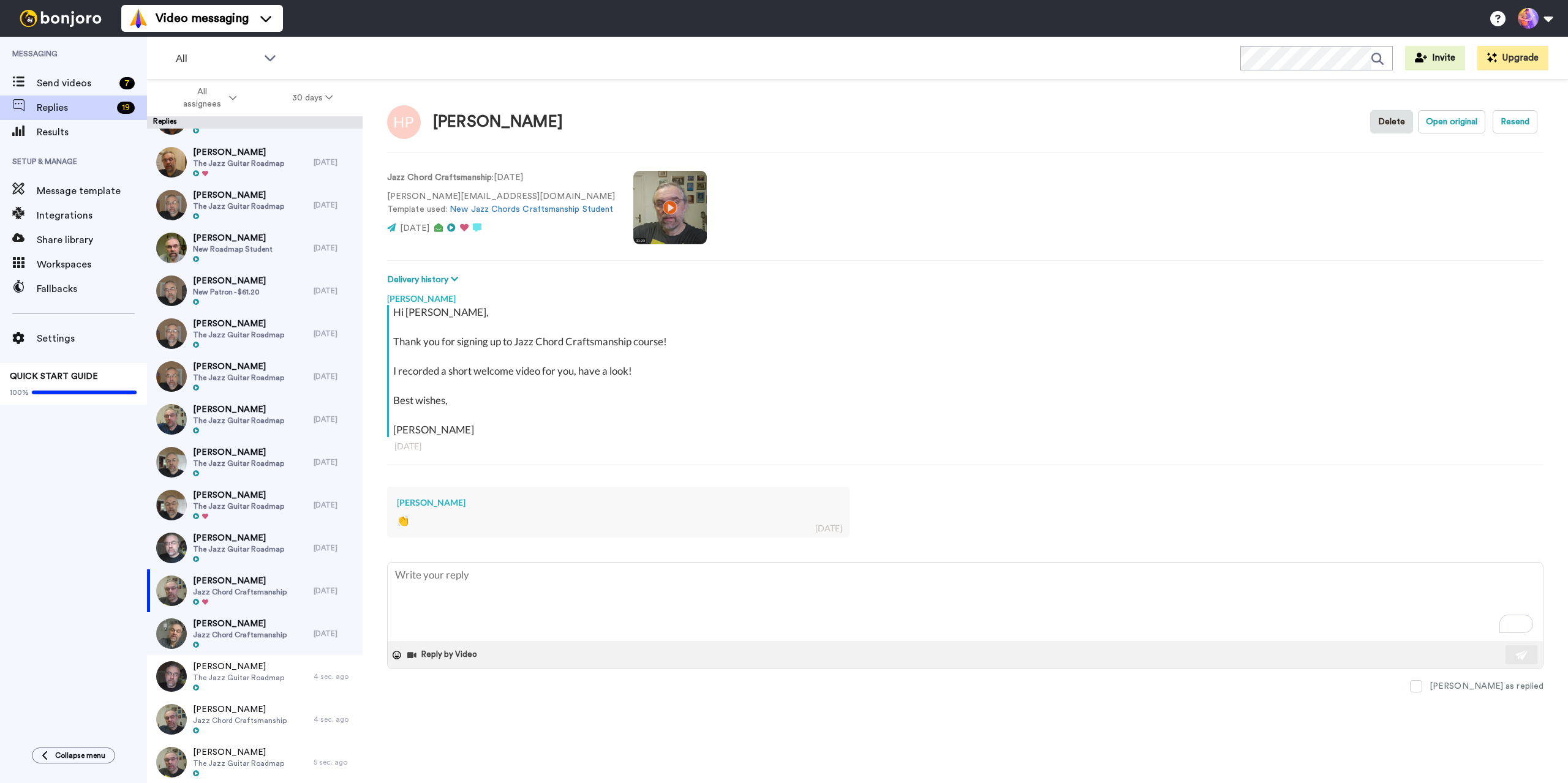
click at [1422, 682] on span at bounding box center [1416, 687] width 12 height 12
drag, startPoint x: 283, startPoint y: 540, endPoint x: 297, endPoint y: 549, distance: 16.6
click at [283, 540] on div "[PERSON_NAME] The Jazz Guitar Roadmap" at bounding box center [230, 547] width 167 height 42
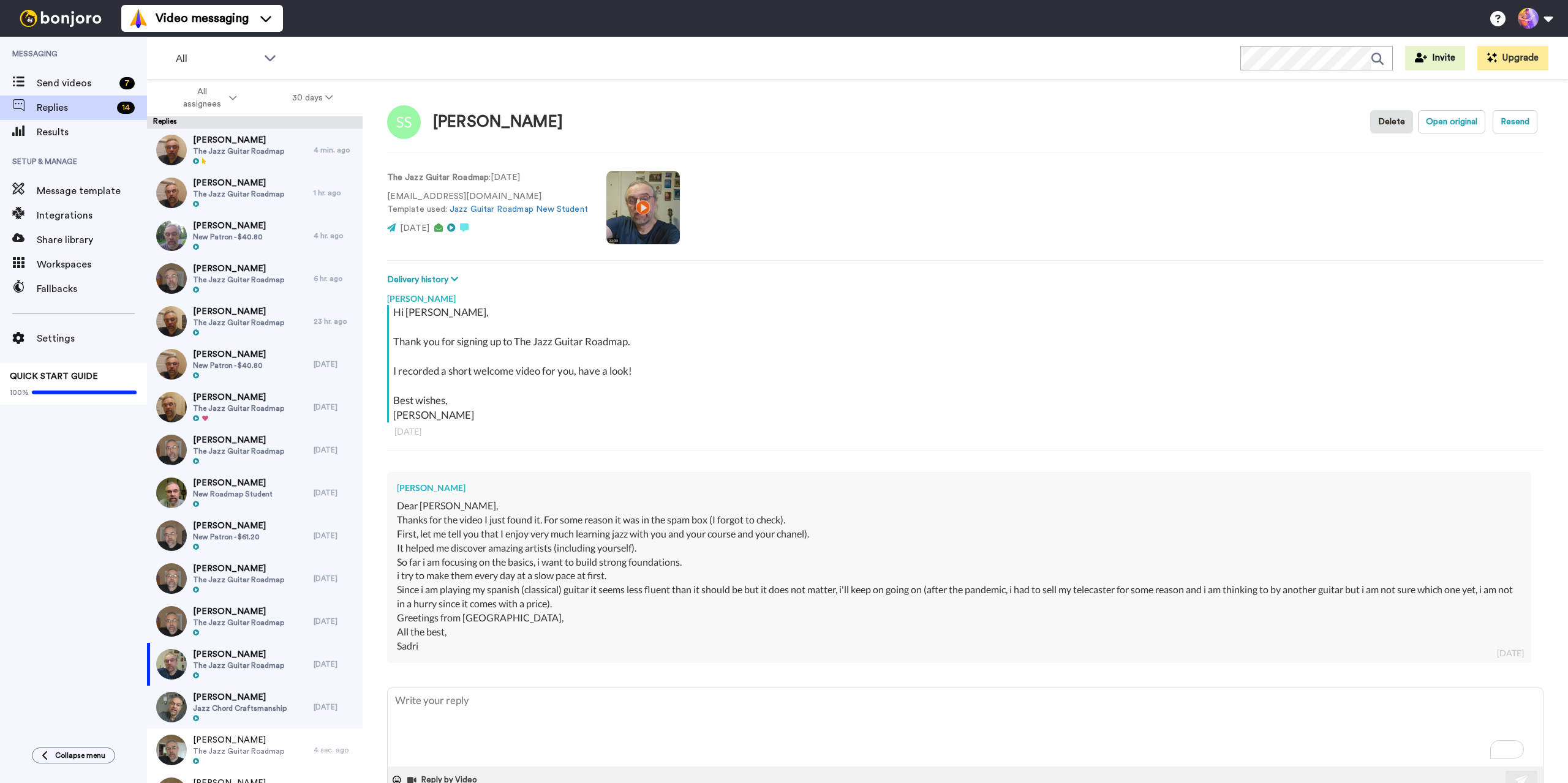
scroll to position [245, 0]
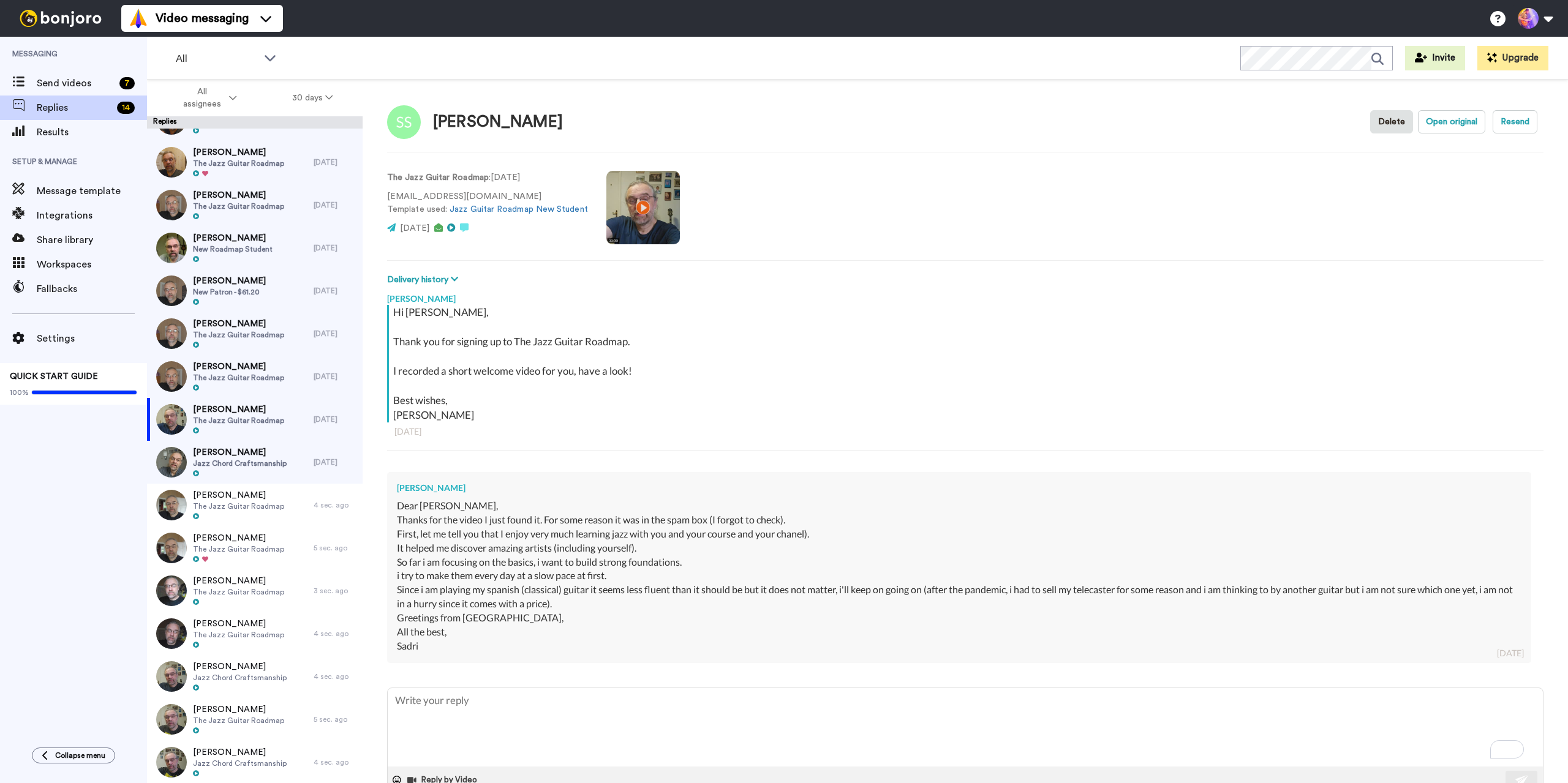
type textarea "T"
type textarea "x"
type textarea "Th"
type textarea "x"
type textarea "Tha"
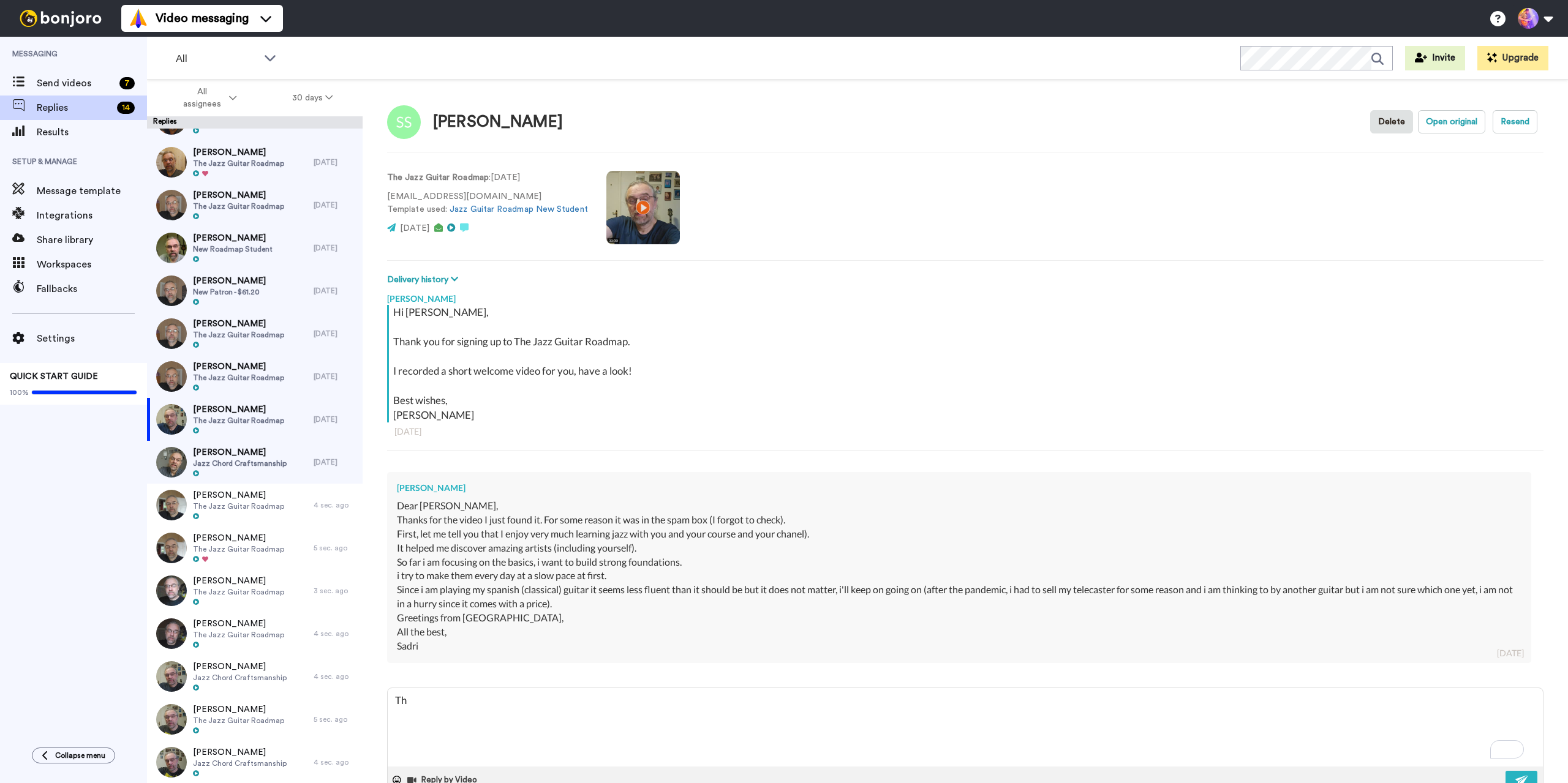
type textarea "x"
type textarea "That"
type textarea "x"
type textarea "That"
type textarea "x"
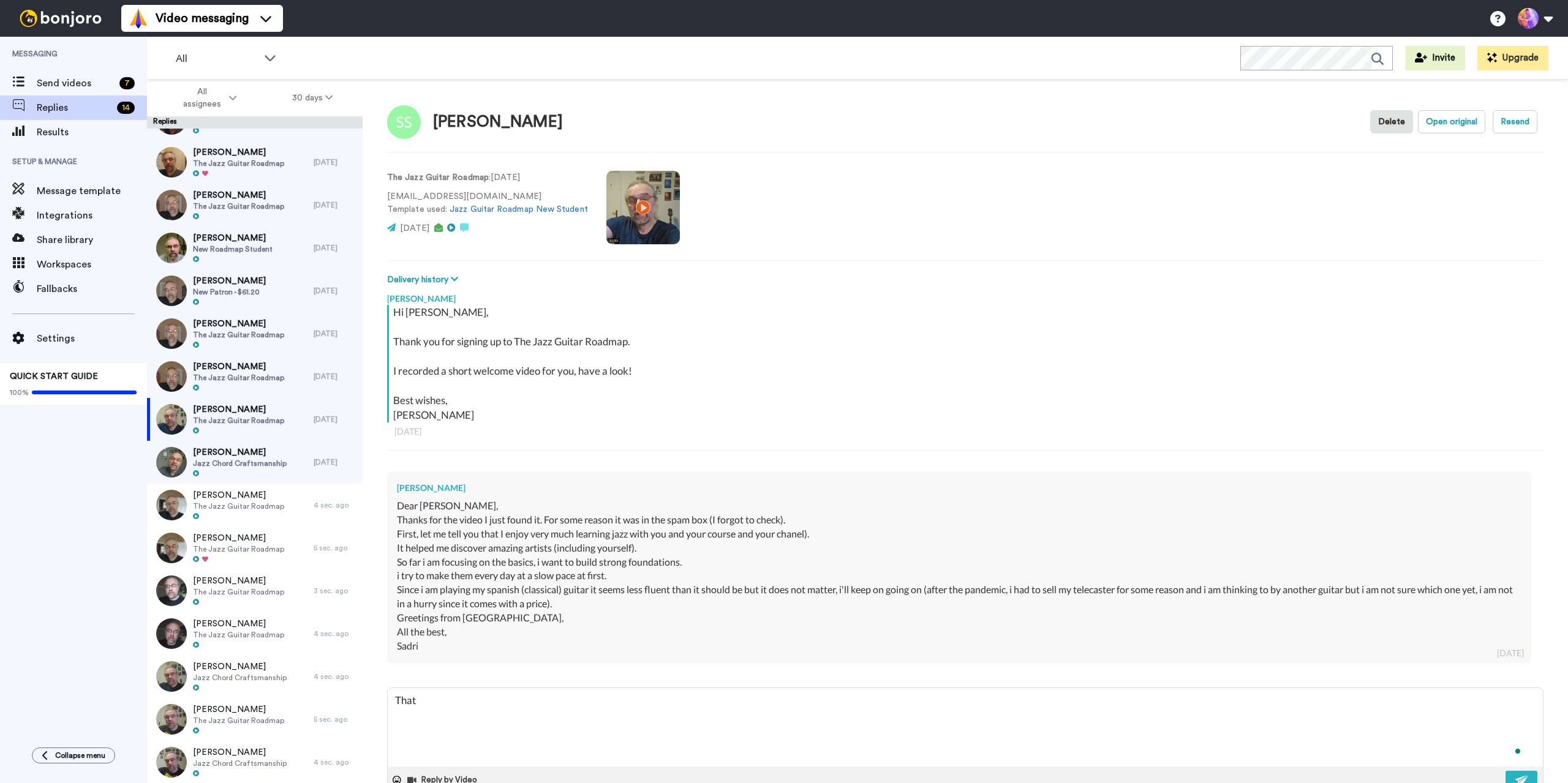
type textarea "That s"
type textarea "x"
type textarea "That so"
type textarea "x"
type textarea "That sou"
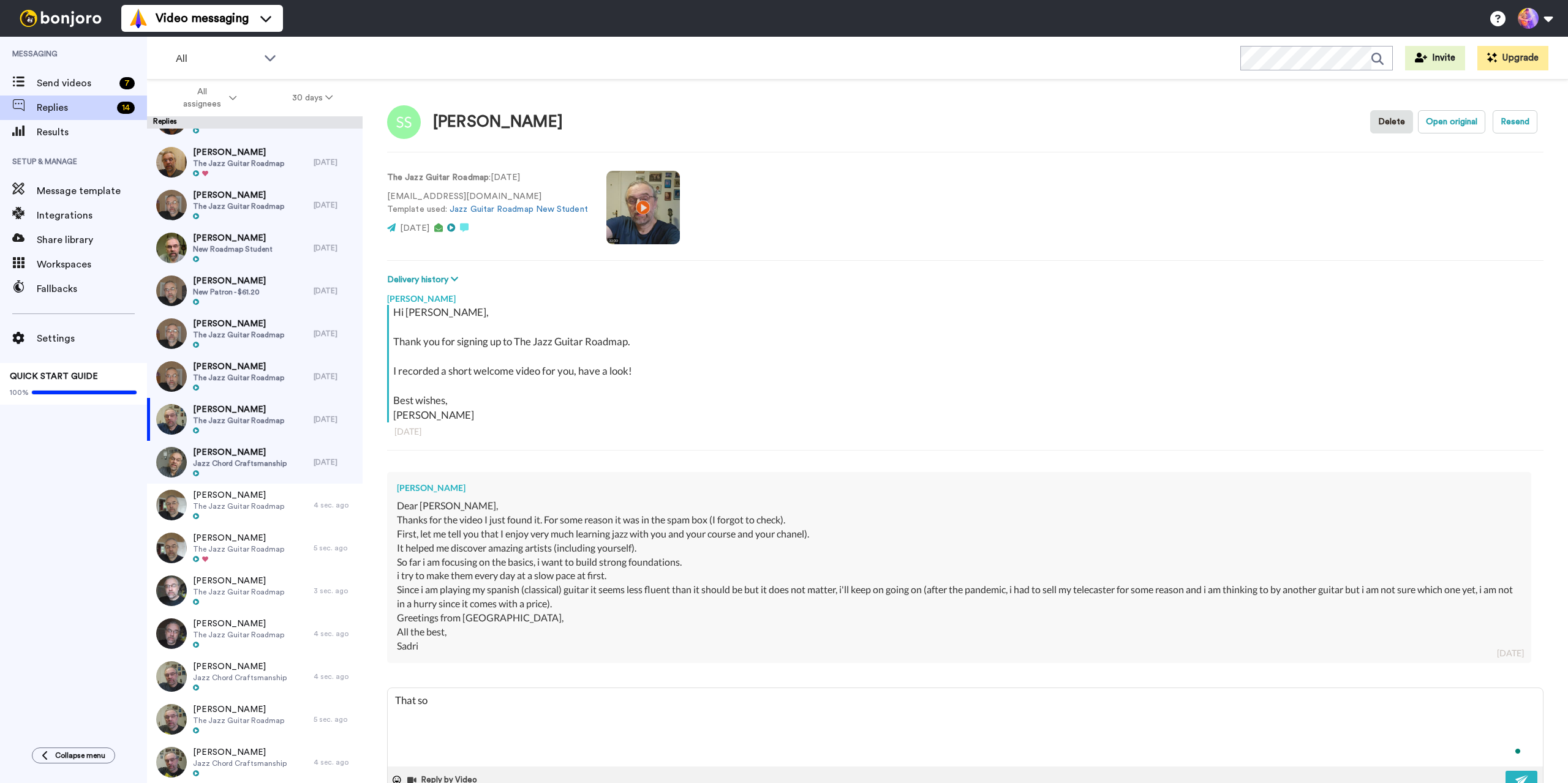
type textarea "x"
type textarea "That soub"
type textarea "x"
type textarea "That soubd"
type textarea "x"
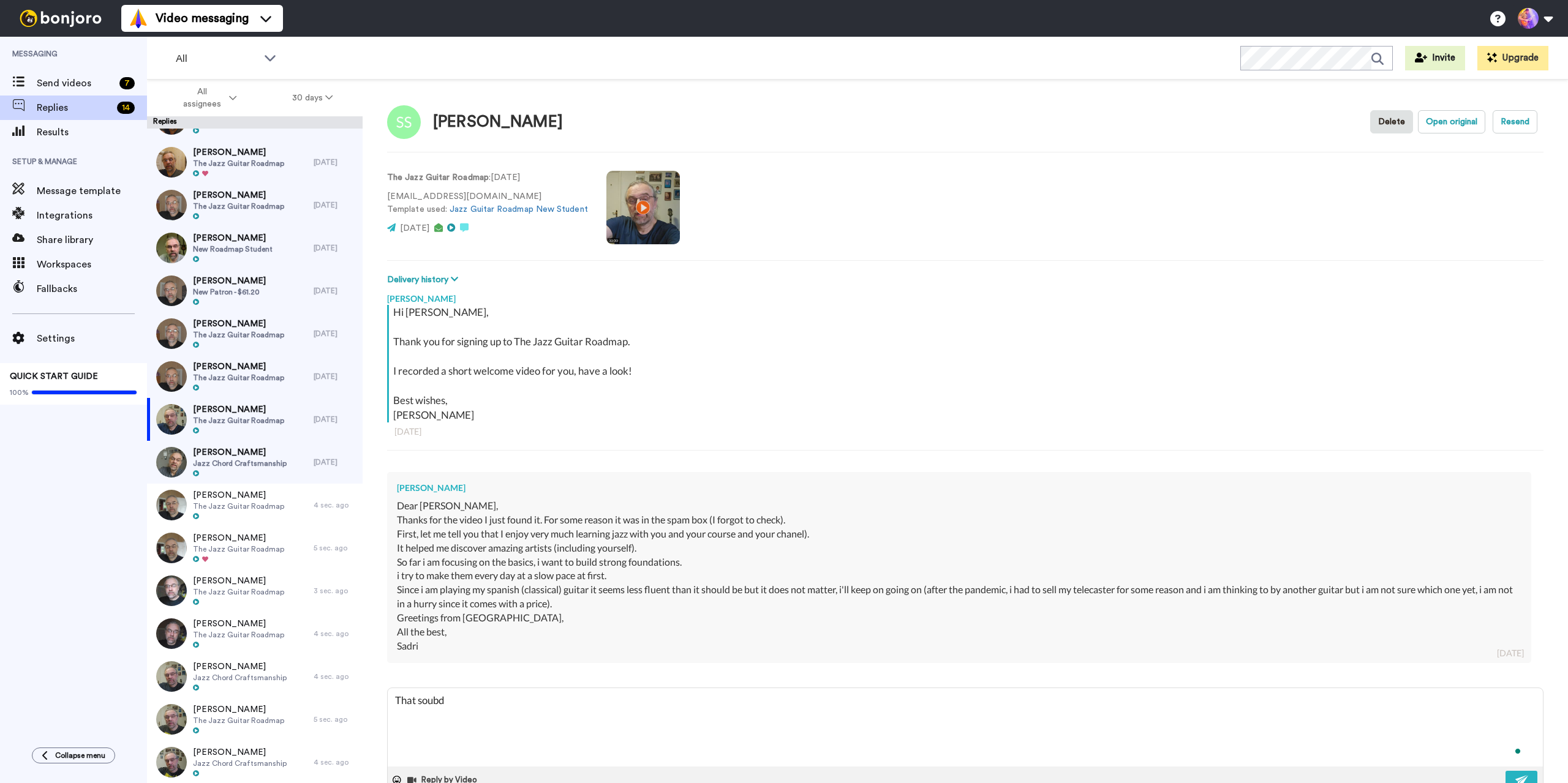
type textarea "That soubds"
type textarea "x"
type textarea "That soubds"
type textarea "x"
type textarea "That soubds"
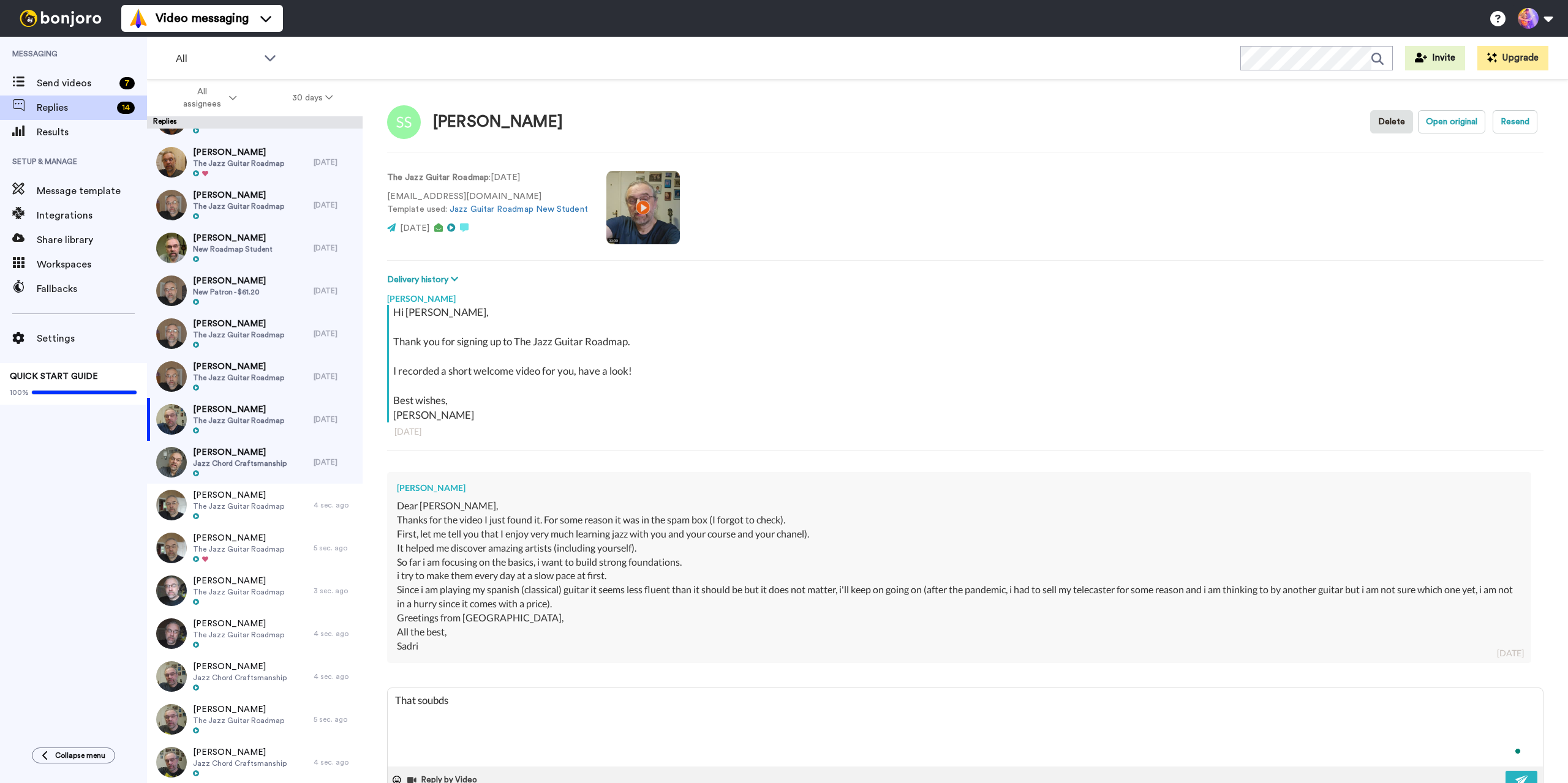
type textarea "x"
type textarea "That soubd"
type textarea "x"
type textarea "That soub"
type textarea "x"
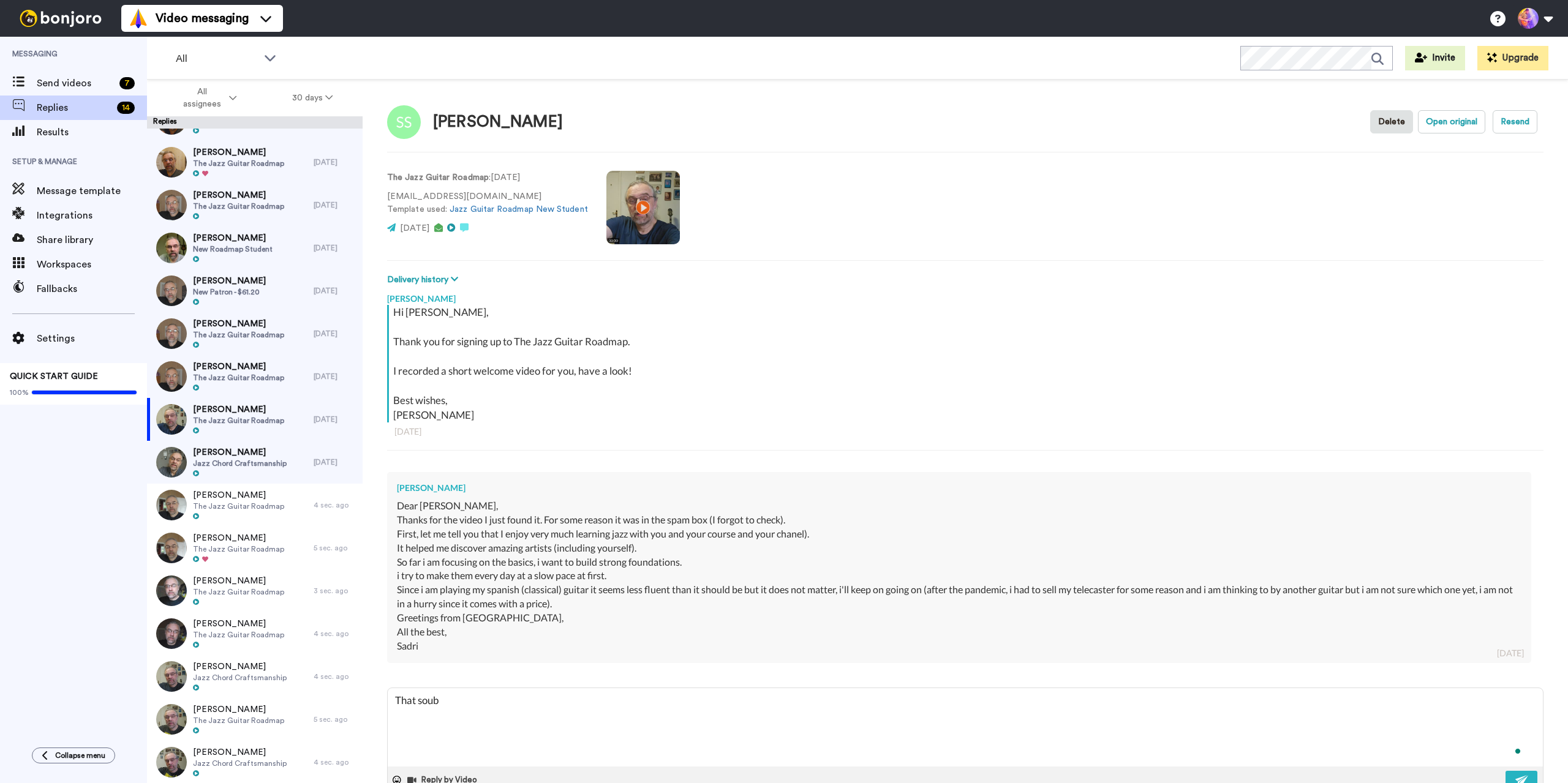
type textarea "That sou"
type textarea "x"
type textarea "That so"
type textarea "x"
type textarea "That soo"
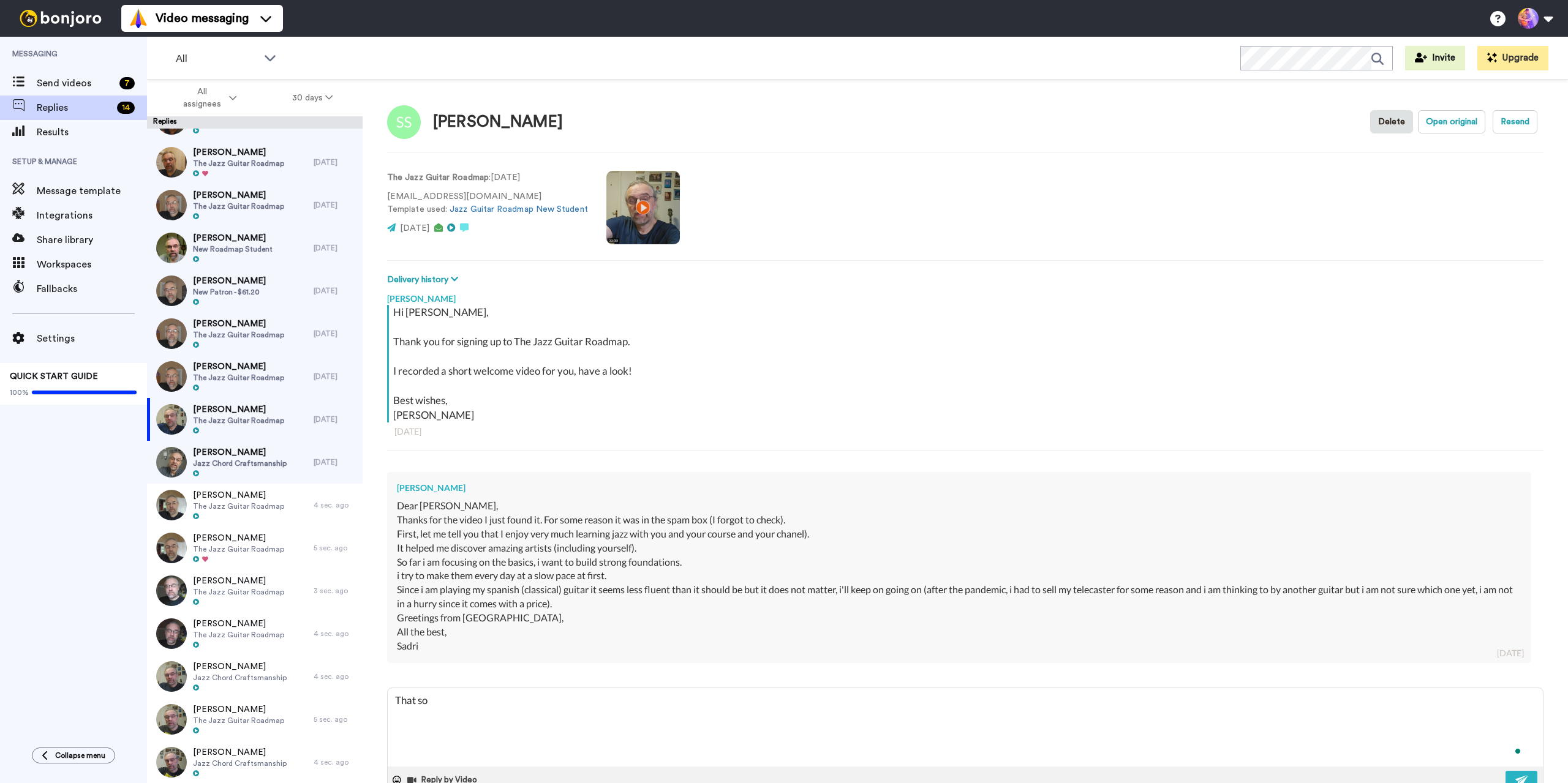
type textarea "x"
type textarea "That soou"
type textarea "x"
type textarea "That sooun"
type textarea "x"
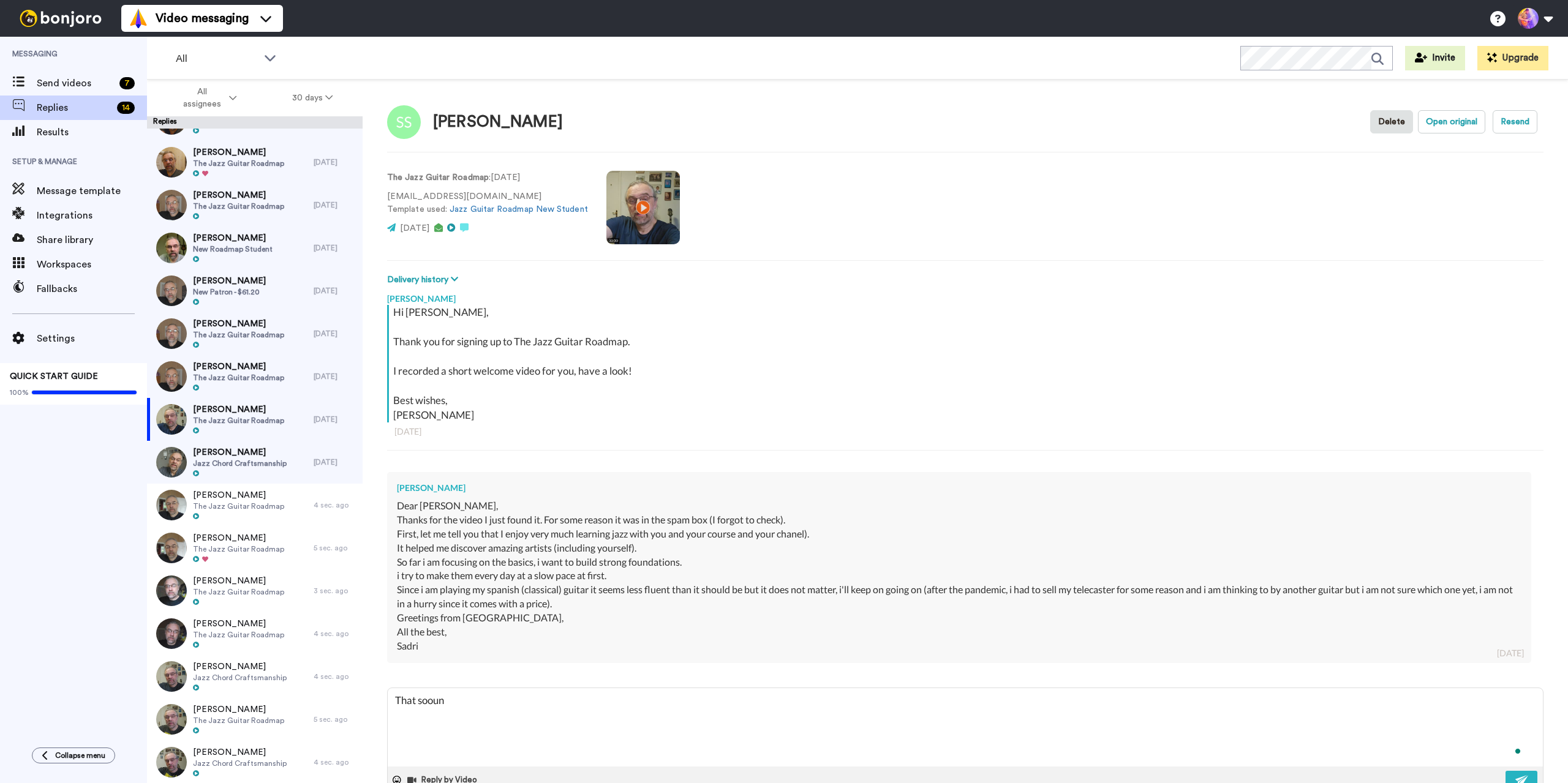
type textarea "That soound"
type textarea "x"
type textarea "That soounds"
type textarea "x"
type textarea "That soound"
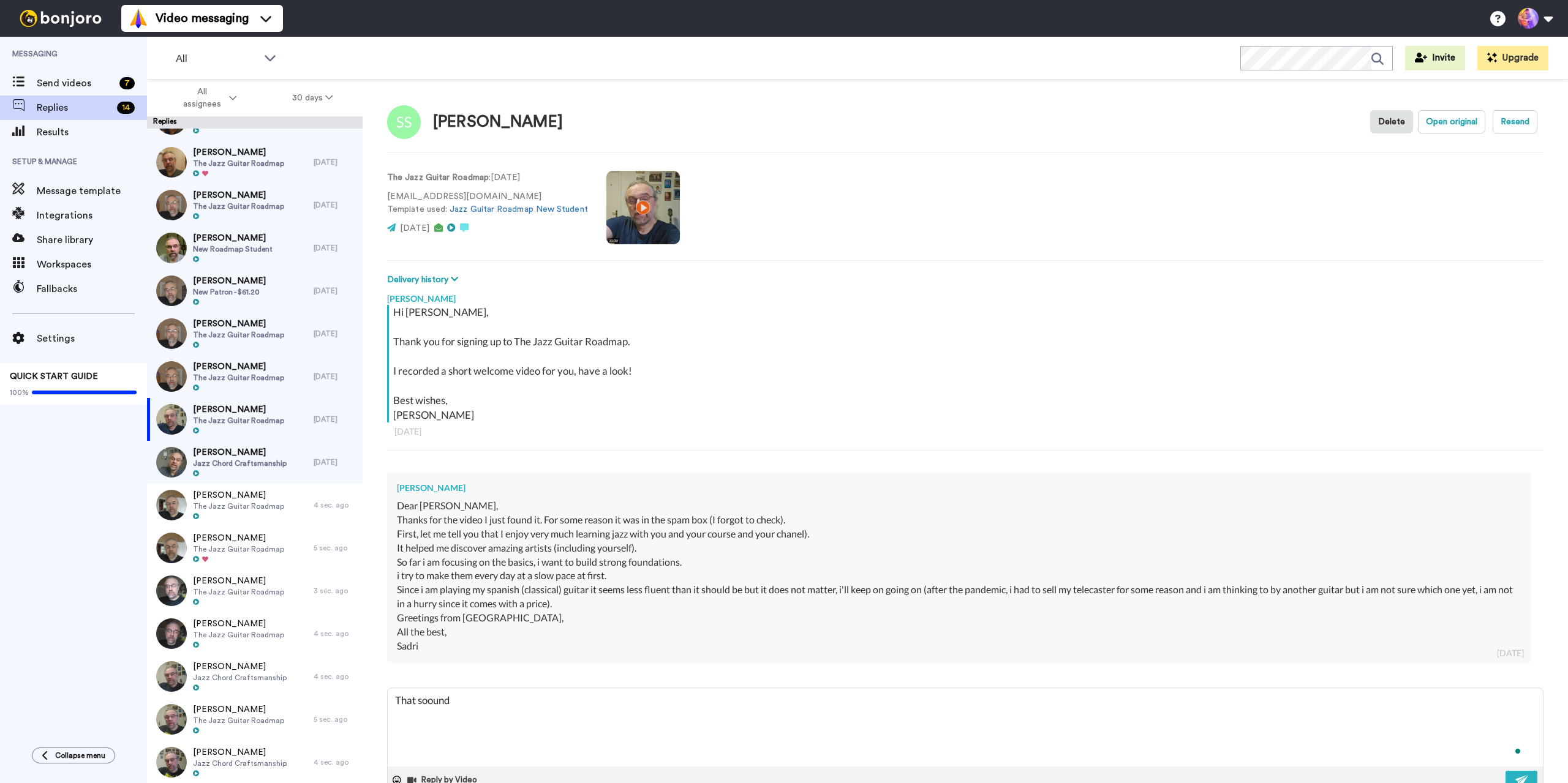
type textarea "x"
type textarea "That sooun"
type textarea "x"
type textarea "That soou"
type textarea "x"
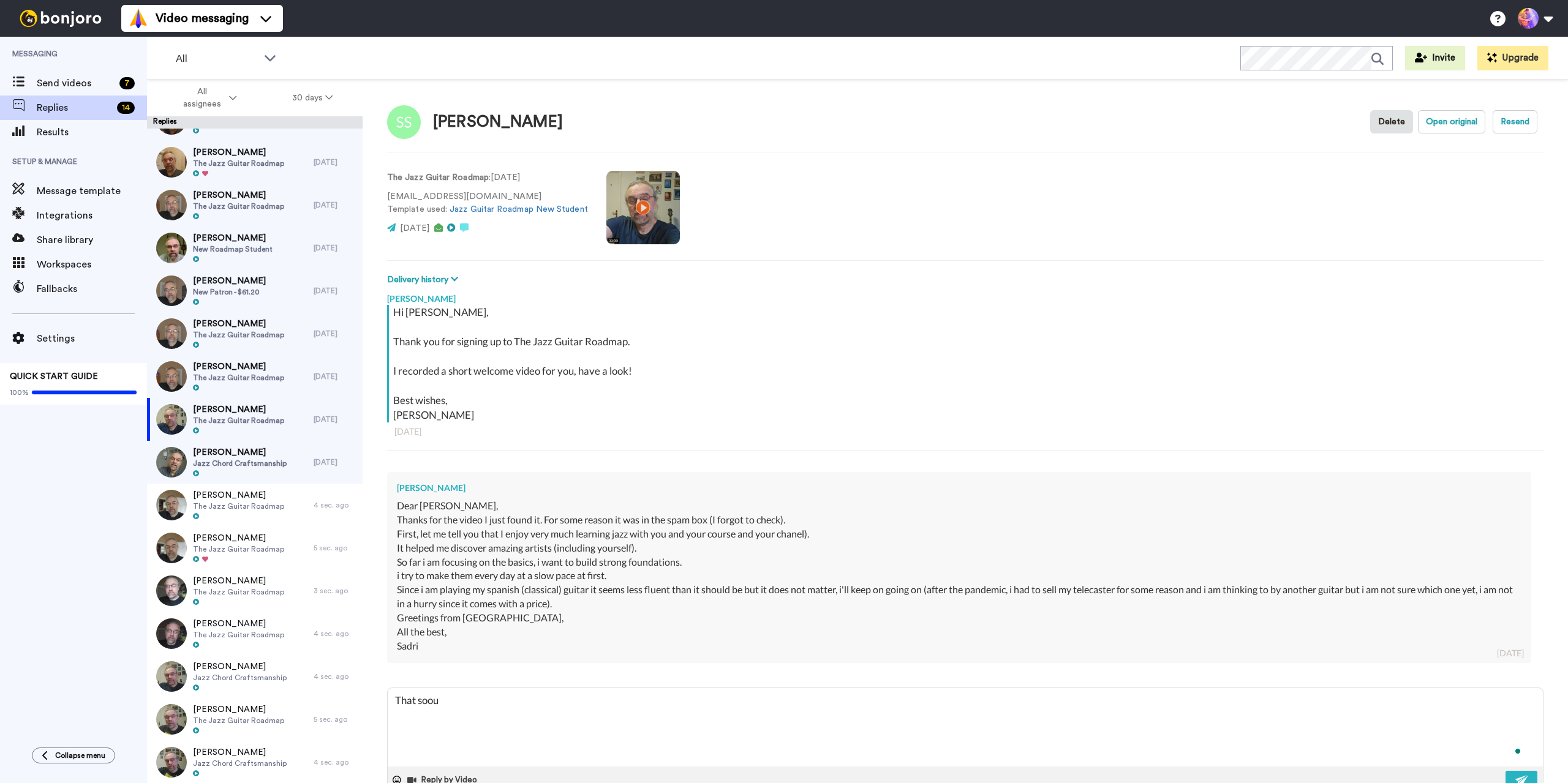
type textarea "That soo"
type textarea "x"
type textarea "That so"
type textarea "x"
type textarea "That soo"
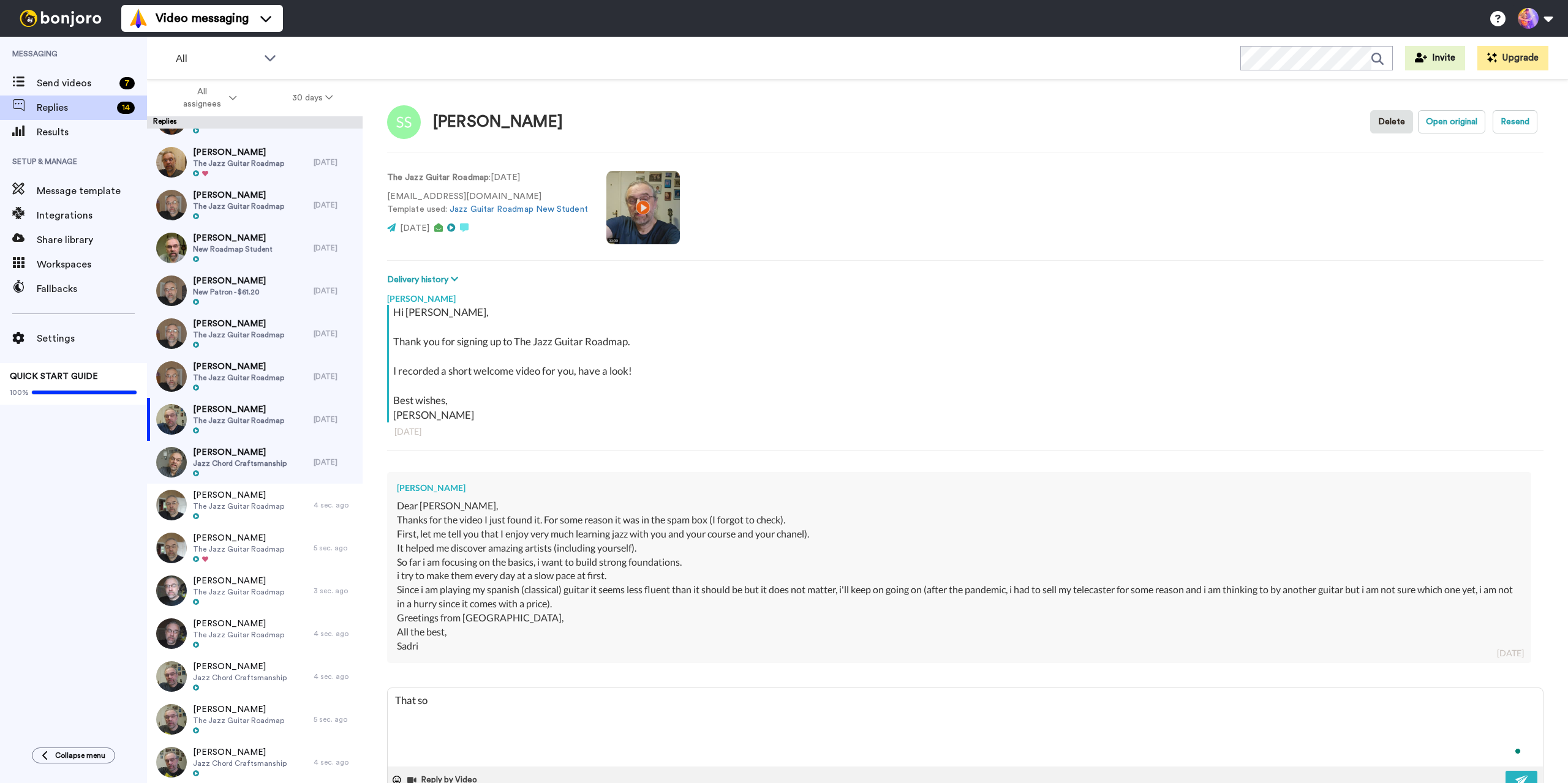
type textarea "x"
type textarea "That soou"
type textarea "x"
type textarea "That sooun"
type textarea "x"
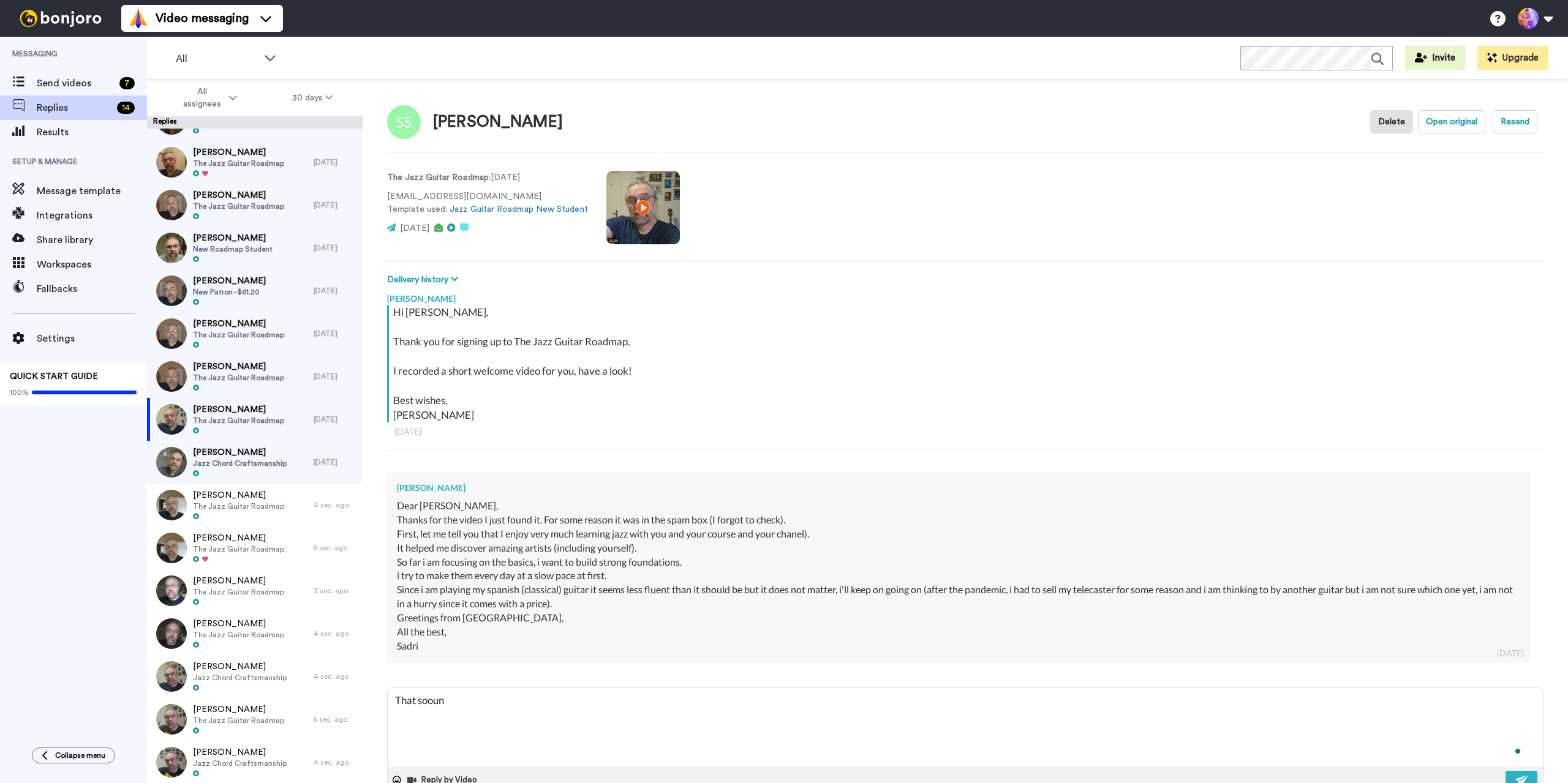
type textarea "That soound"
type textarea "x"
type textarea "That soounds"
type textarea "x"
type textarea "That soounds"
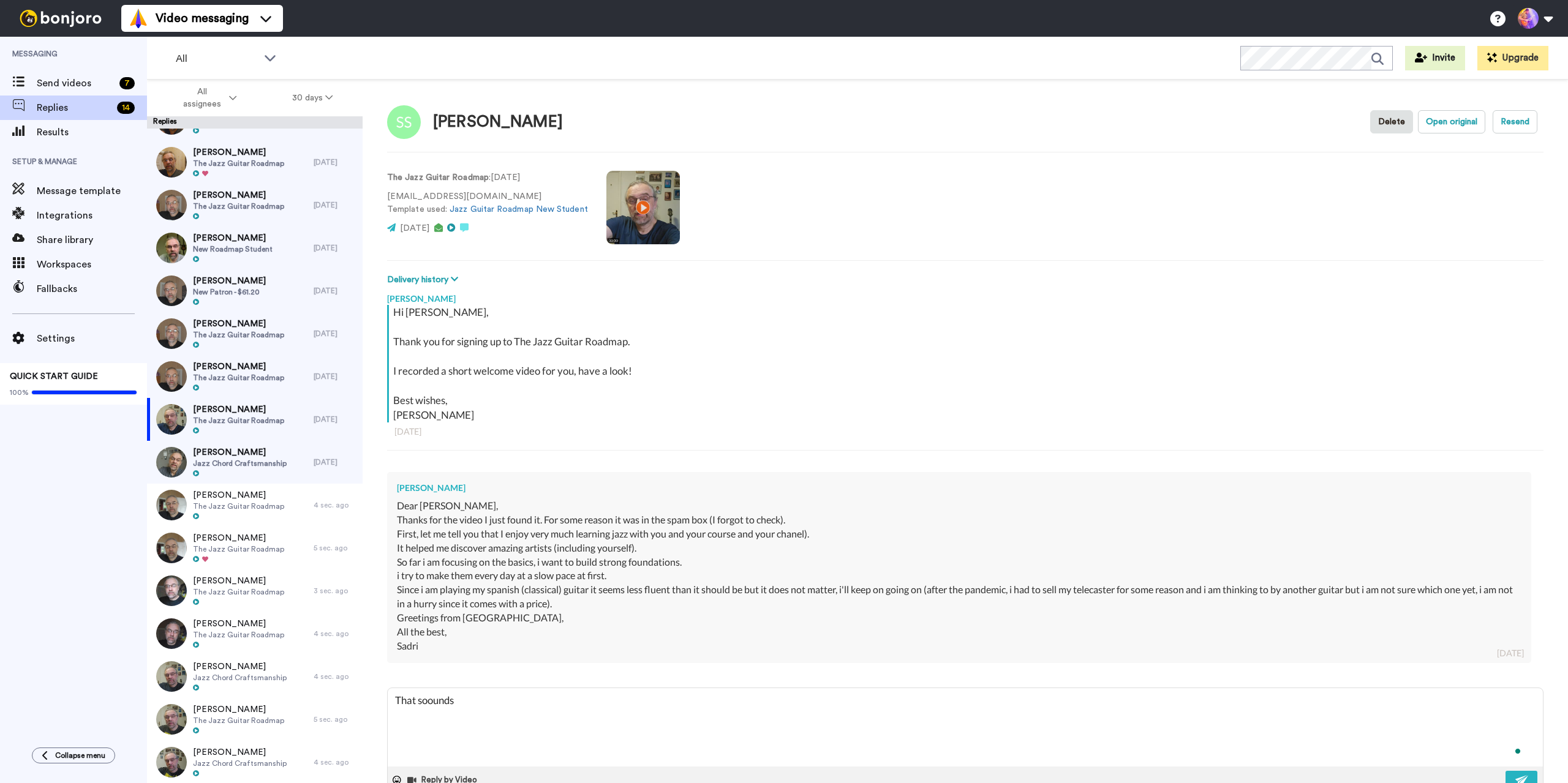
type textarea "x"
type textarea "That soounds"
type textarea "x"
type textarea "That soound"
type textarea "x"
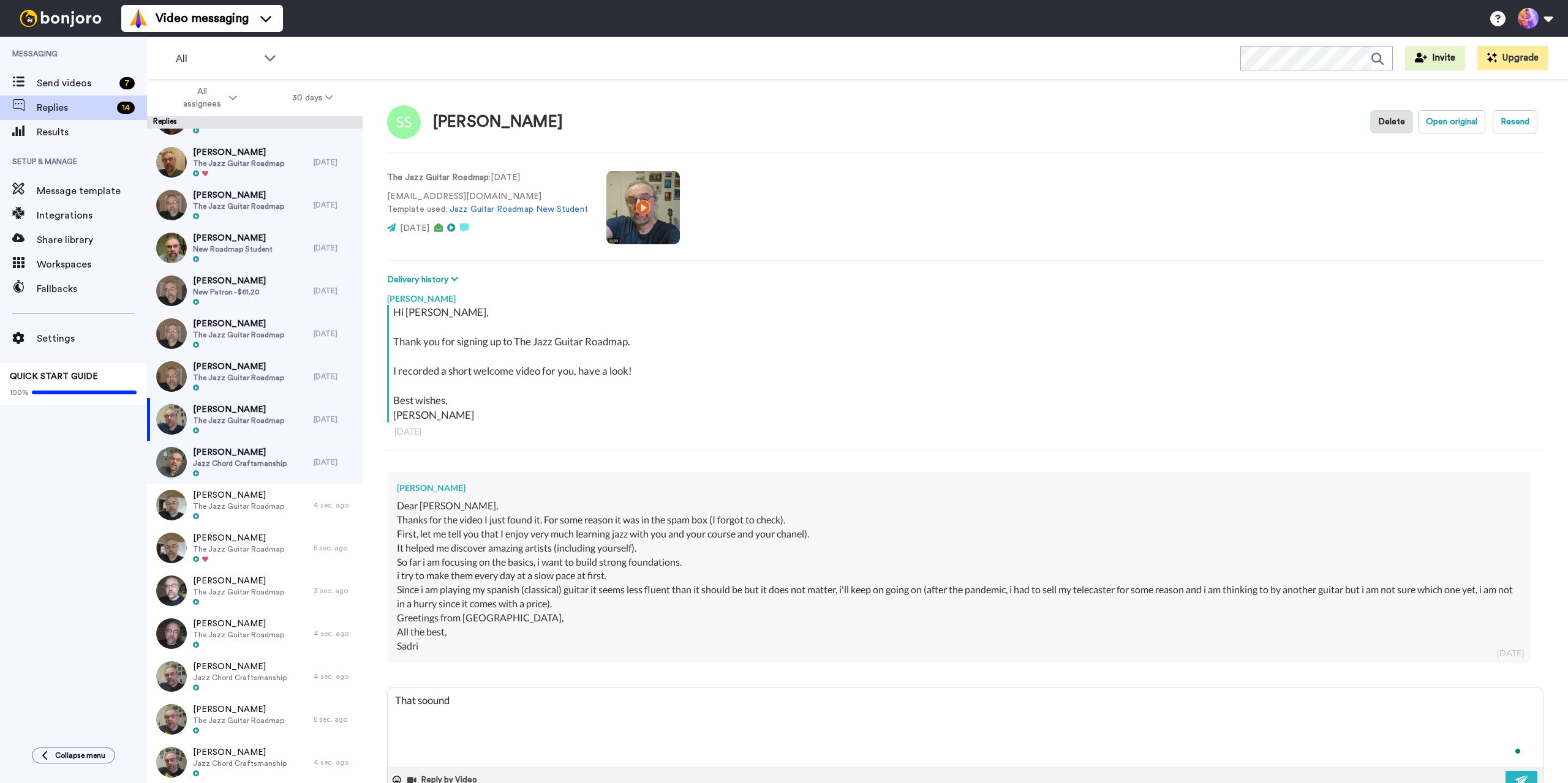
type textarea "That sooun"
type textarea "x"
type textarea "That soou"
type textarea "x"
type textarea "That soo"
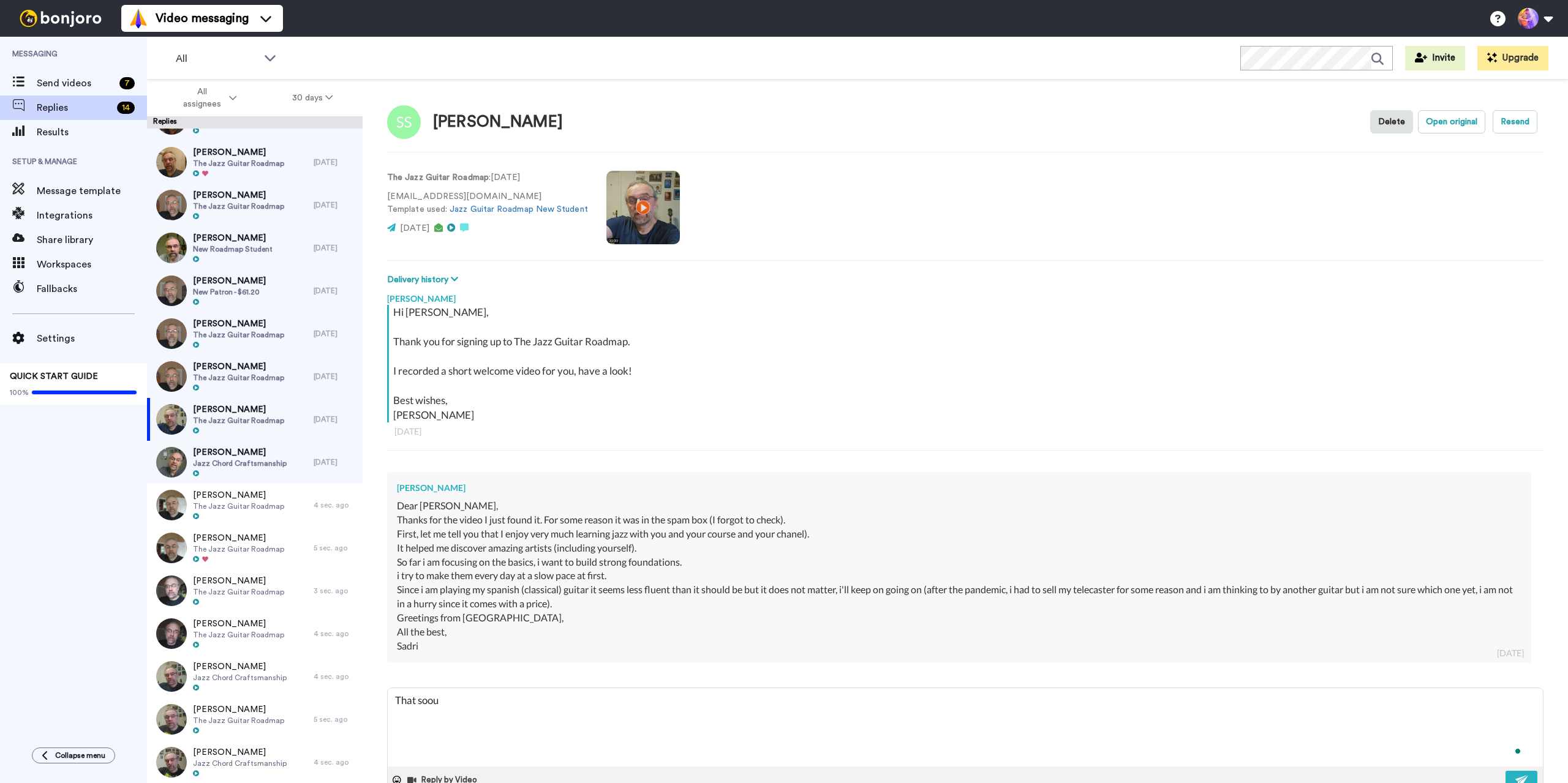
type textarea "x"
type textarea "That so"
type textarea "x"
type textarea "That sou"
type textarea "x"
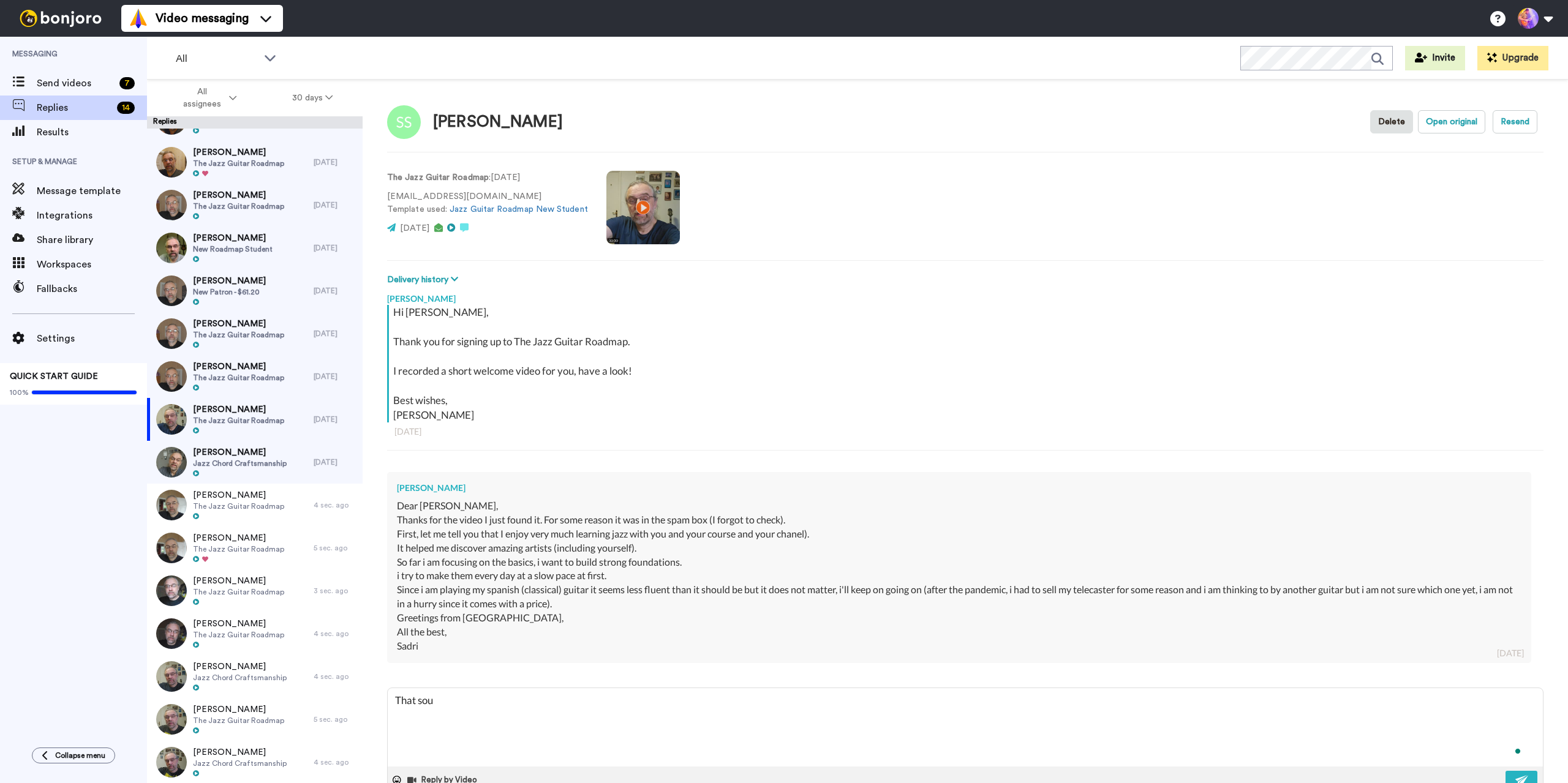
type textarea "That soun"
type textarea "x"
type textarea "That sound"
type textarea "x"
type textarea "That sounds"
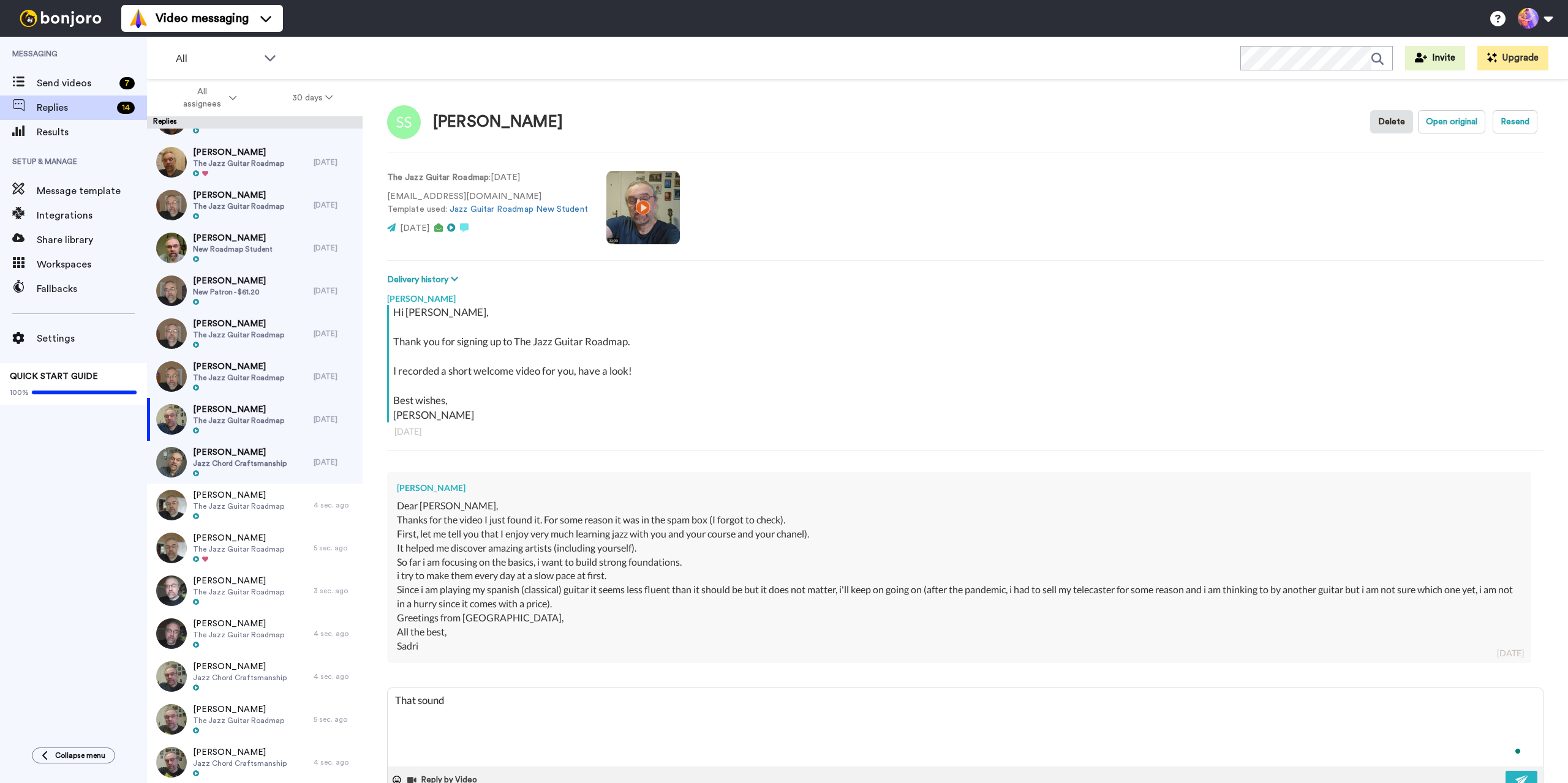
type textarea "x"
type textarea "That sounds"
type textarea "x"
type textarea "That sounds l"
type textarea "x"
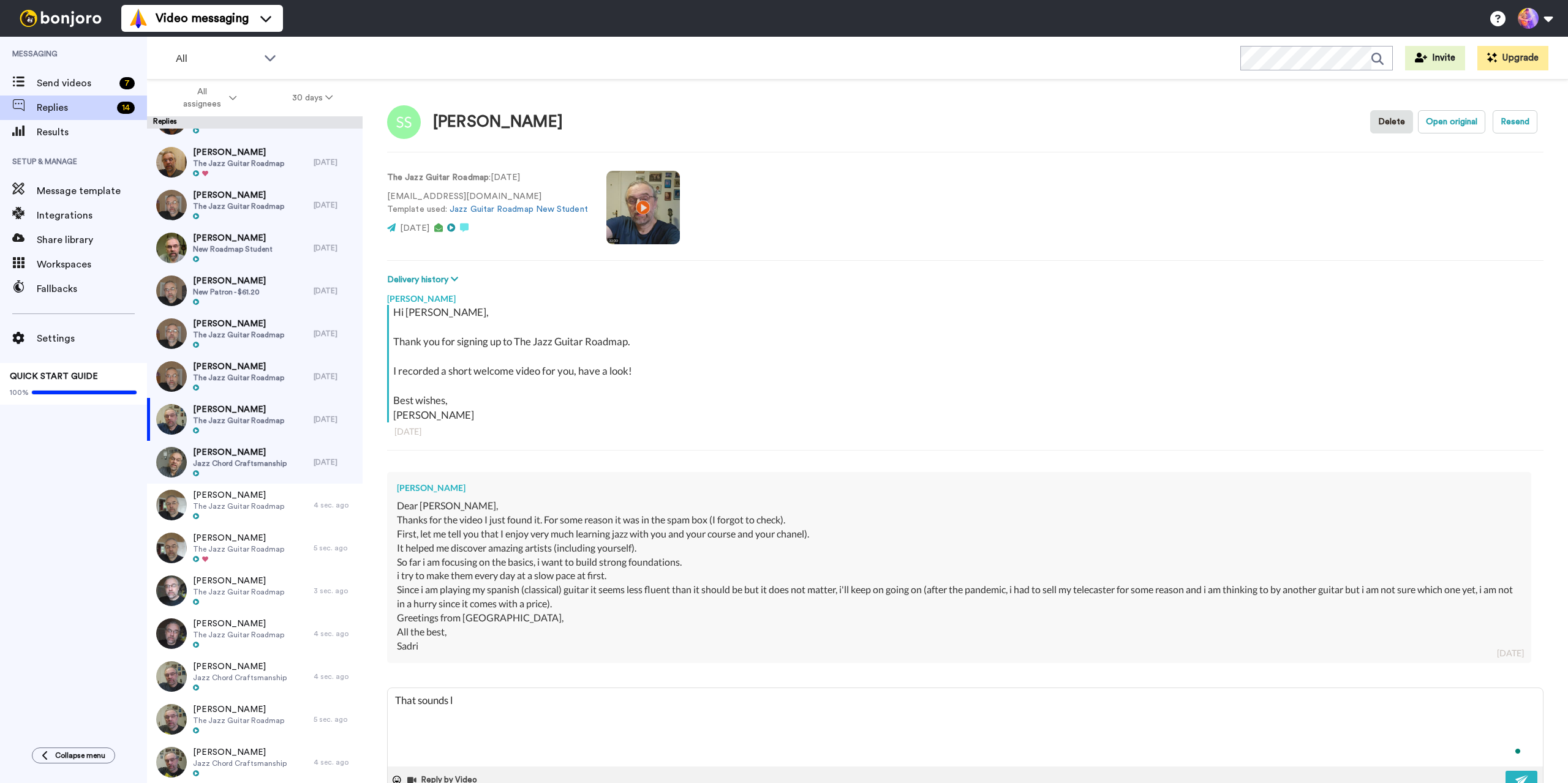
type textarea "That sounds li"
type textarea "x"
type textarea "That sounds lik"
type textarea "x"
type textarea "That sounds like"
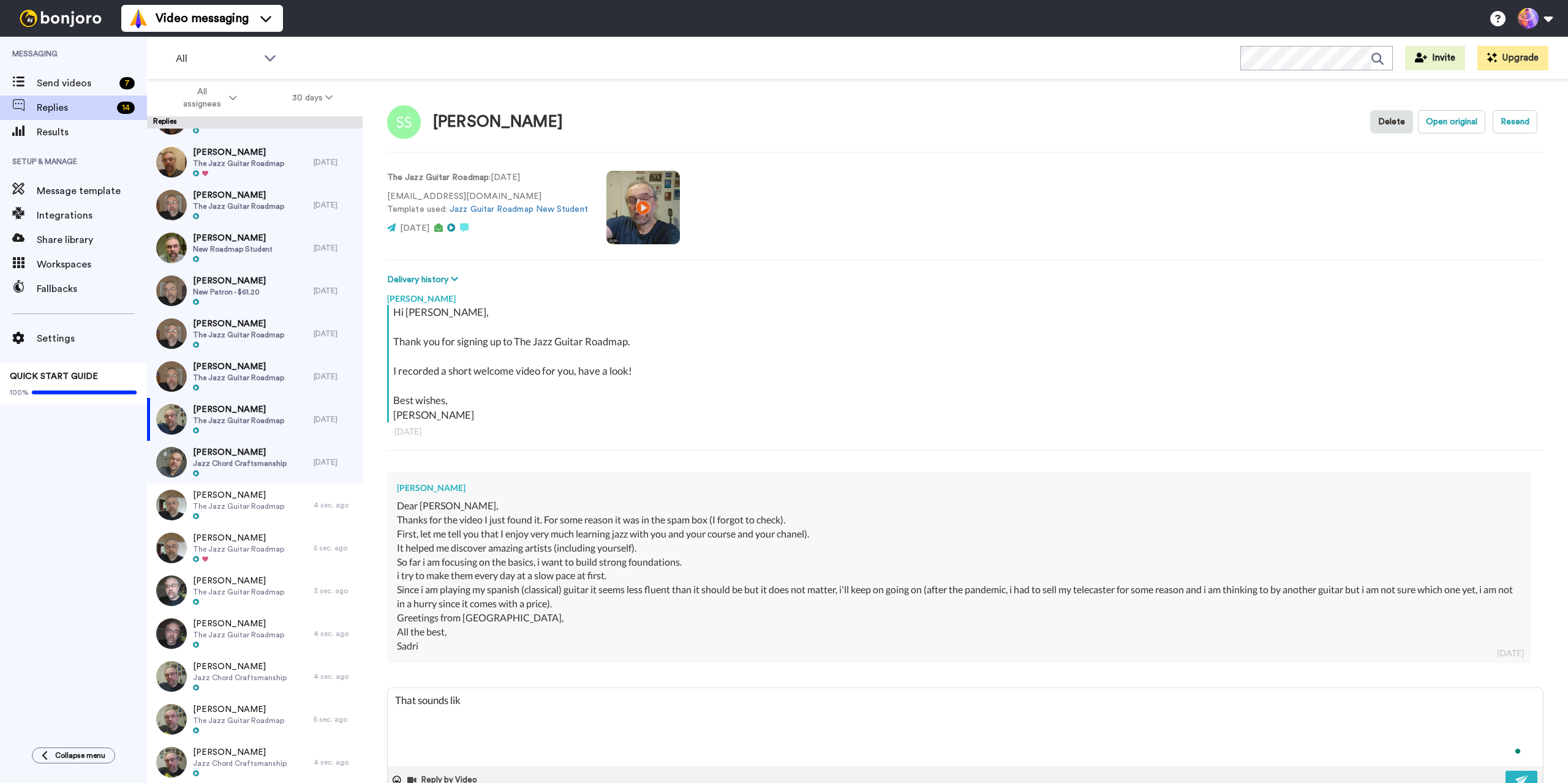
type textarea "x"
type textarea "That sounds like"
type textarea "x"
type textarea "That sounds like a"
type textarea "x"
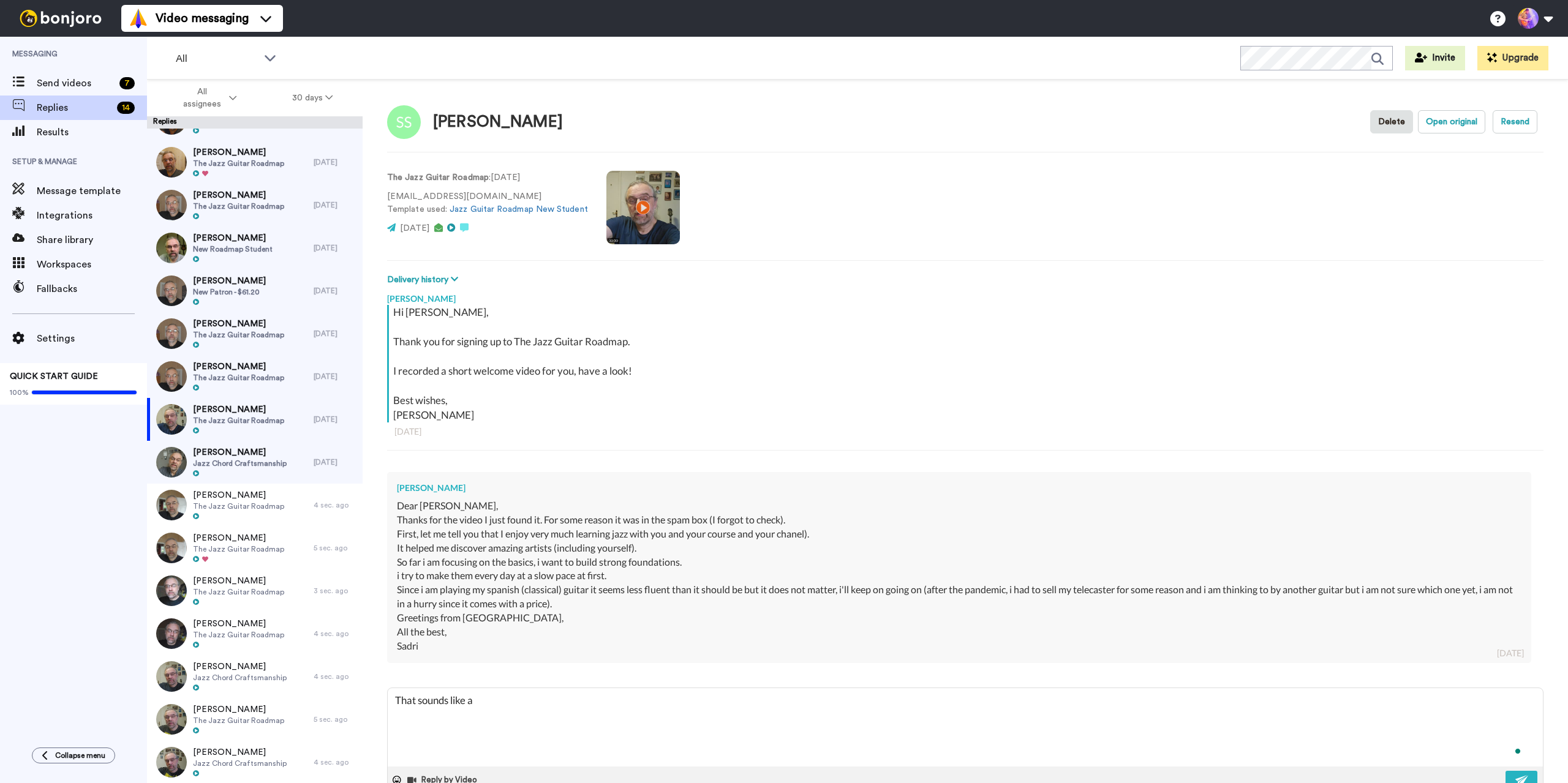
type textarea "That sounds like a"
type textarea "x"
type textarea "That sounds like a g"
type textarea "x"
type textarea "That sounds like a go"
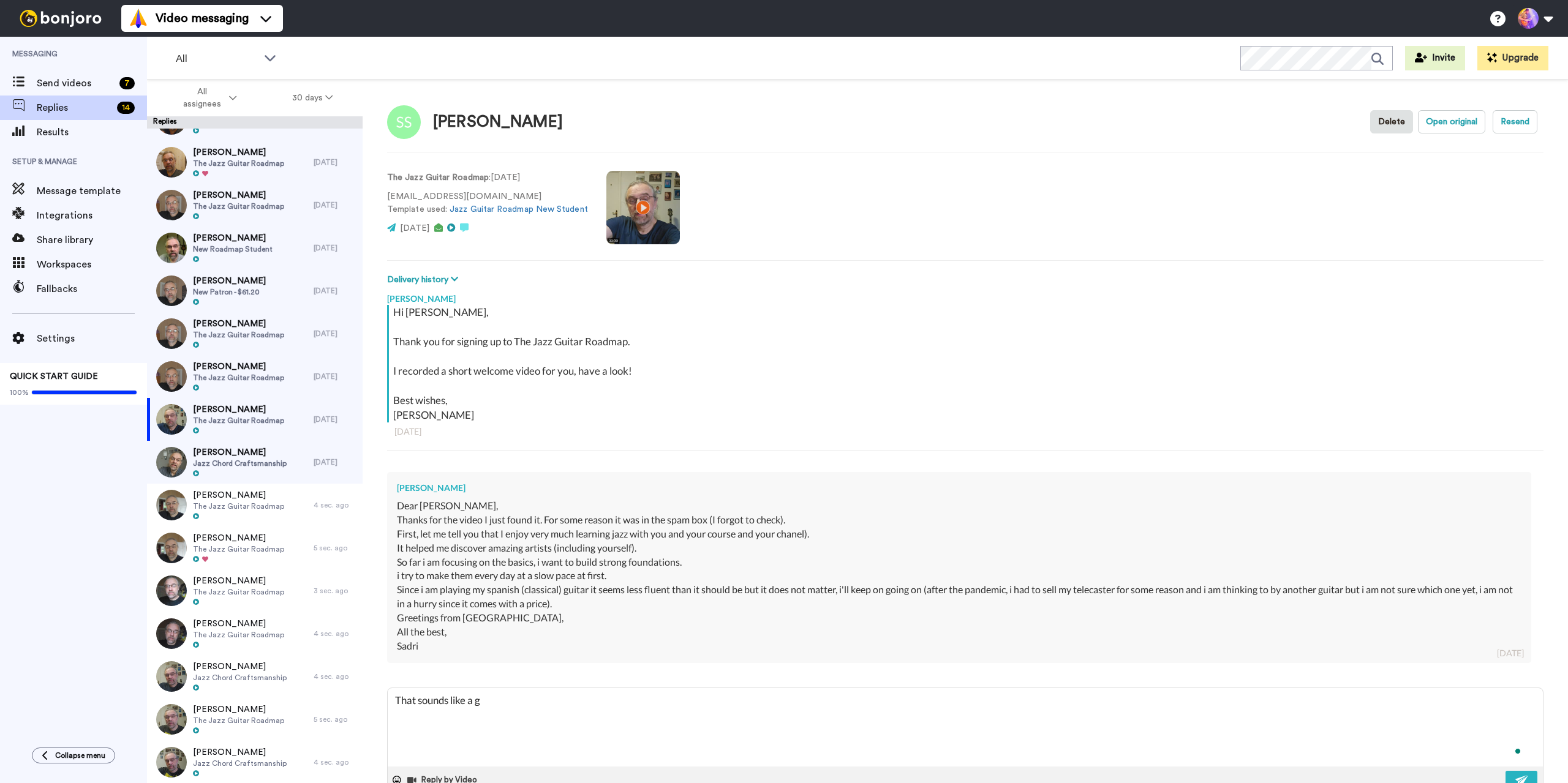
type textarea "x"
type textarea "That sounds like a goo"
type textarea "x"
type textarea "That sounds like a good"
type textarea "x"
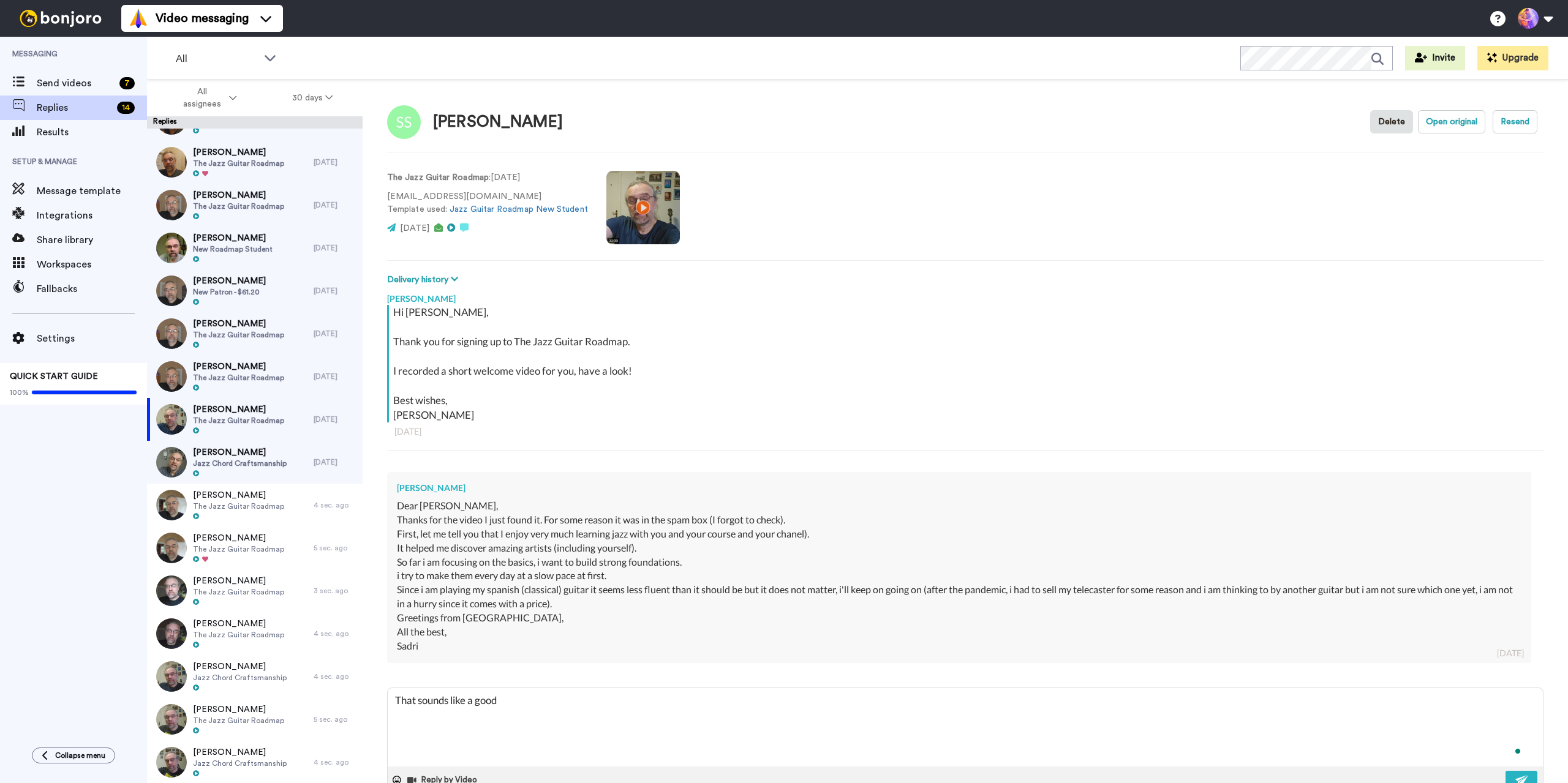
type textarea "That sounds like a good"
type textarea "x"
type textarea "That sounds like a good a"
type textarea "x"
type textarea "That sounds like a good ap"
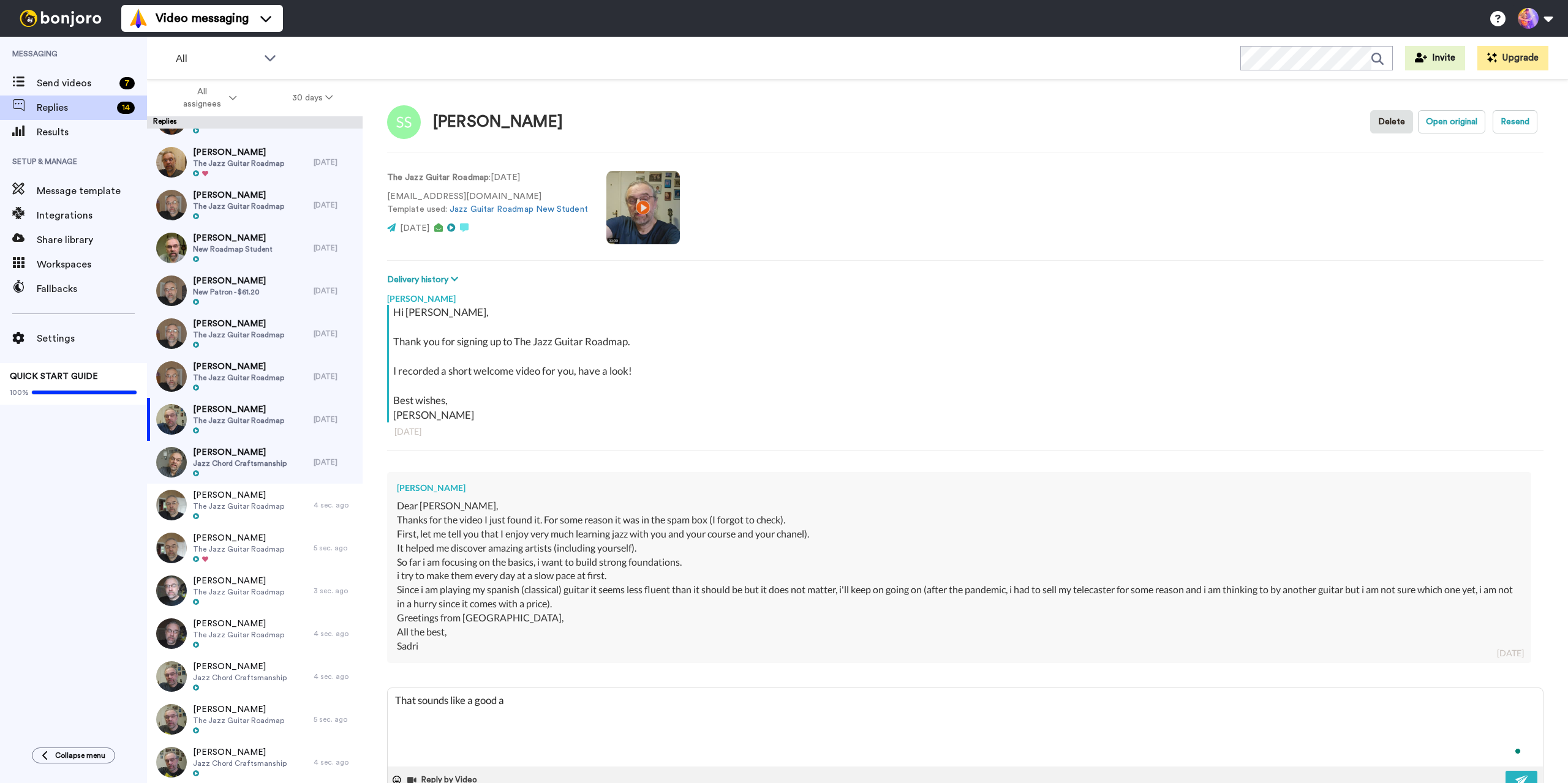
type textarea "x"
type textarea "That sounds like a good app"
type textarea "x"
type textarea "That sounds like a good appr"
type textarea "x"
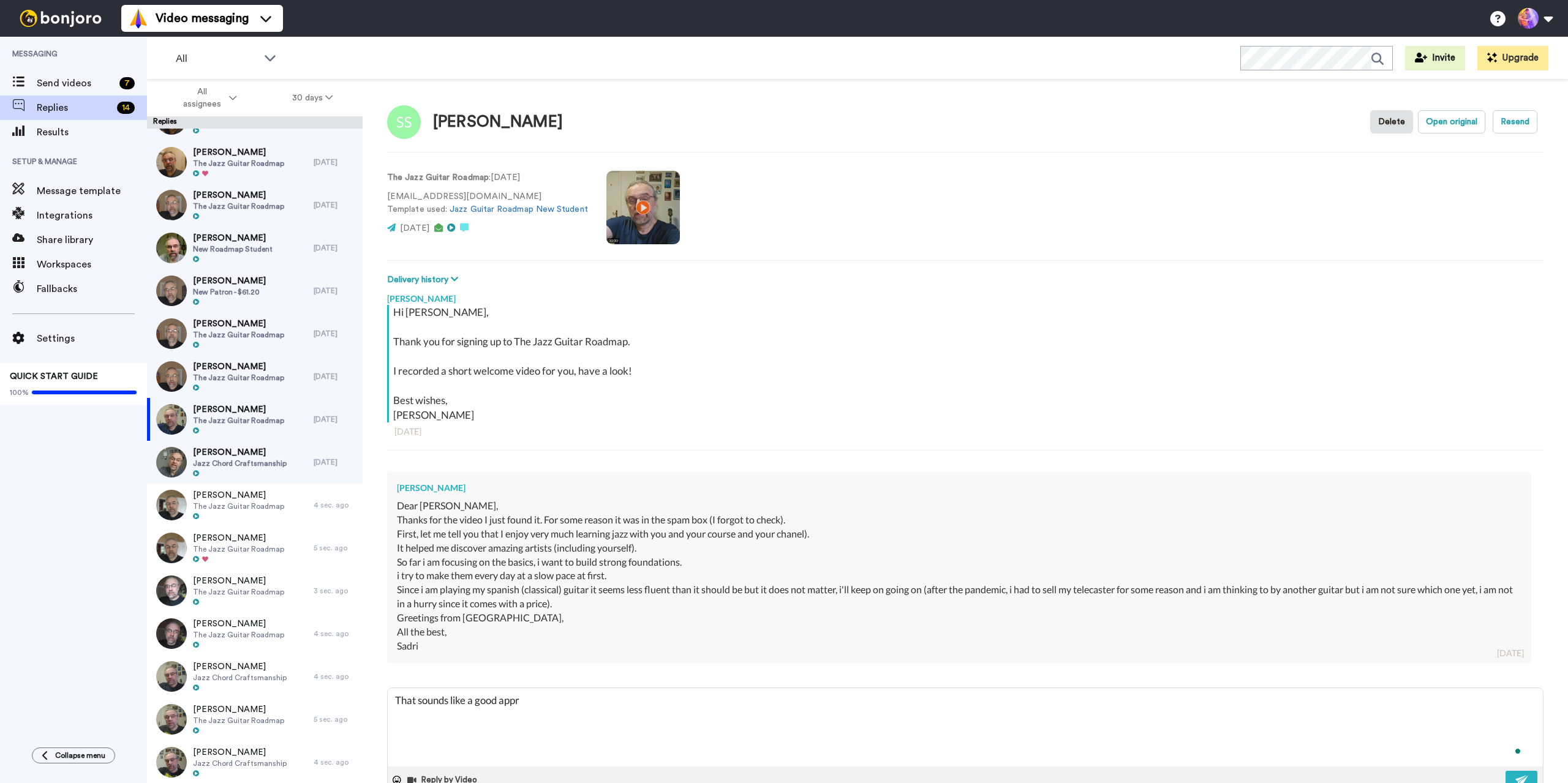
type textarea "That sounds like a good appro"
type textarea "x"
type textarea "That sounds like a good approa"
type textarea "x"
type textarea "That sounds like a good approac"
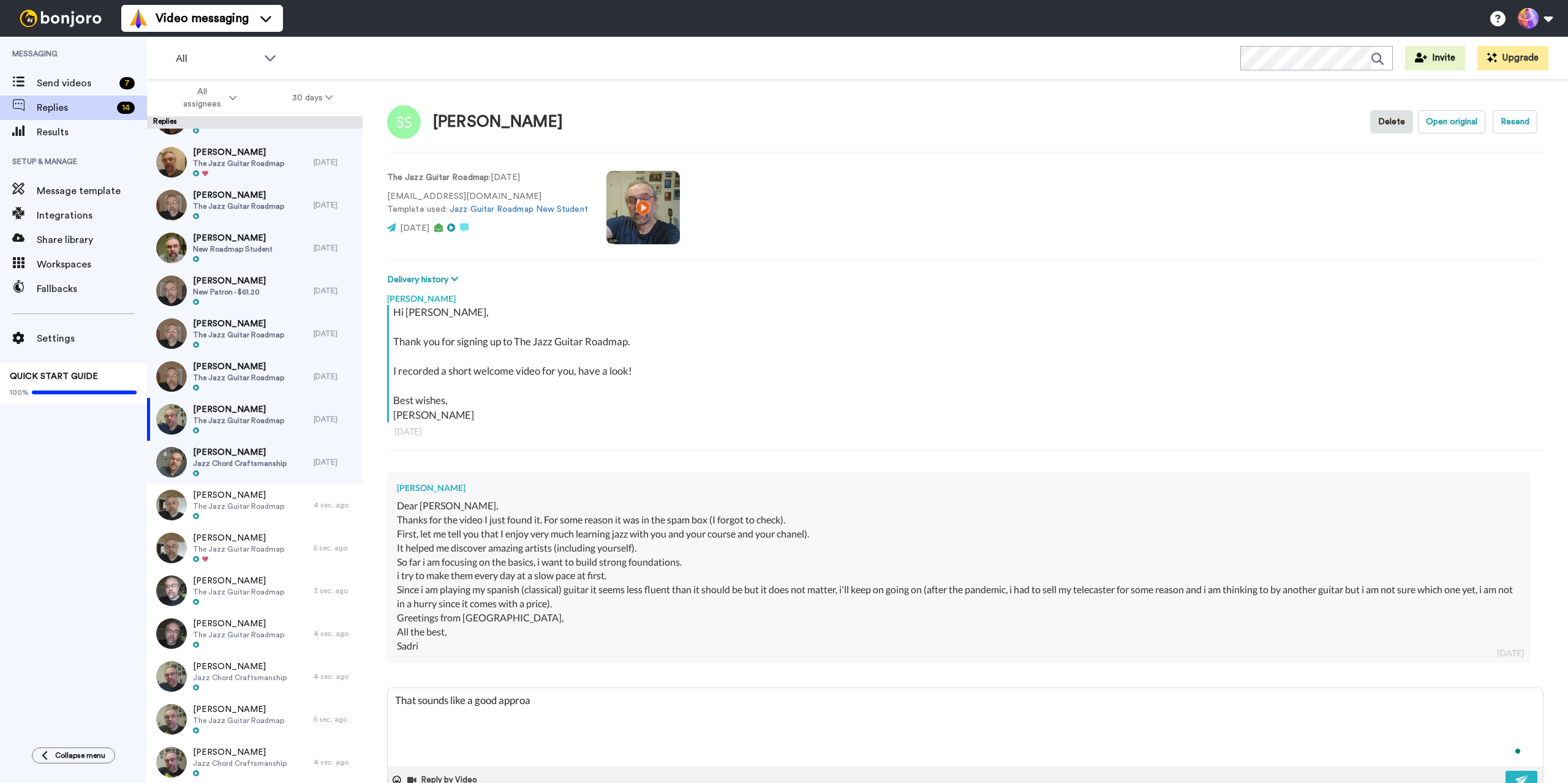
type textarea "x"
type textarea "That sounds like a good approach"
type textarea "x"
type textarea "That sounds like a good approach!"
type textarea "x"
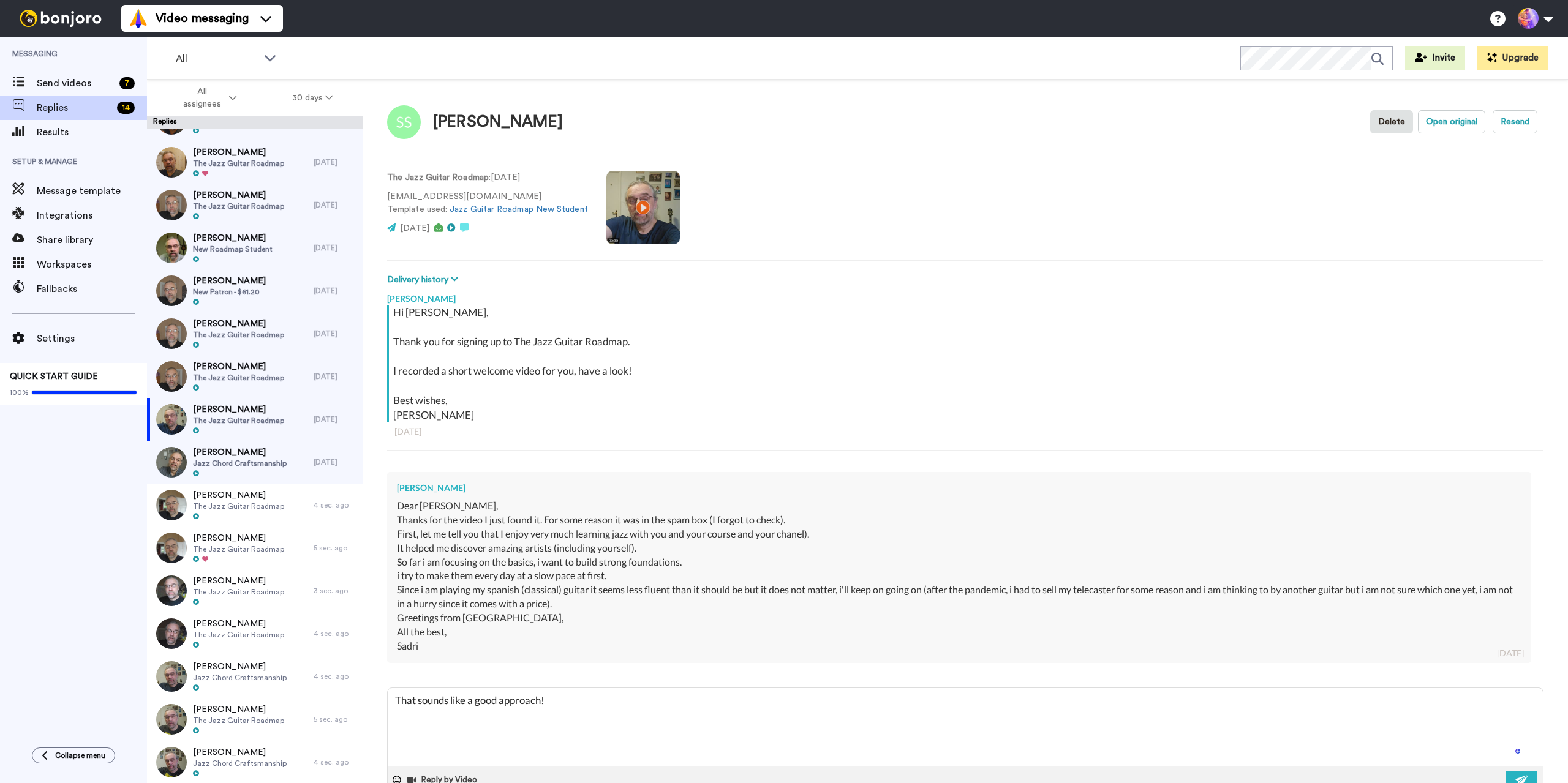
type textarea "That sounds like a good approach!"
type textarea "x"
type textarea "That sounds like a good approach! Great. See you in there!"
type textarea "x"
type textarea "That sounds like a good approach! Great.See you in there!"
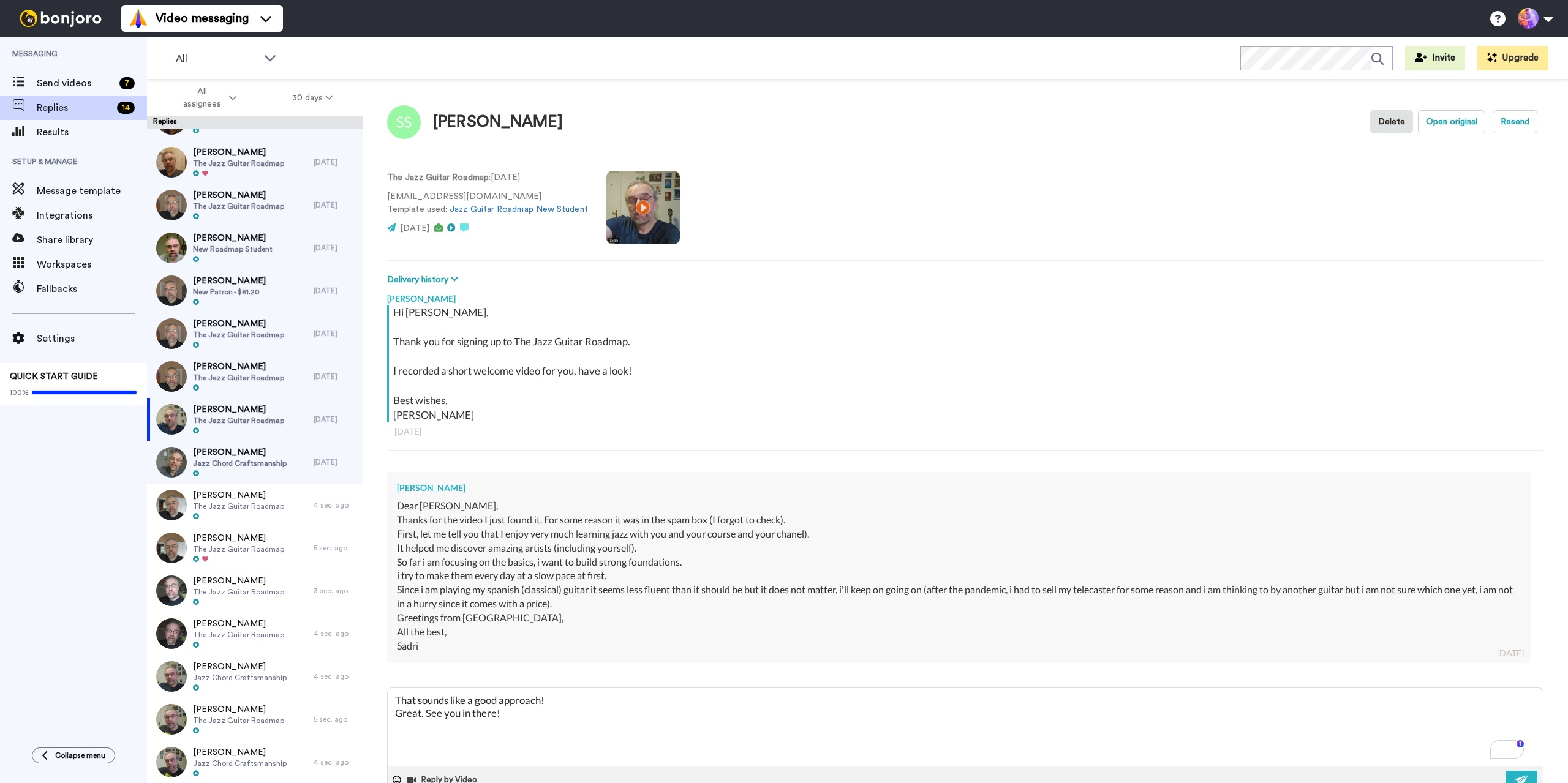
type textarea "x"
type textarea "That sounds like a good approach! GreatSee you in there!"
type textarea "x"
type textarea "That sounds like a good approach! GreaSee you in there!"
type textarea "x"
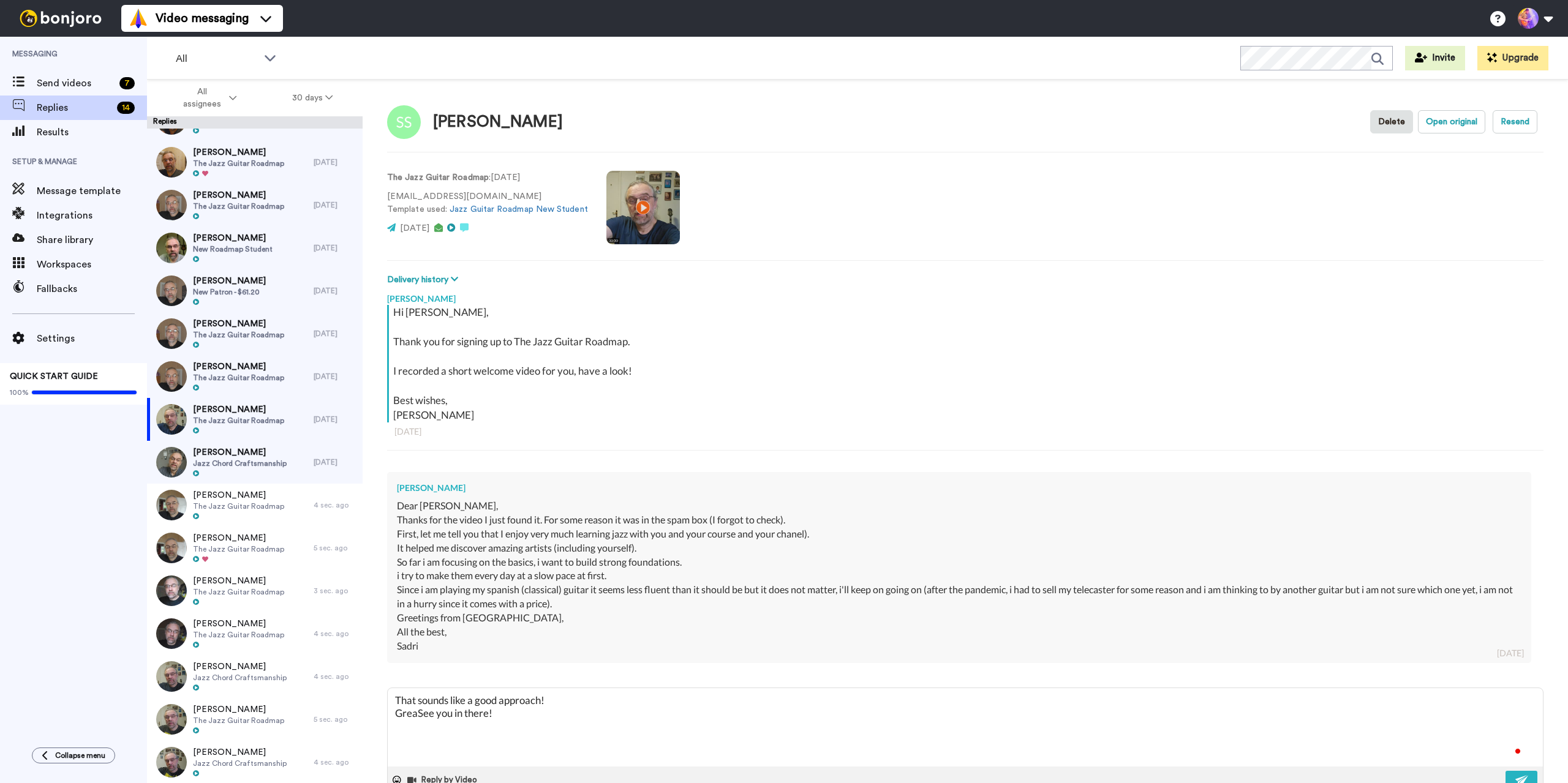
type textarea "That sounds like a good approach! GreSee you in there!"
type textarea "x"
type textarea "That sounds like a good approach! GrSee you in there!"
type textarea "x"
type textarea "That sounds like a good approach! GSee you in there!"
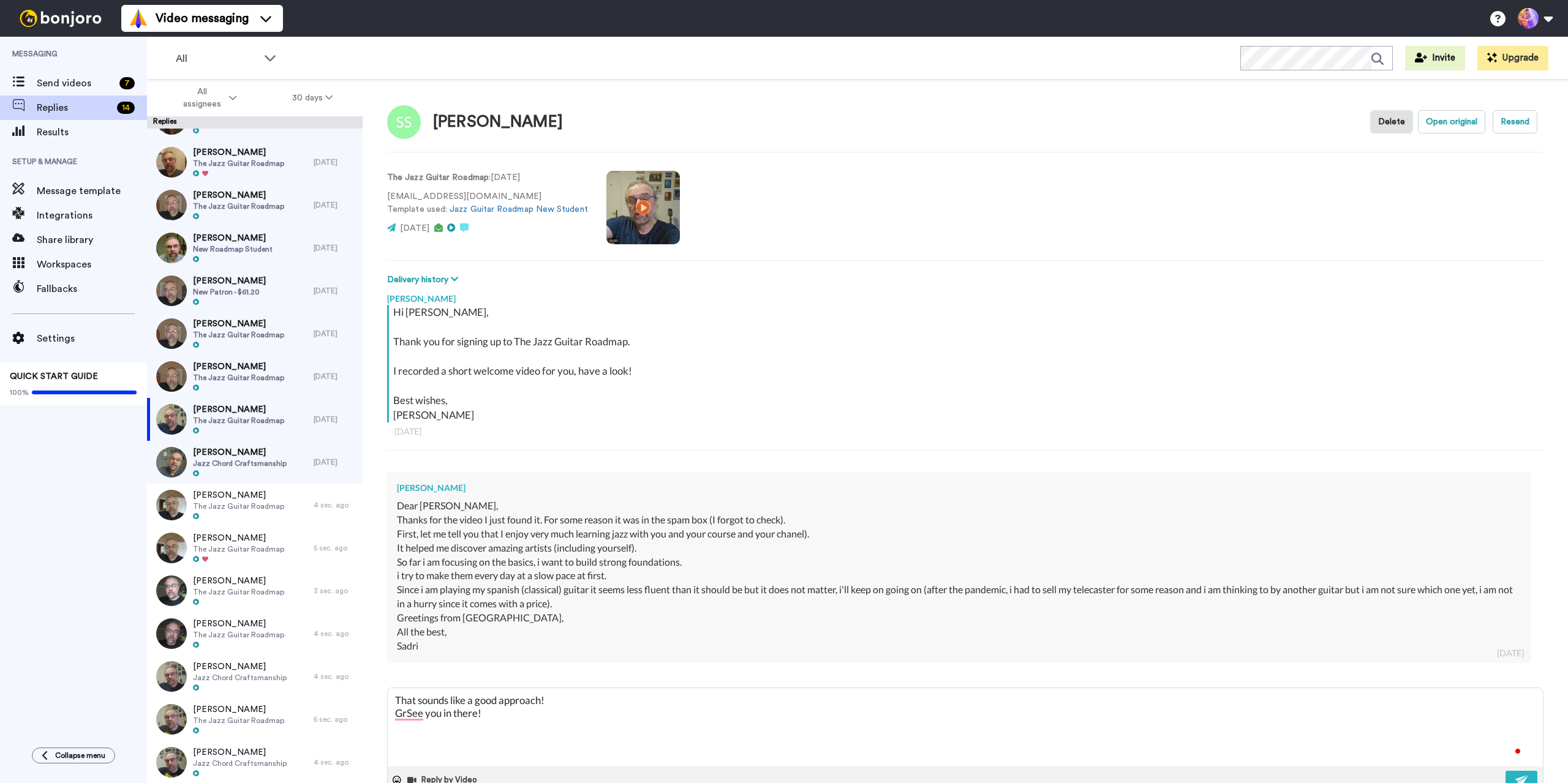
type textarea "x"
type textarea "That sounds like a good approach! See you in there!"
type textarea "x"
type textarea "That sounds like a good approach! See you in there!"
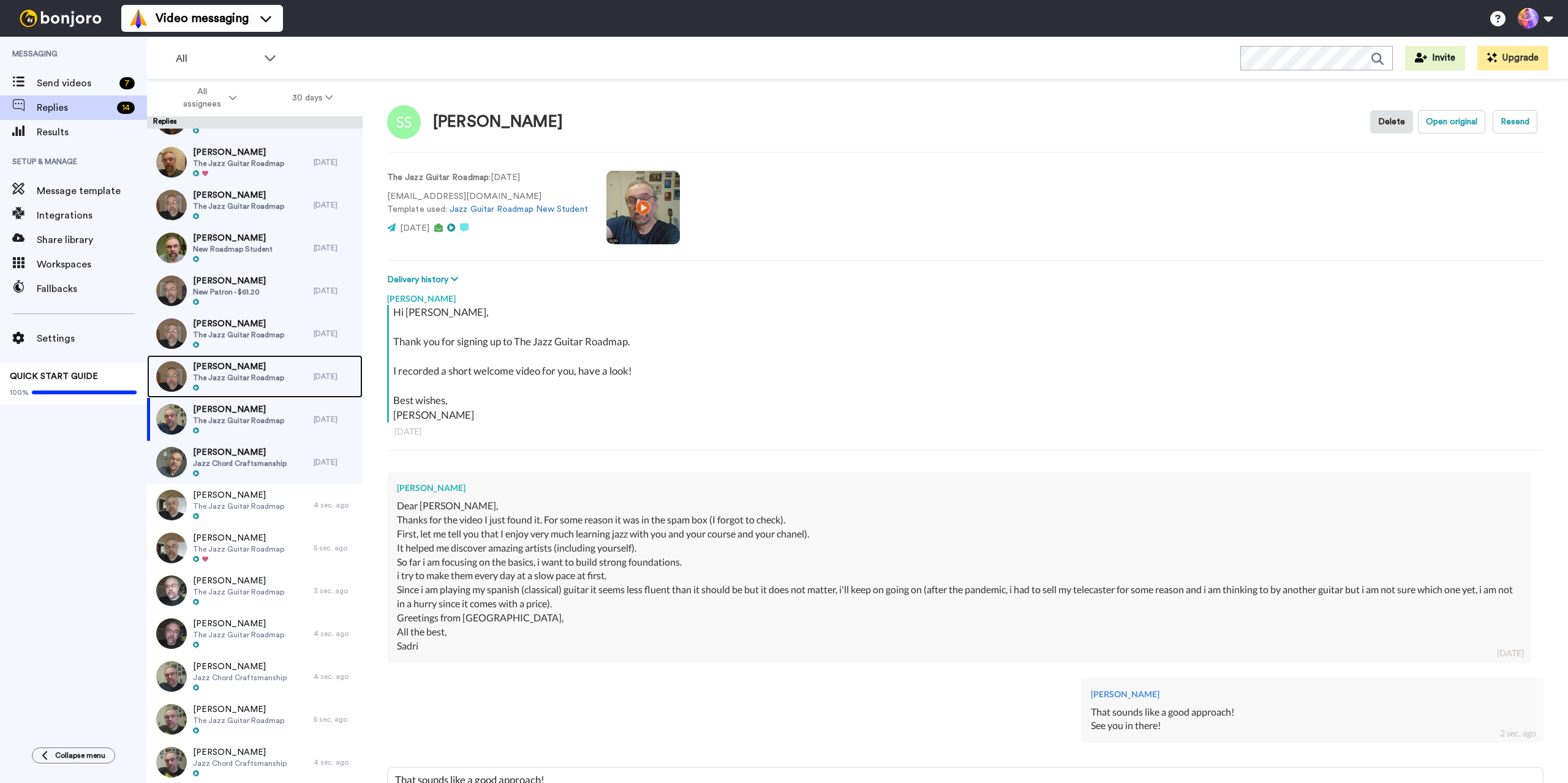
click at [269, 376] on span "The Jazz Guitar Roadmap" at bounding box center [238, 377] width 91 height 10
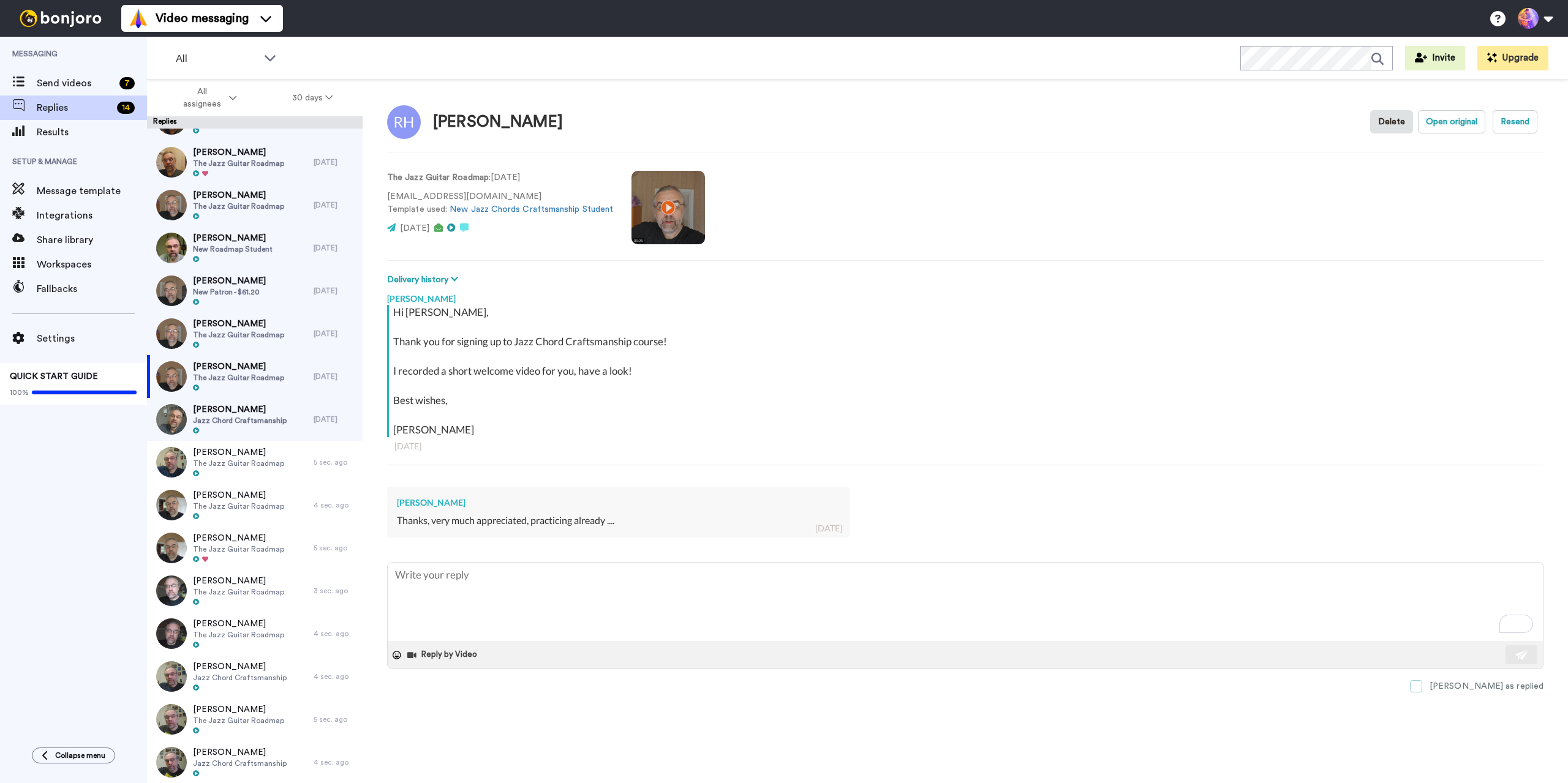
click at [1422, 690] on span at bounding box center [1416, 687] width 12 height 12
click at [241, 327] on span "[PERSON_NAME]" at bounding box center [238, 323] width 91 height 12
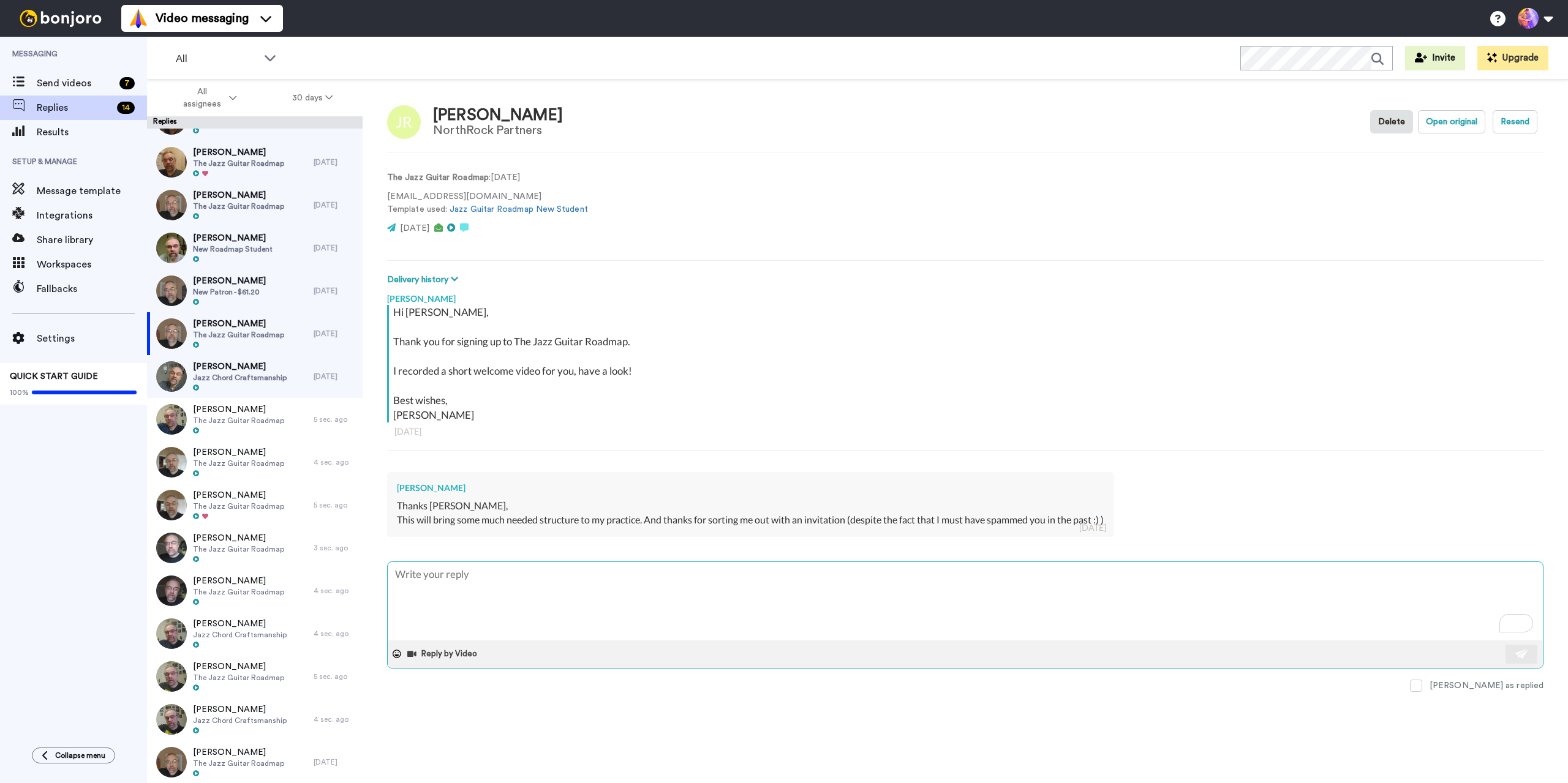
type textarea "x"
type textarea "Great. See you in there!"
click at [1527, 650] on button at bounding box center [1521, 655] width 32 height 19
type textarea "x"
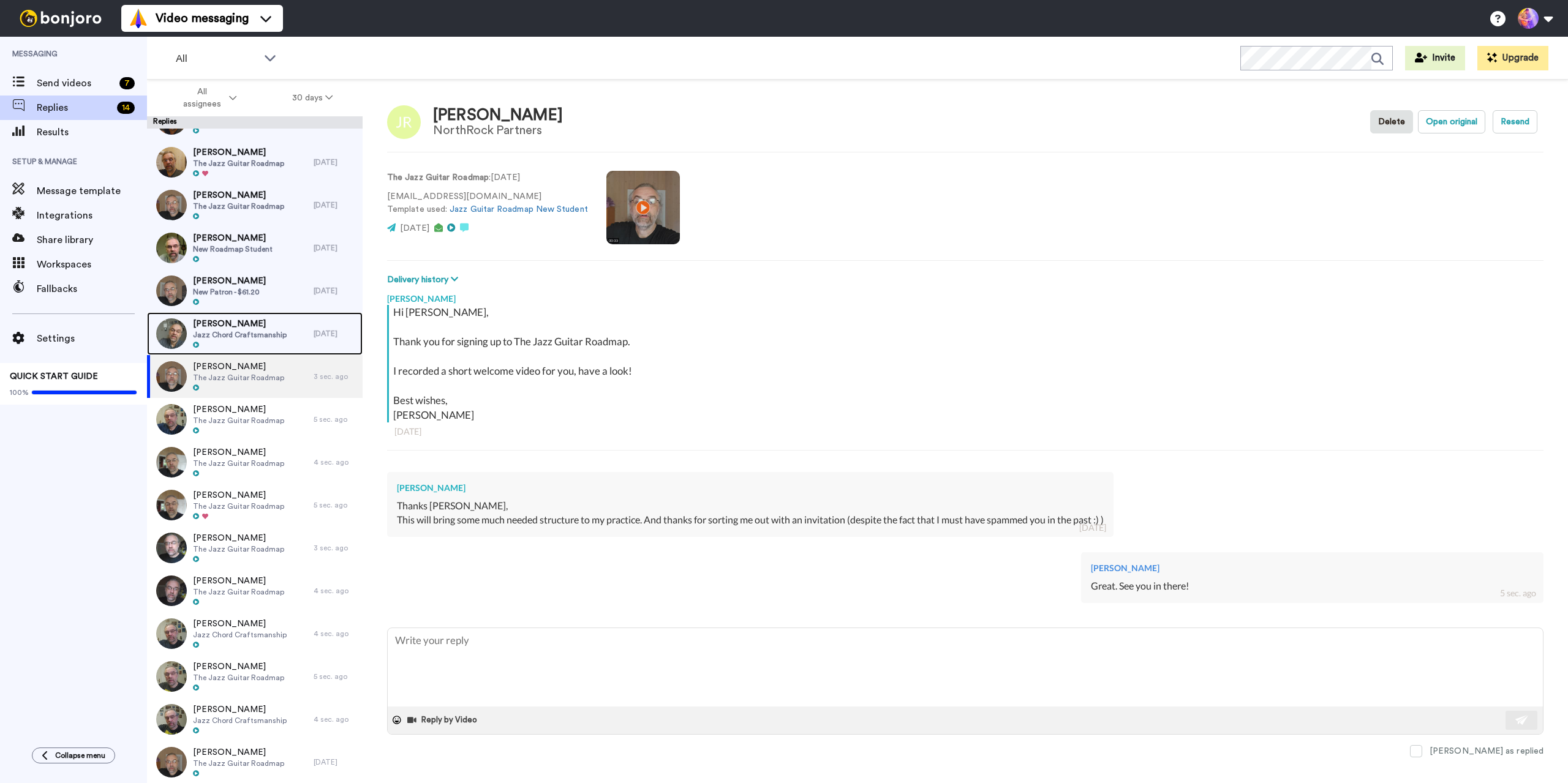
click at [268, 320] on span "[PERSON_NAME]" at bounding box center [239, 323] width 94 height 12
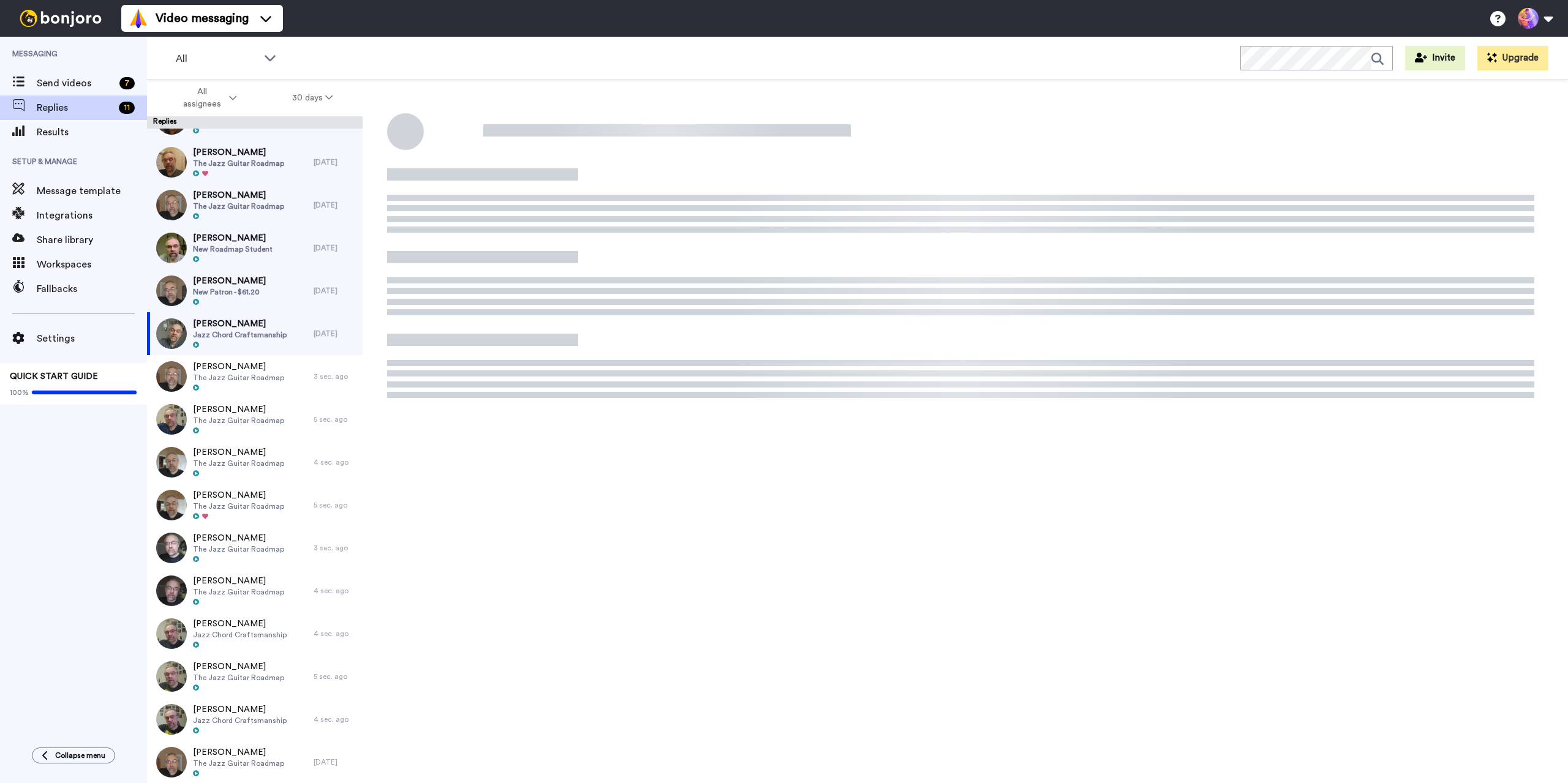
click at [249, 290] on span "New Patron - $61.20" at bounding box center [229, 291] width 73 height 10
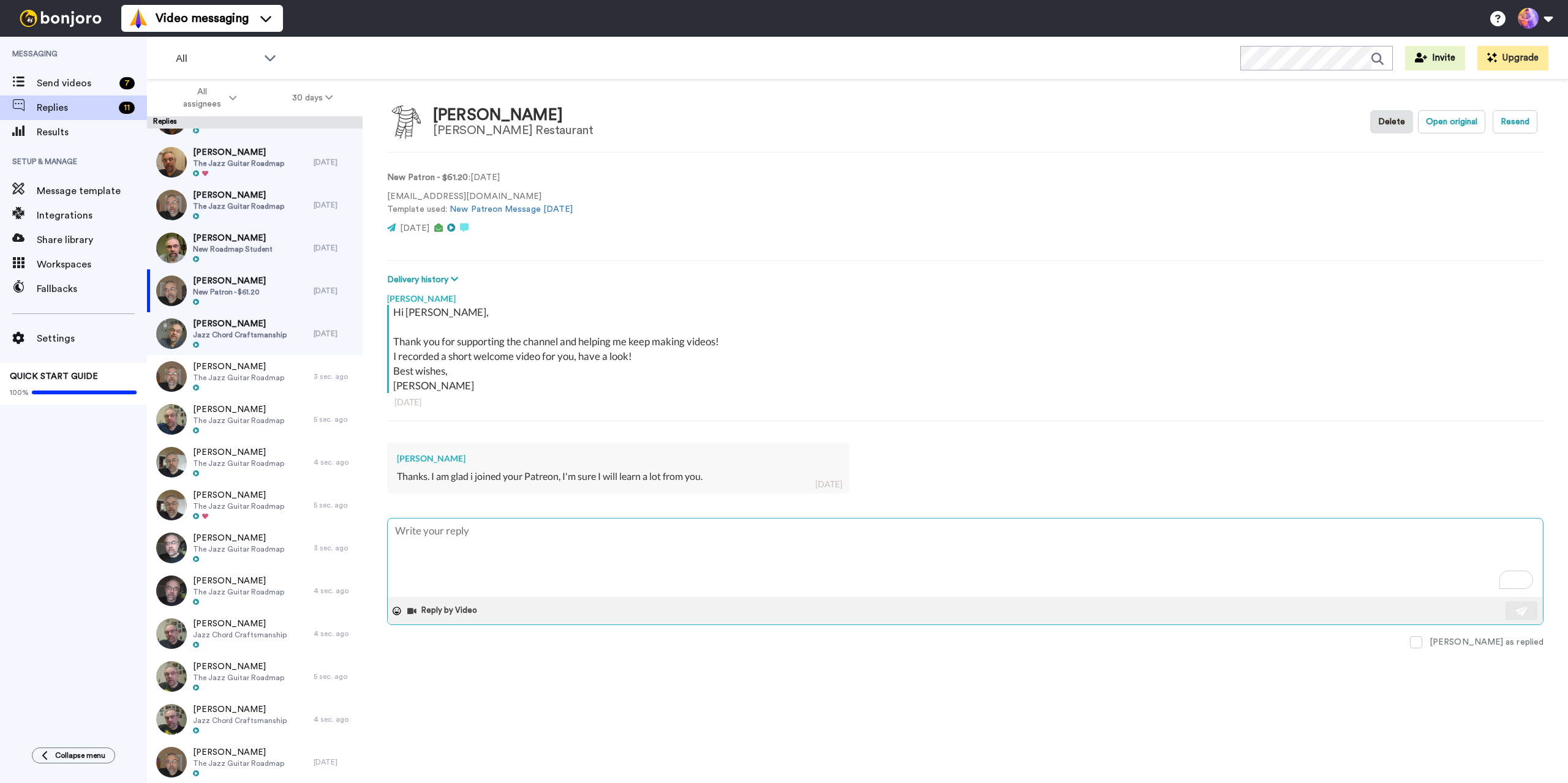
type textarea "x"
type textarea "Great. See you in there!"
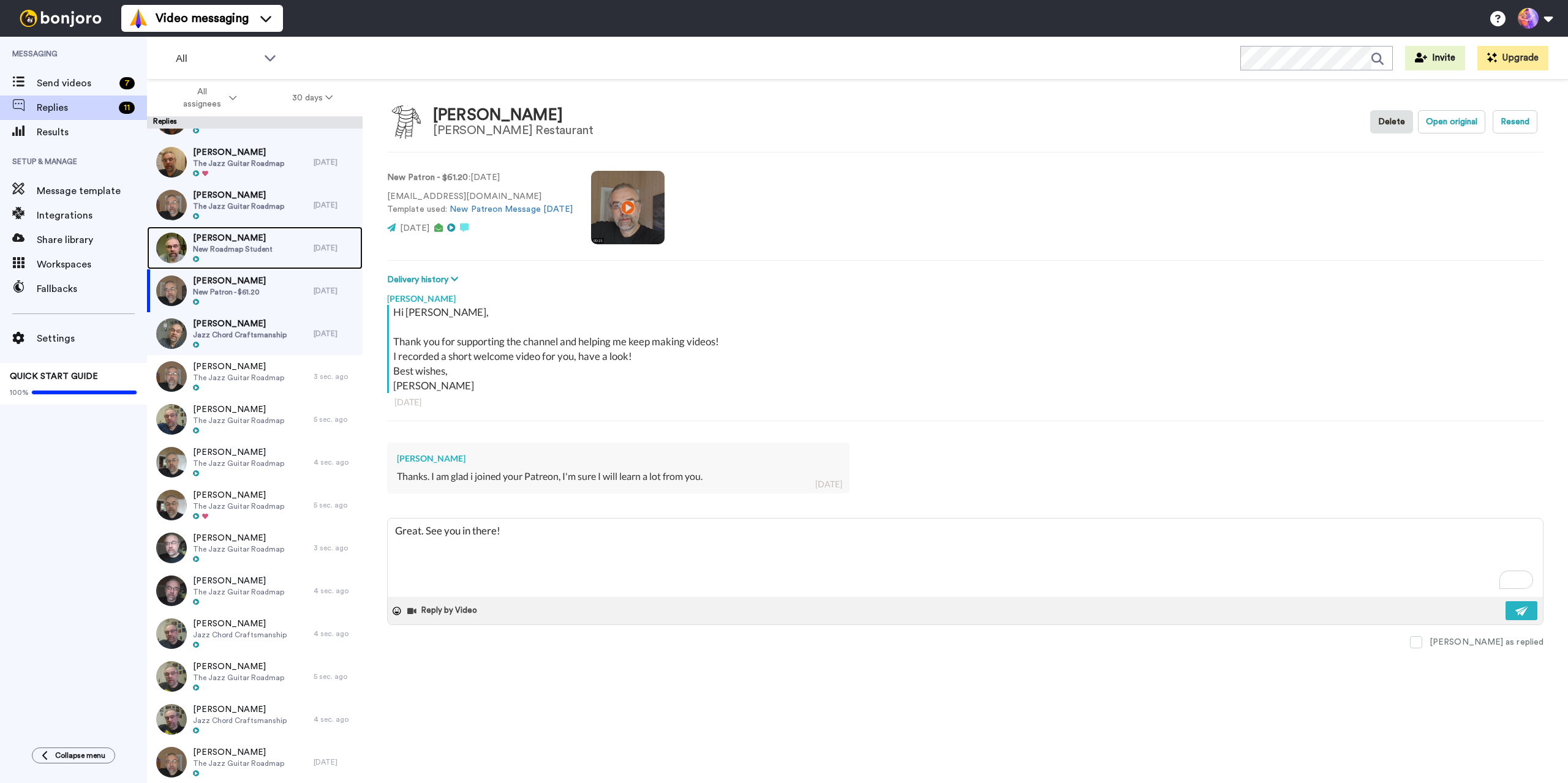
click at [244, 242] on span "[PERSON_NAME]" at bounding box center [232, 238] width 80 height 12
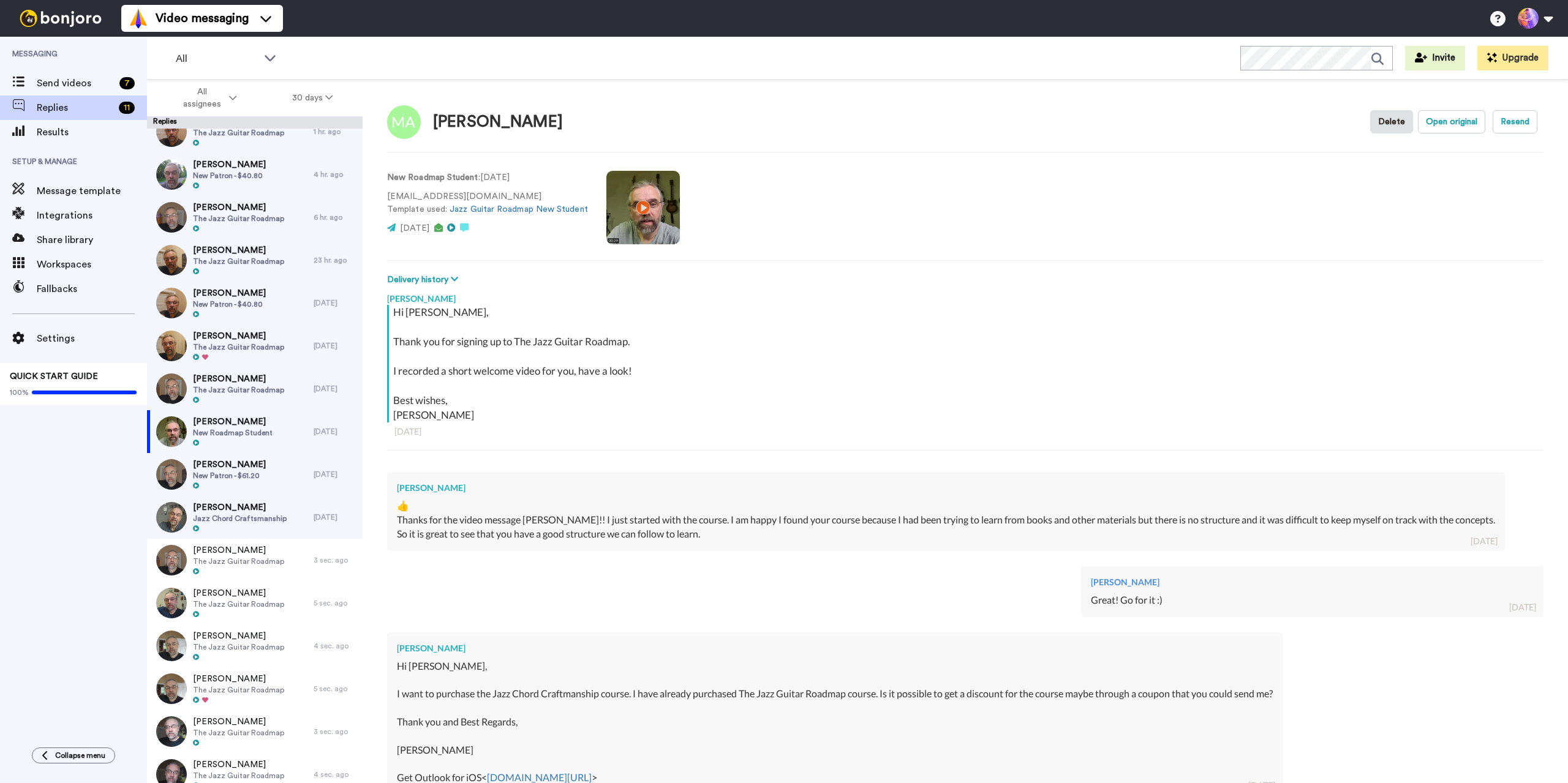
scroll to position [166, 0]
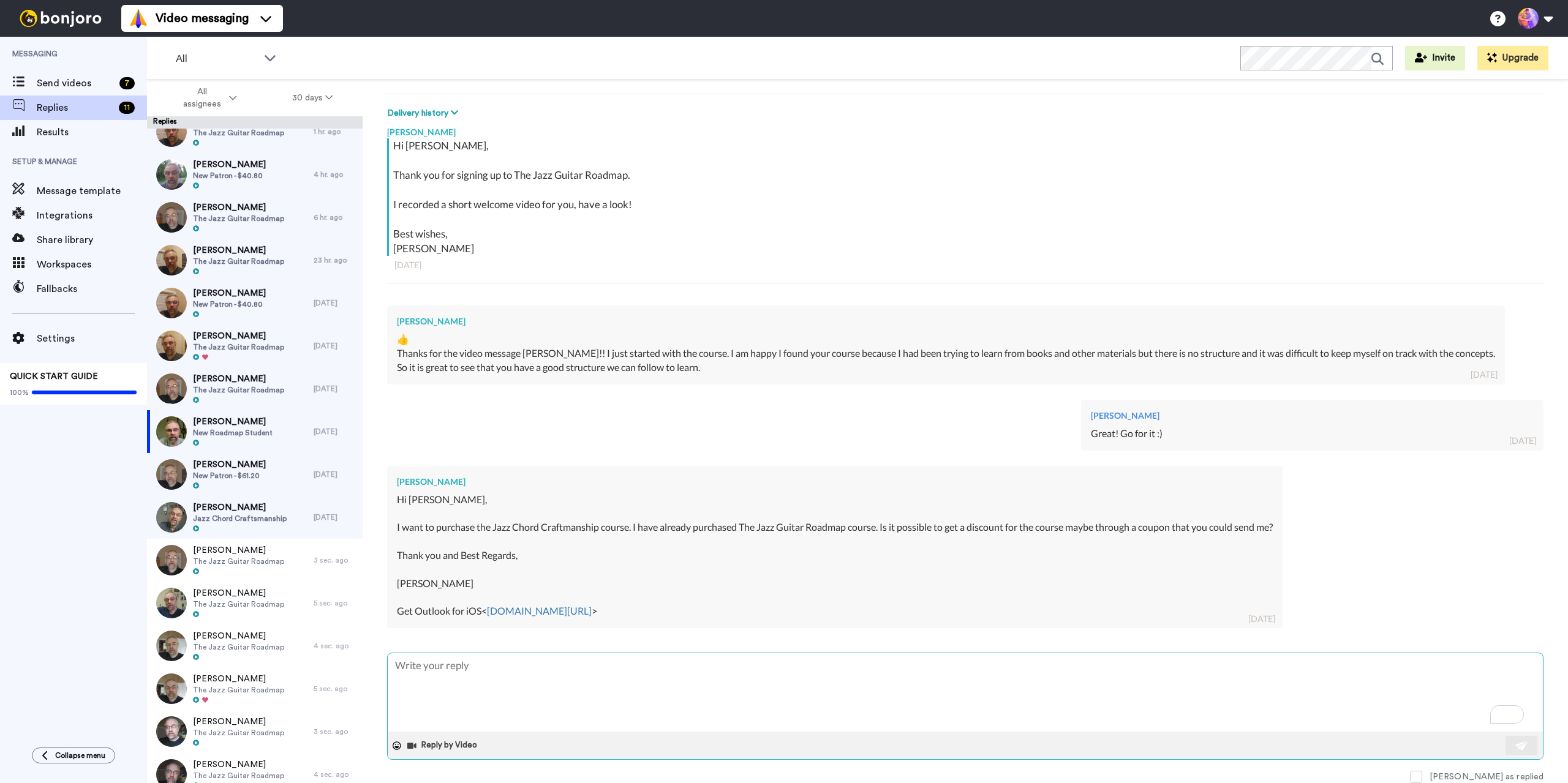
click at [670, 703] on textarea "To enrich screen reader interactions, please activate Accessibility in Grammarl…" at bounding box center [965, 692] width 1155 height 78
click at [493, 662] on textarea "To enrich screen reader interactions, please activate Accessibility in Grammarl…" at bounding box center [965, 692] width 1155 height 78
type textarea "x"
type textarea "H"
type textarea "x"
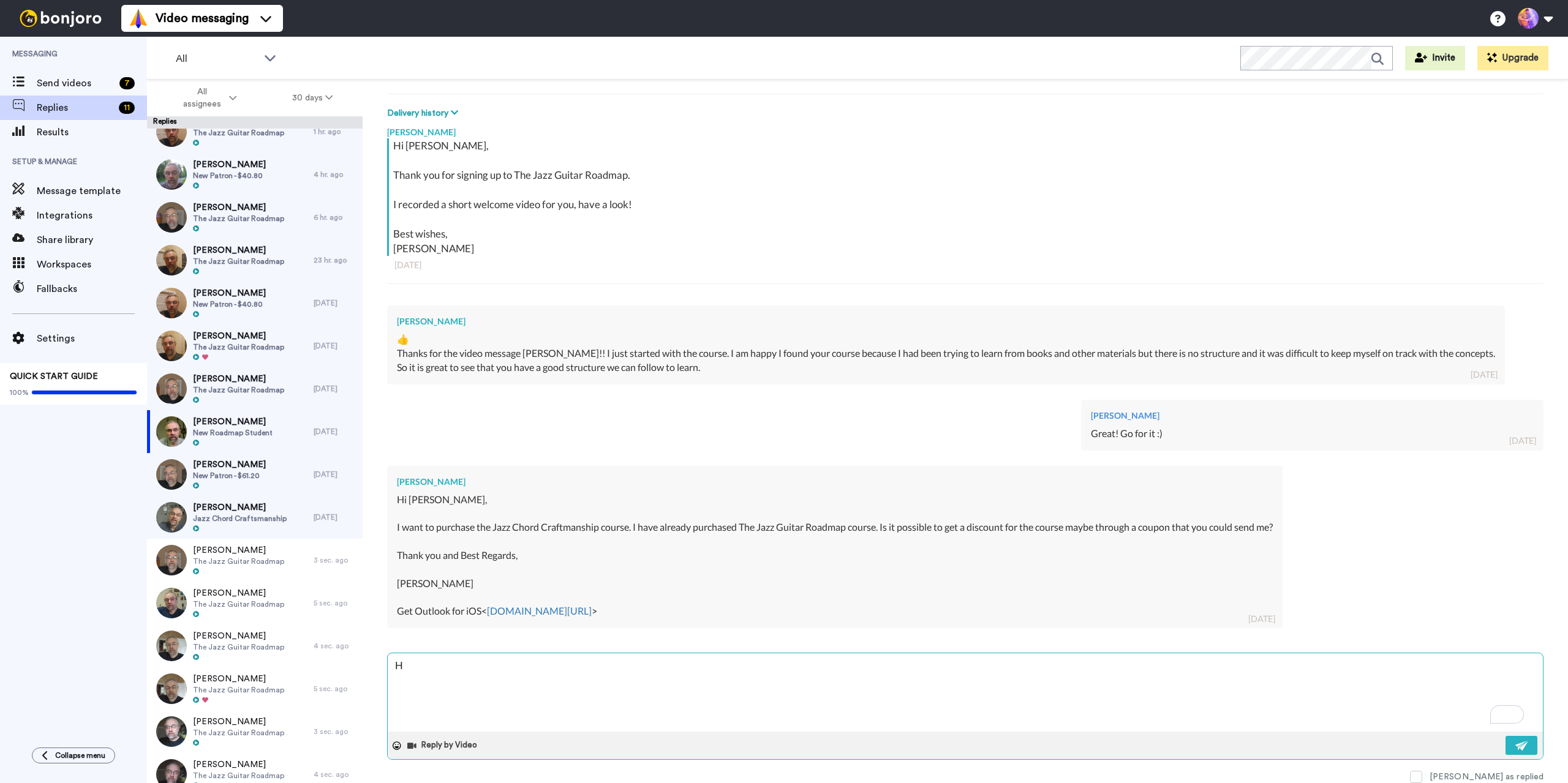
type textarea "Hi"
type textarea "x"
type textarea "Hi"
type textarea "x"
type textarea "Hi M"
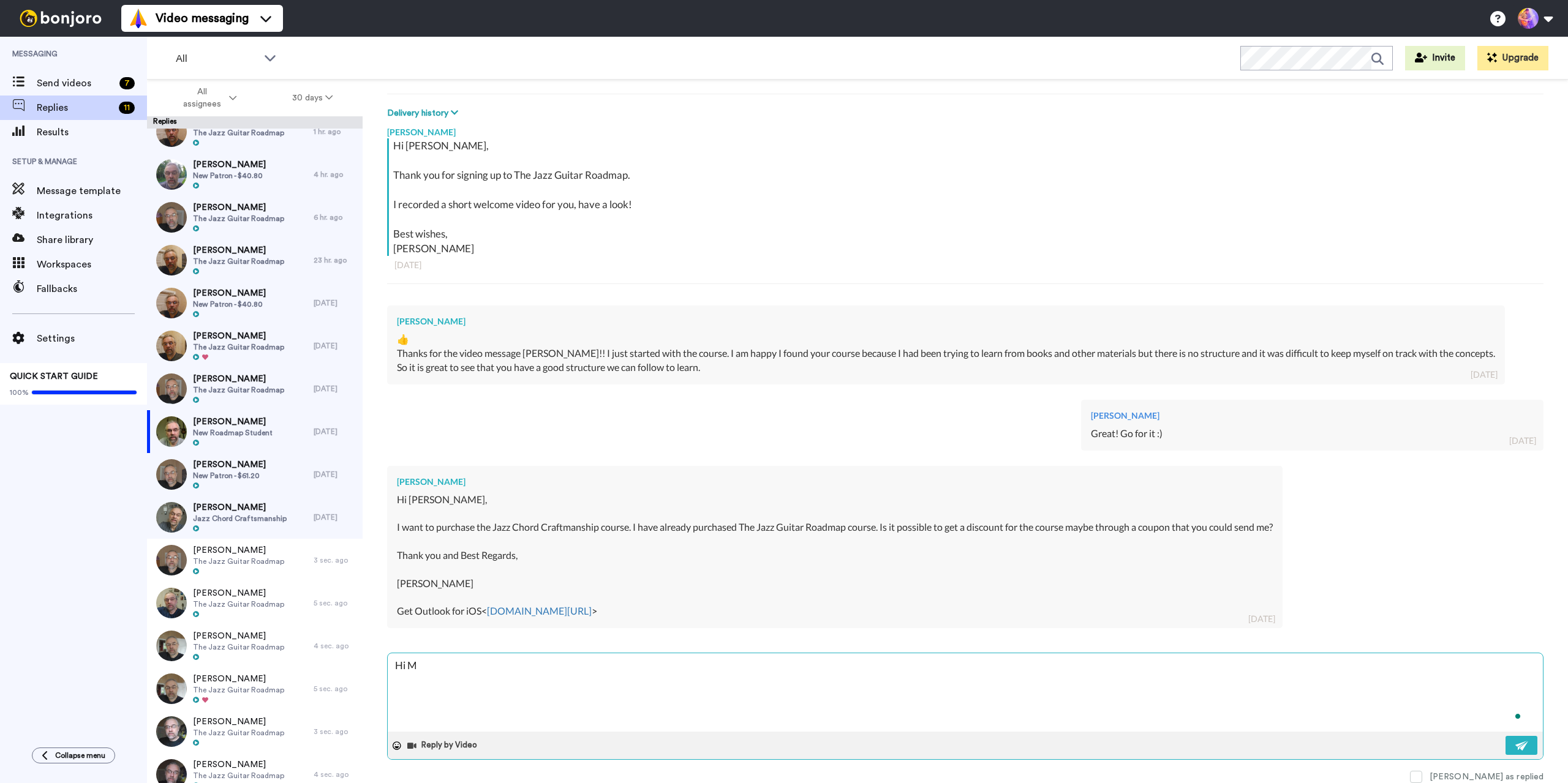
type textarea "x"
type textarea "Hi Ma"
type textarea "x"
type textarea "Hi Mar"
type textarea "x"
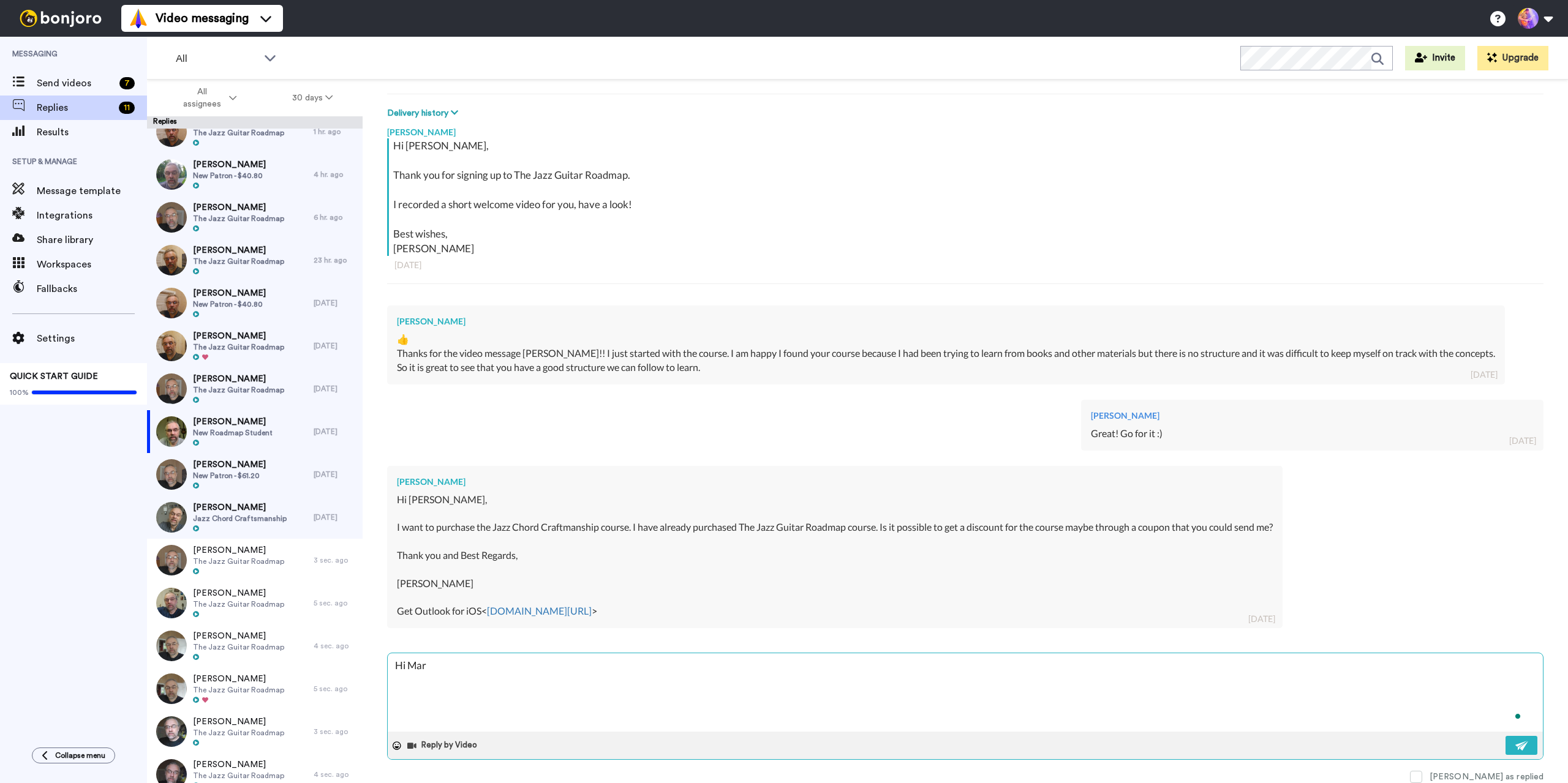
type textarea "Hi Mart"
type textarea "x"
type textarea "Hi Marti"
type textarea "x"
type textarea "Hi Martin"
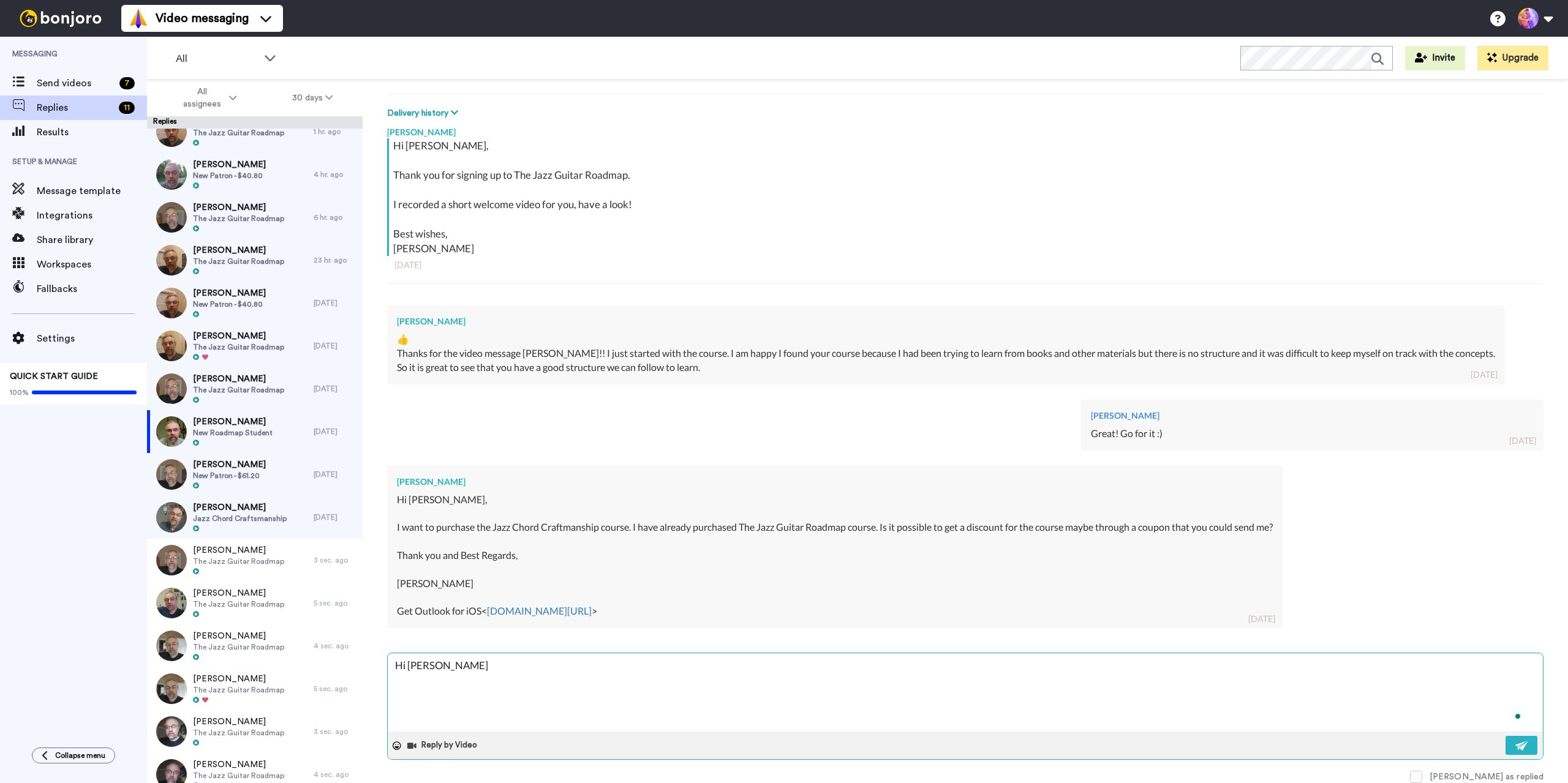
type textarea "x"
type textarea "Hi Martin,"
type textarea "x"
type textarea "Hi Martin,"
type textarea "x"
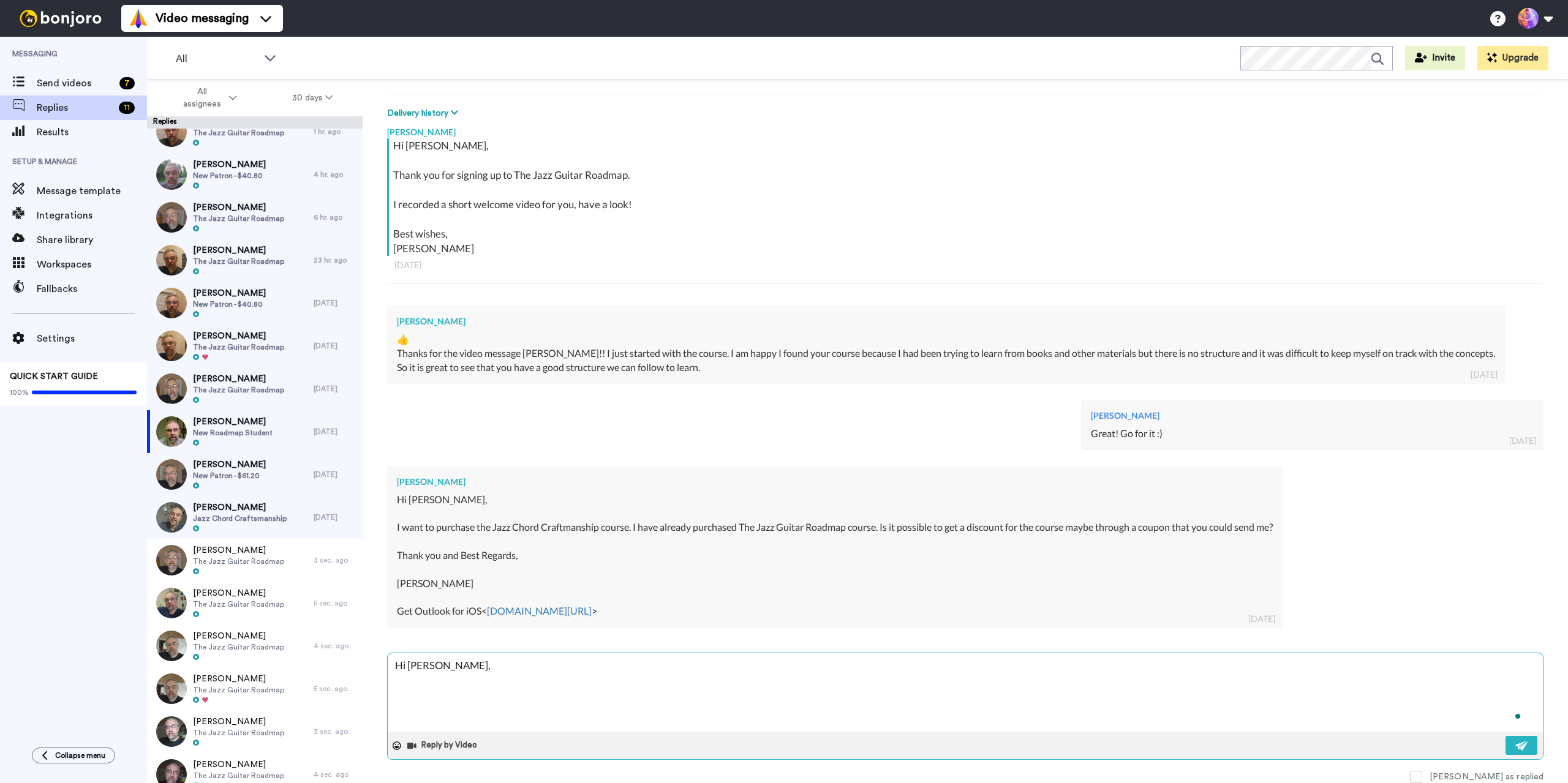
type textarea "Hi Martin,"
type textarea "x"
type textarea "Hi Martin, Y"
type textarea "x"
type textarea "Hi Martin, Ye"
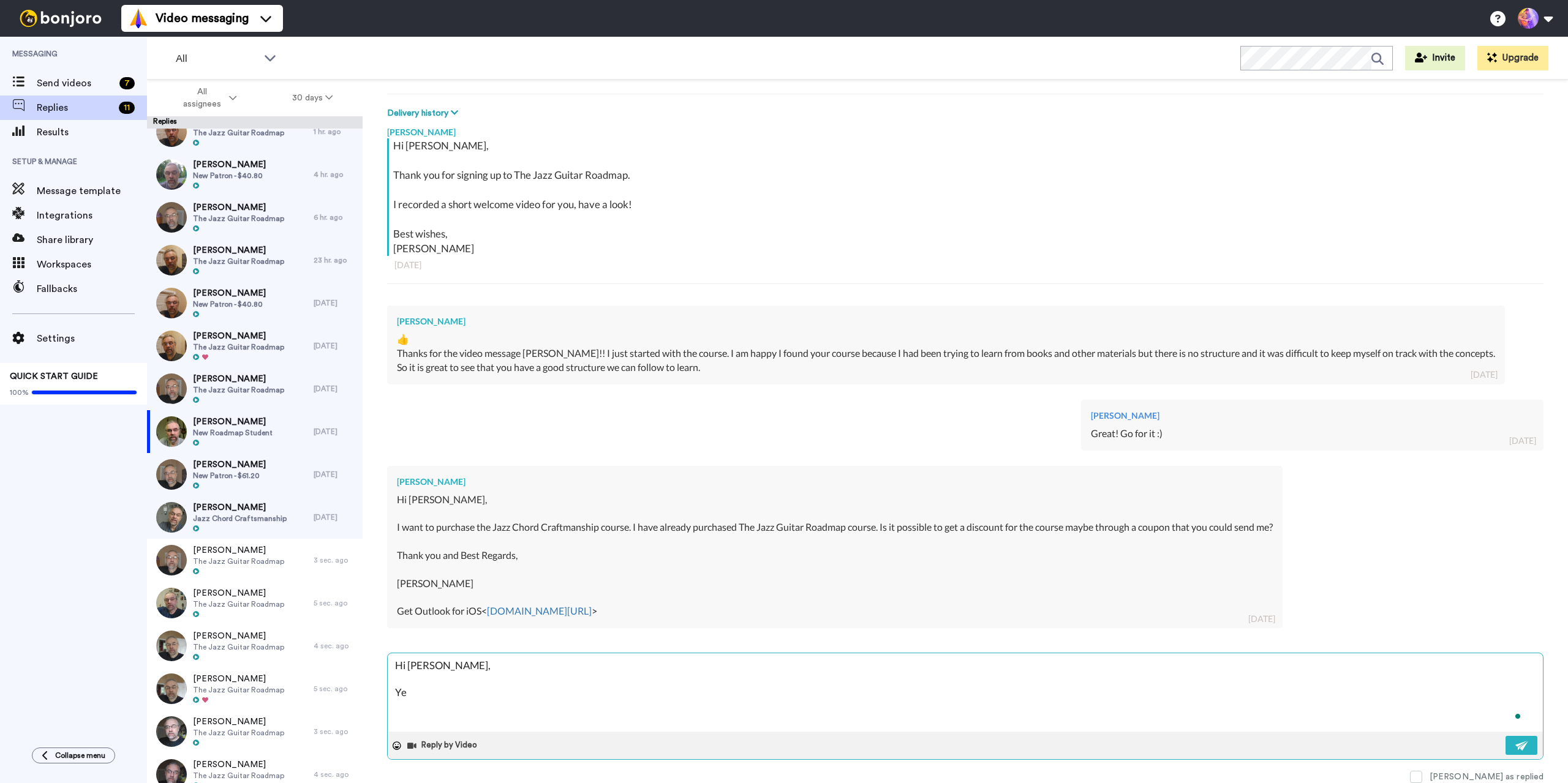
type textarea "x"
type textarea "Hi Martin, Yes"
type textarea "x"
type textarea "Hi Martin, Yes,"
type textarea "x"
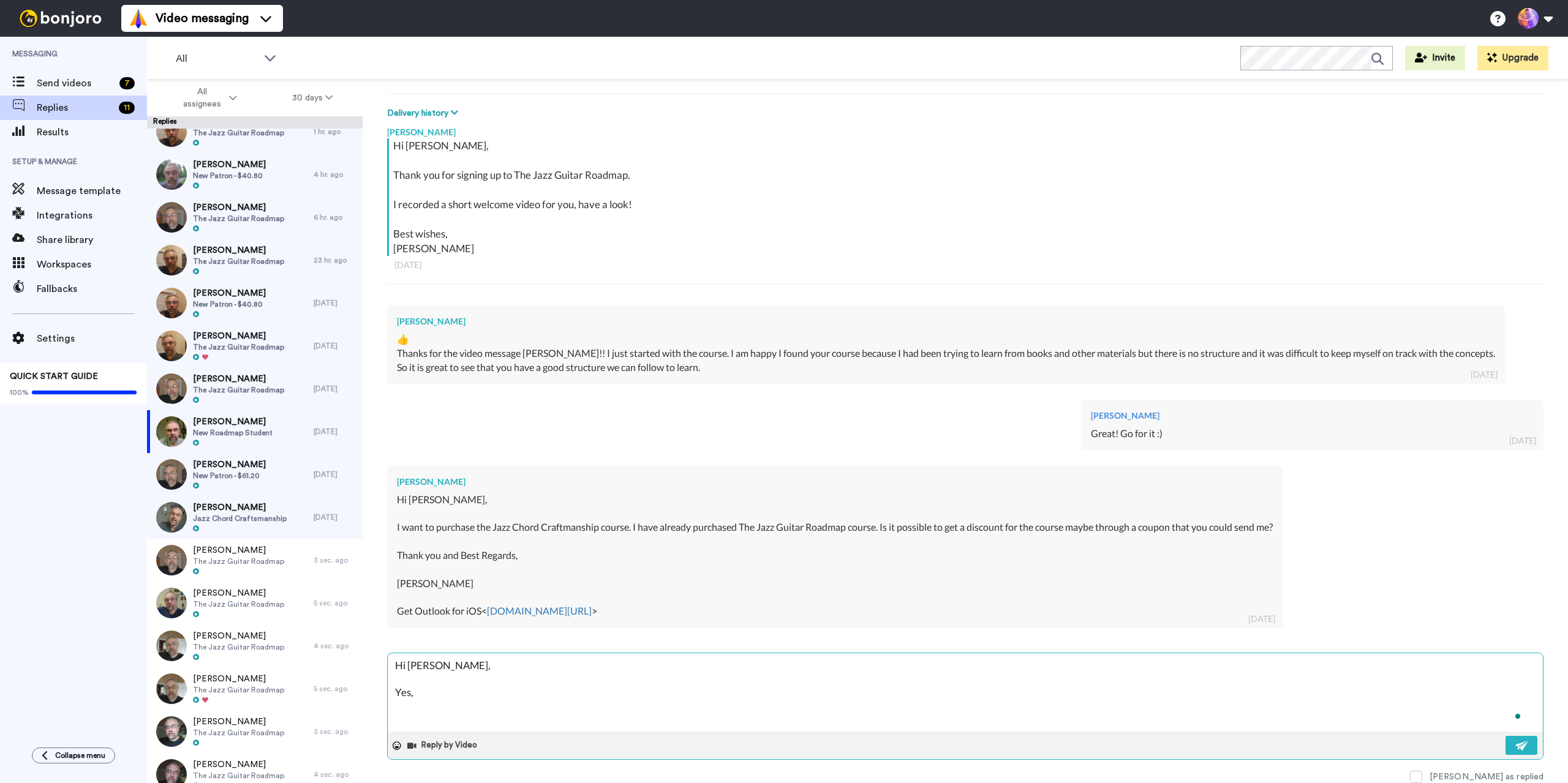
type textarea "Hi Martin, Yes,"
type textarea "x"
type textarea "Hi Martin, Yes, w"
type textarea "x"
type textarea "Hi Martin, Yes, we"
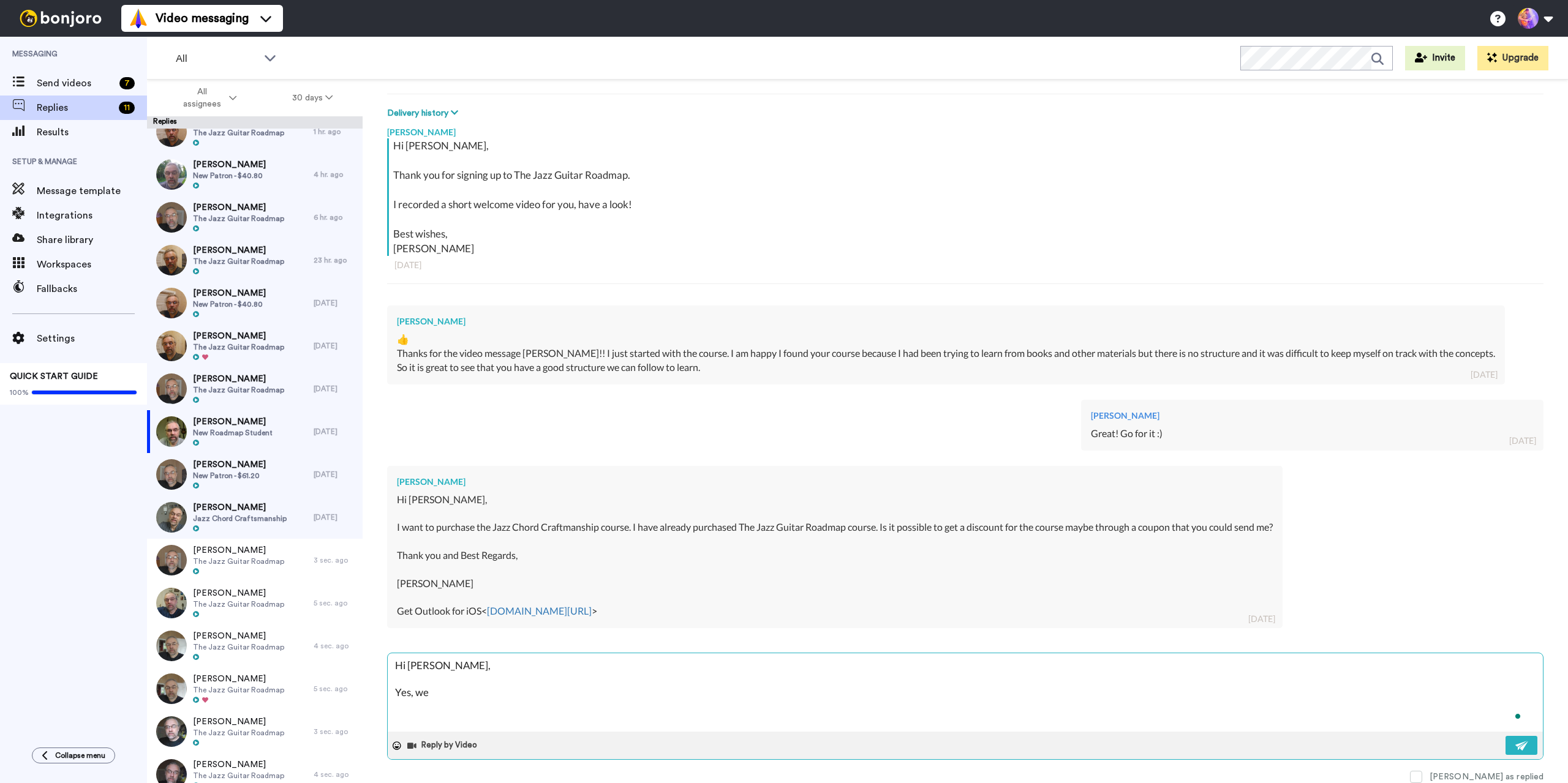
type textarea "x"
type textarea "Hi Martin, Yes, we"
type textarea "x"
type textarea "Hi Martin, Yes, we c"
type textarea "x"
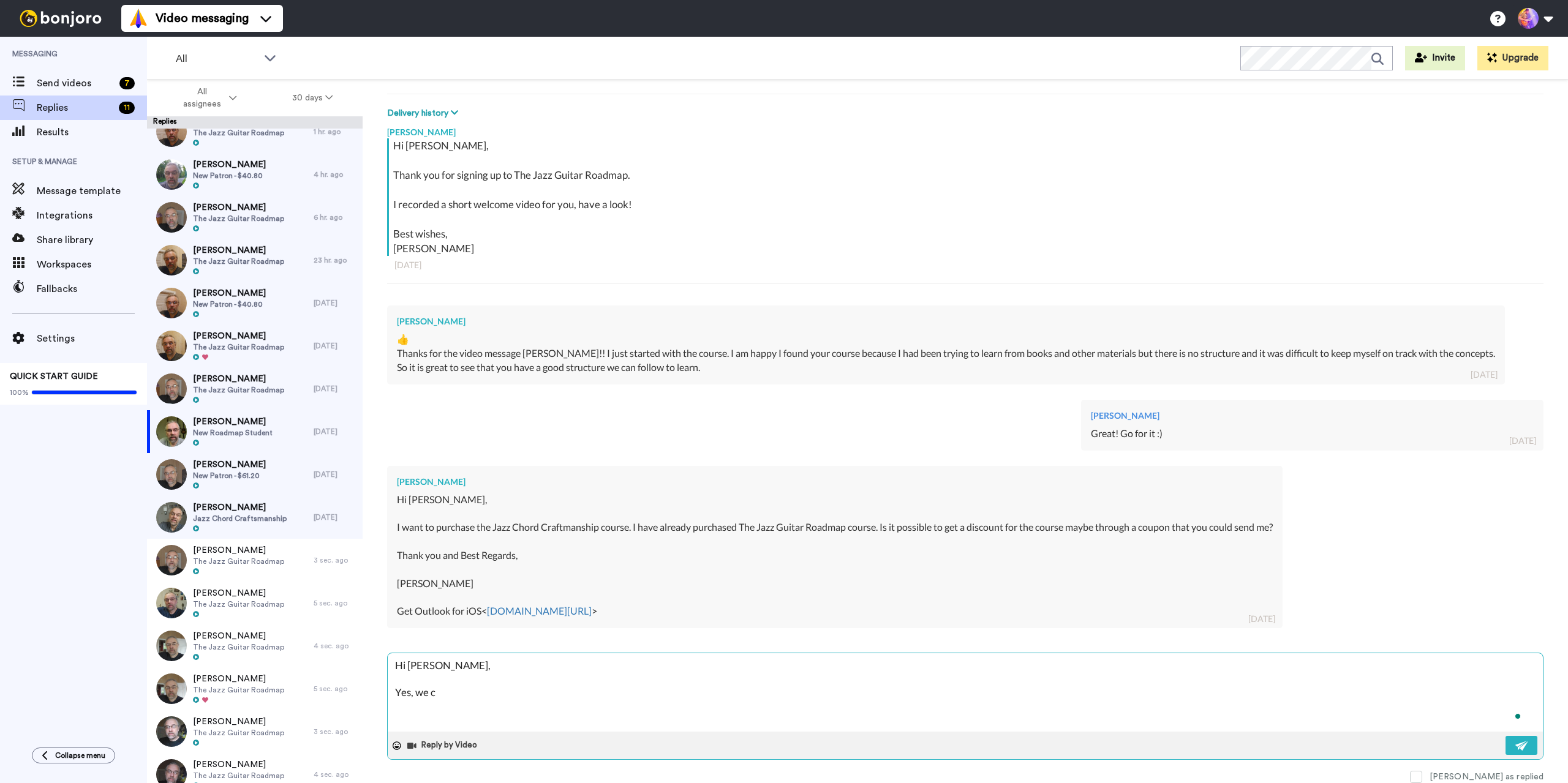
type textarea "Hi Martin, Yes, we ca"
type textarea "x"
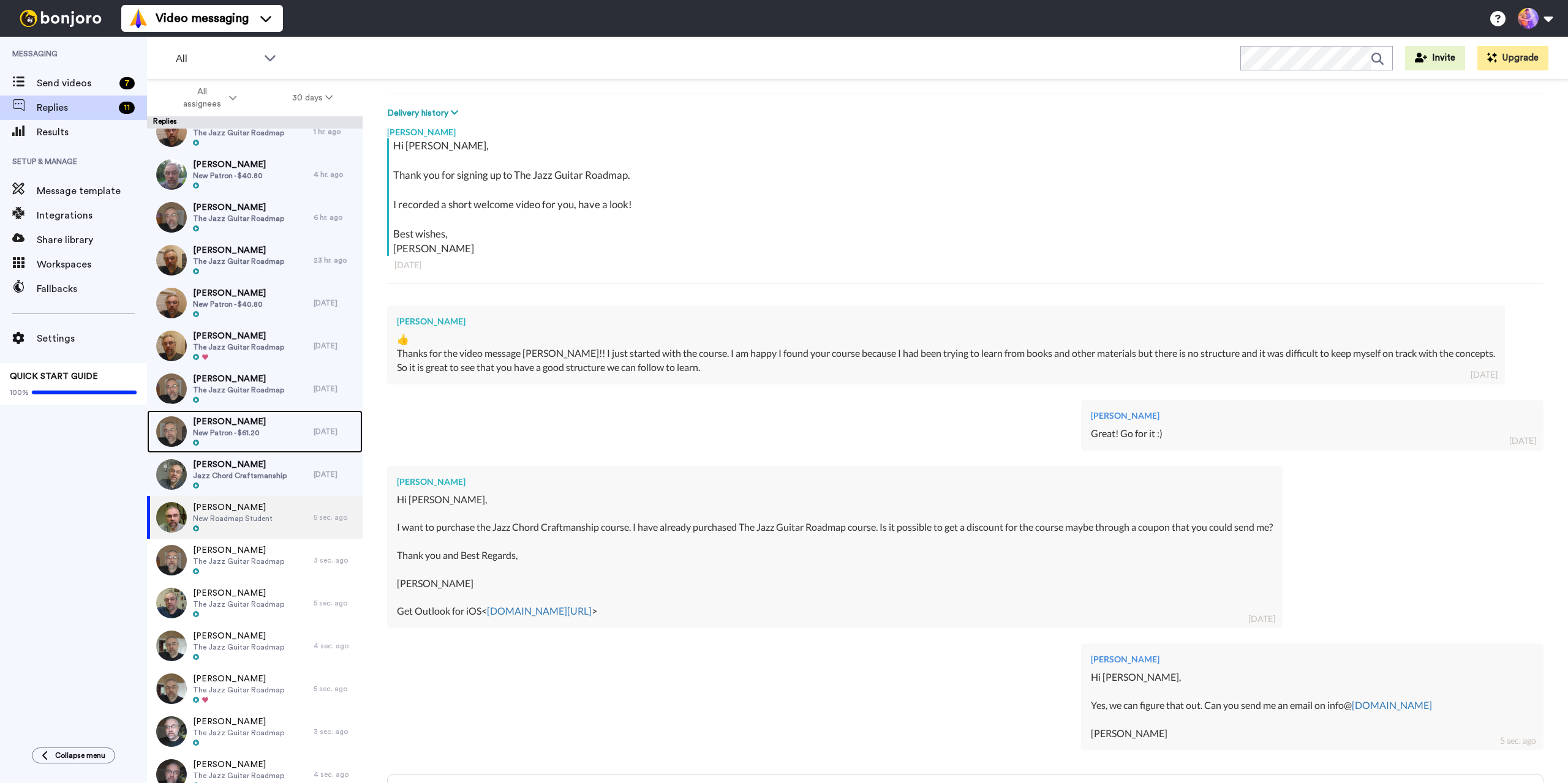
click at [254, 422] on span "[PERSON_NAME]" at bounding box center [229, 421] width 73 height 12
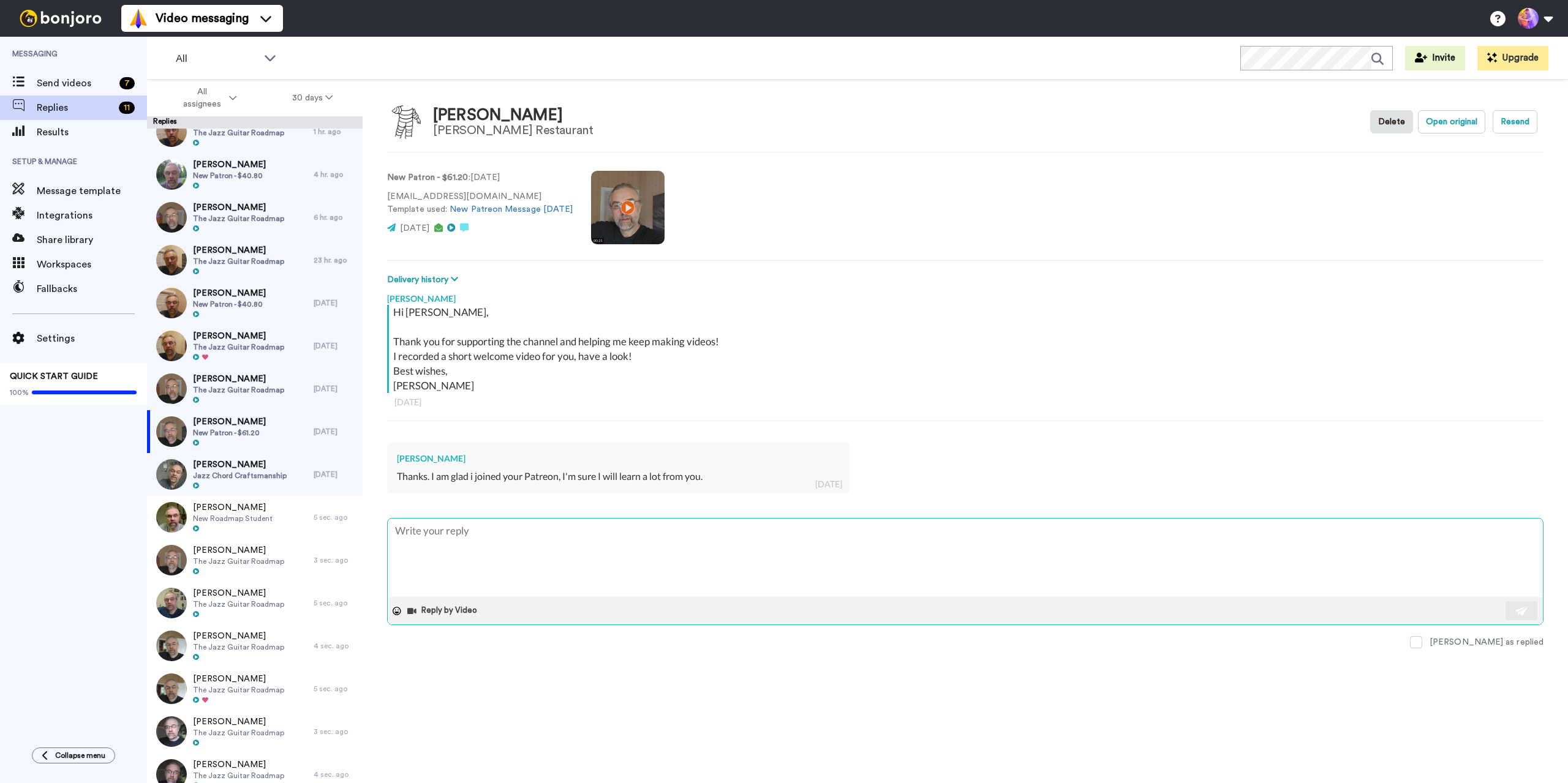
click at [648, 548] on textarea "To enrich screen reader interactions, please activate Accessibility in Grammarl…" at bounding box center [965, 558] width 1155 height 78
paste textarea "Great. See you in there!"
drag, startPoint x: 1521, startPoint y: 612, endPoint x: 1506, endPoint y: 611, distance: 15.0
click at [1520, 612] on img at bounding box center [1522, 610] width 14 height 10
click at [236, 383] on span "[PERSON_NAME]" at bounding box center [238, 379] width 91 height 12
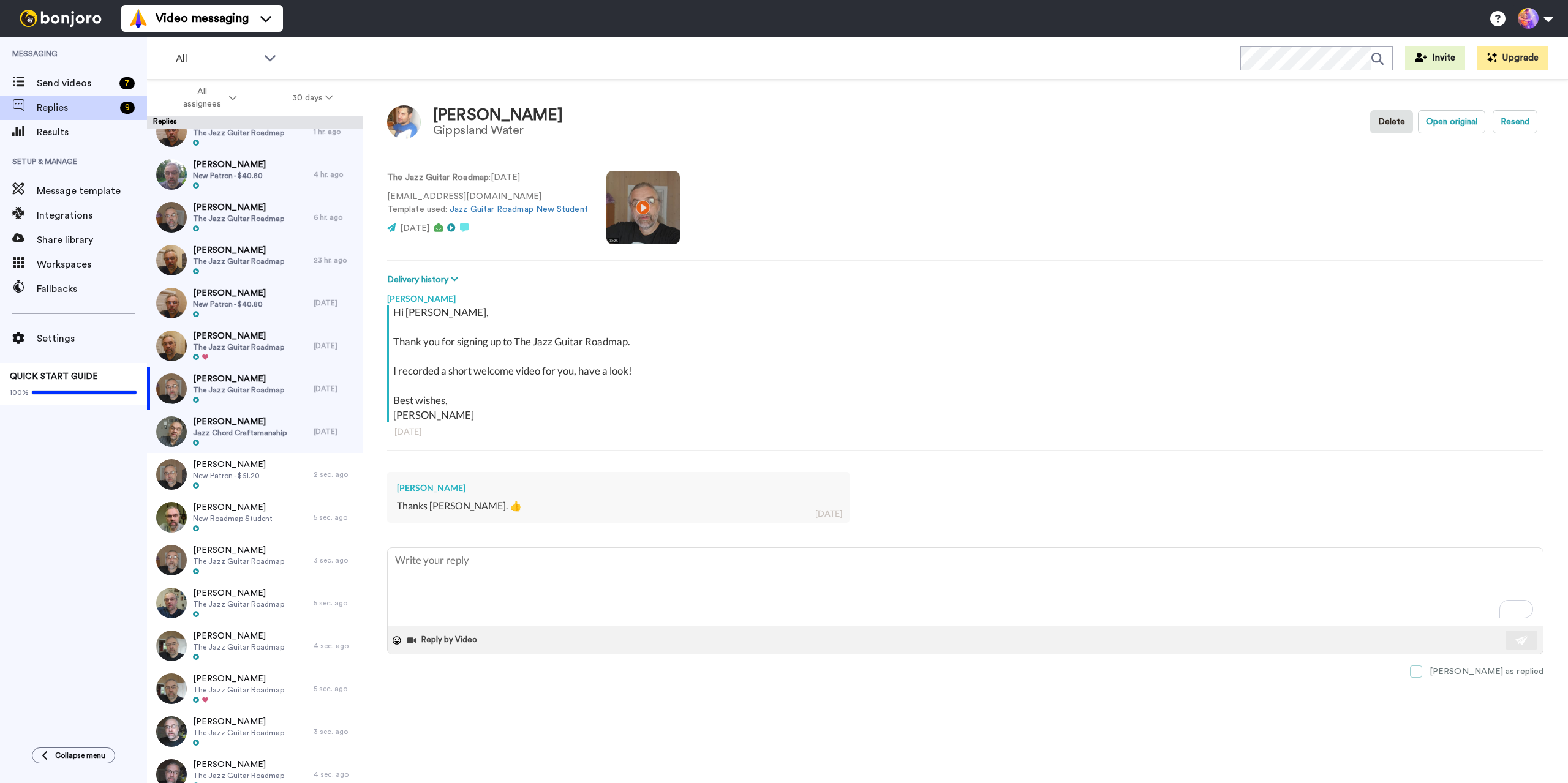
click at [1422, 670] on span at bounding box center [1416, 672] width 12 height 12
click at [217, 349] on span "The Jazz Guitar Roadmap" at bounding box center [238, 347] width 91 height 10
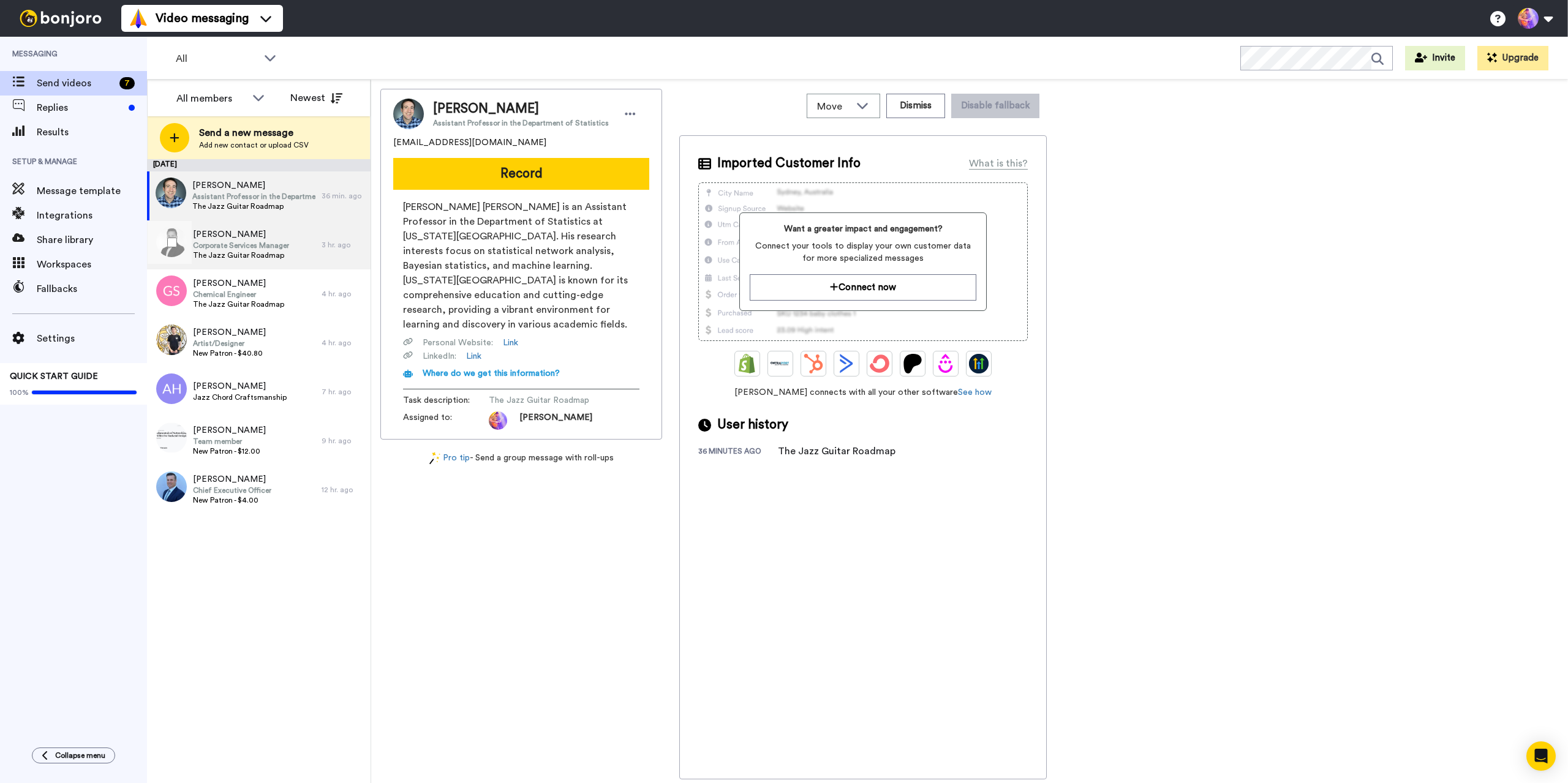
click at [279, 245] on span "Corporate Services Manager" at bounding box center [240, 245] width 96 height 10
